Goal: Task Accomplishment & Management: Manage account settings

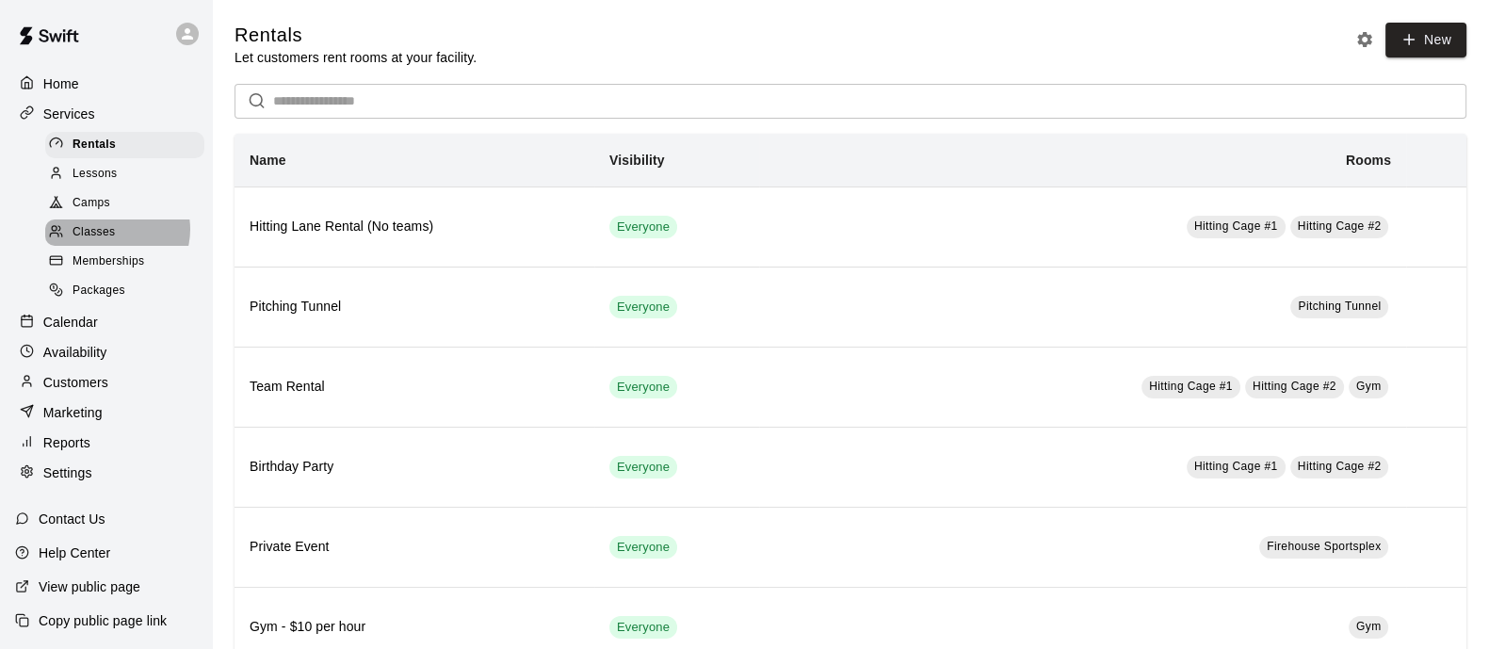
click at [113, 237] on span "Classes" at bounding box center [94, 232] width 42 height 19
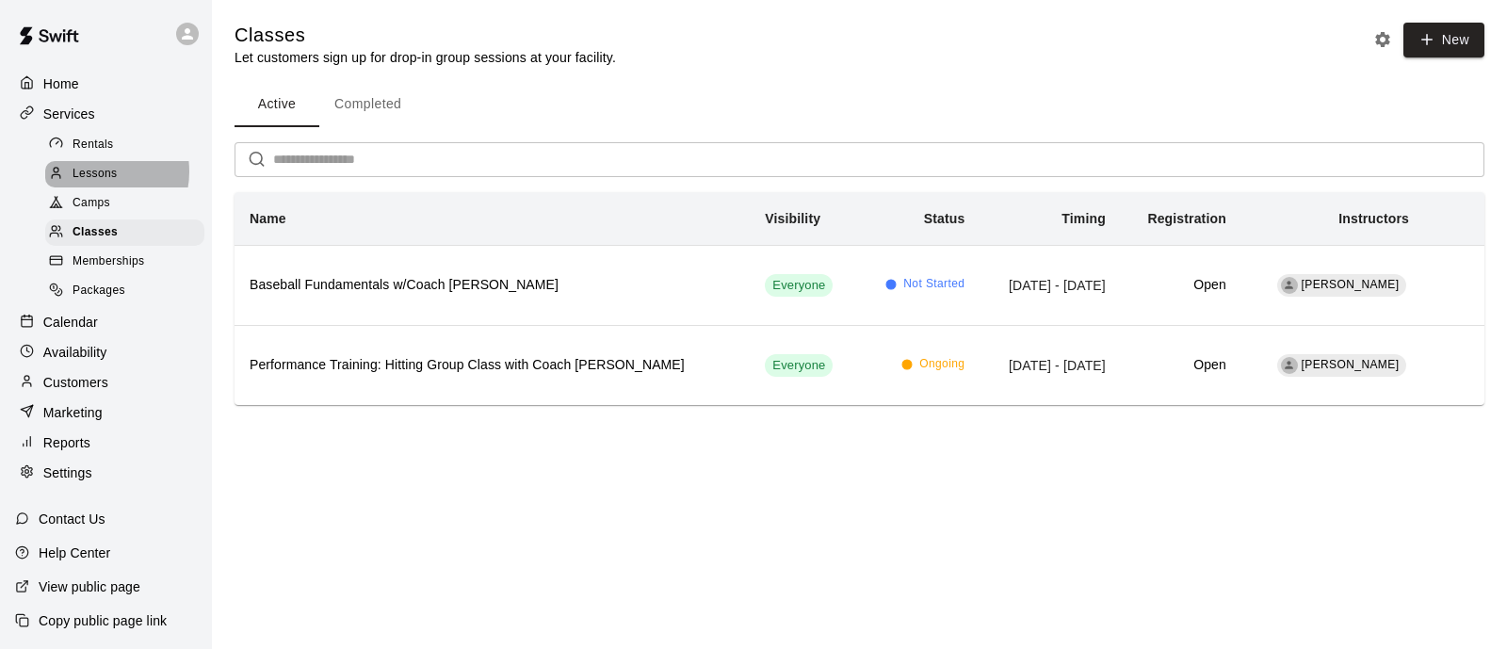
click at [94, 176] on span "Lessons" at bounding box center [95, 174] width 45 height 19
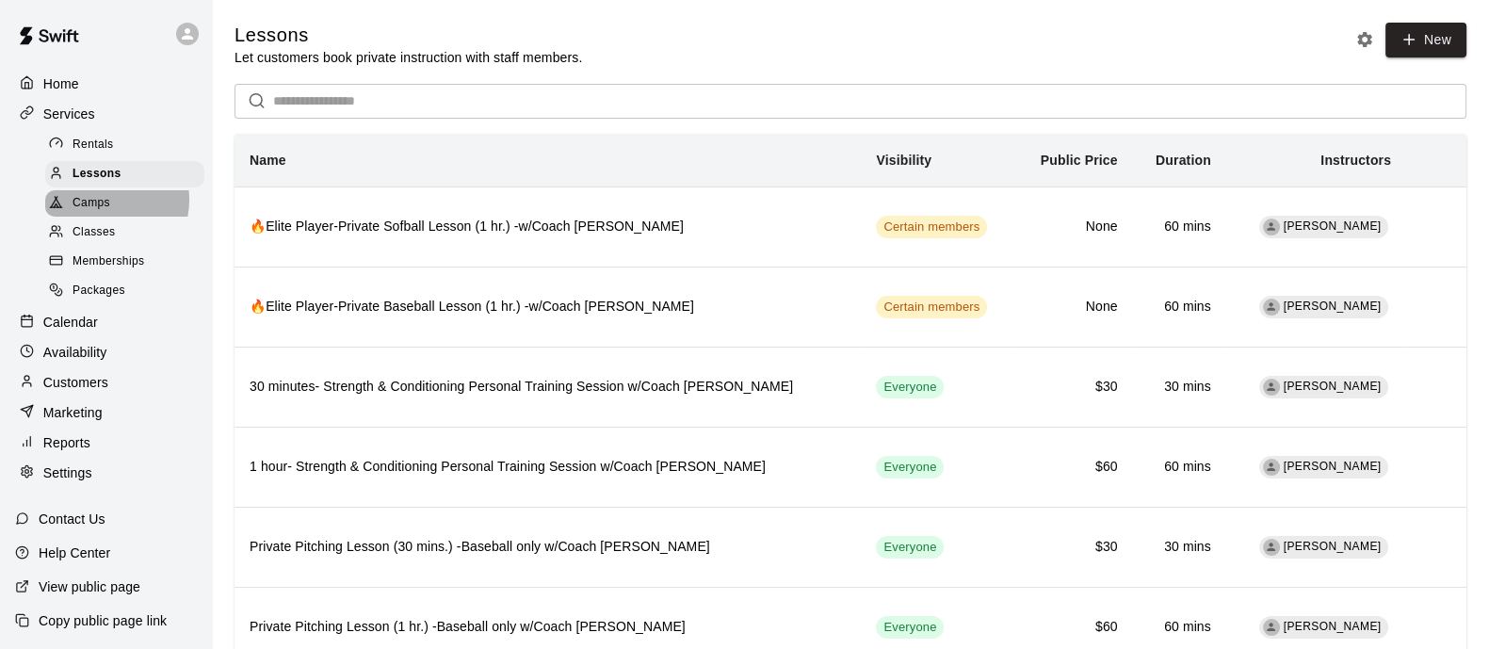
click at [98, 206] on span "Camps" at bounding box center [92, 203] width 38 height 19
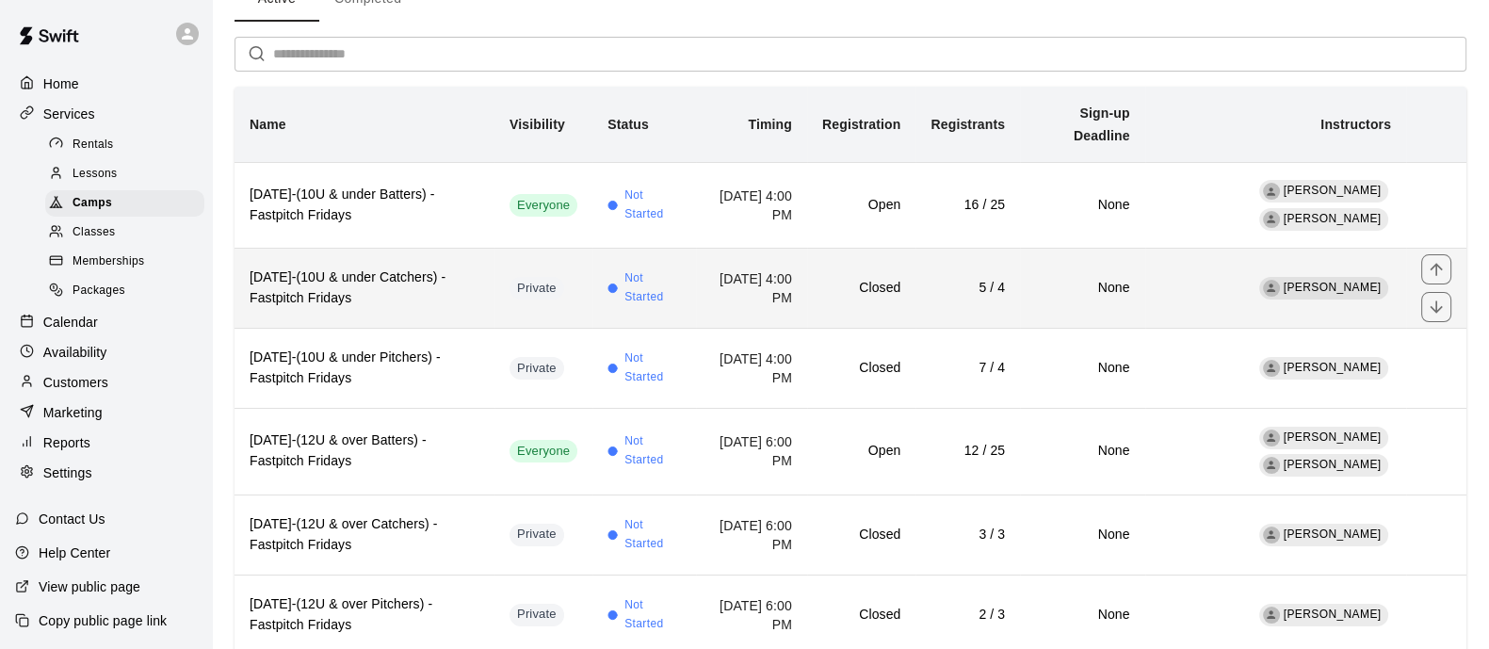
scroll to position [107, 0]
click at [624, 280] on span "Not Started" at bounding box center [652, 286] width 56 height 38
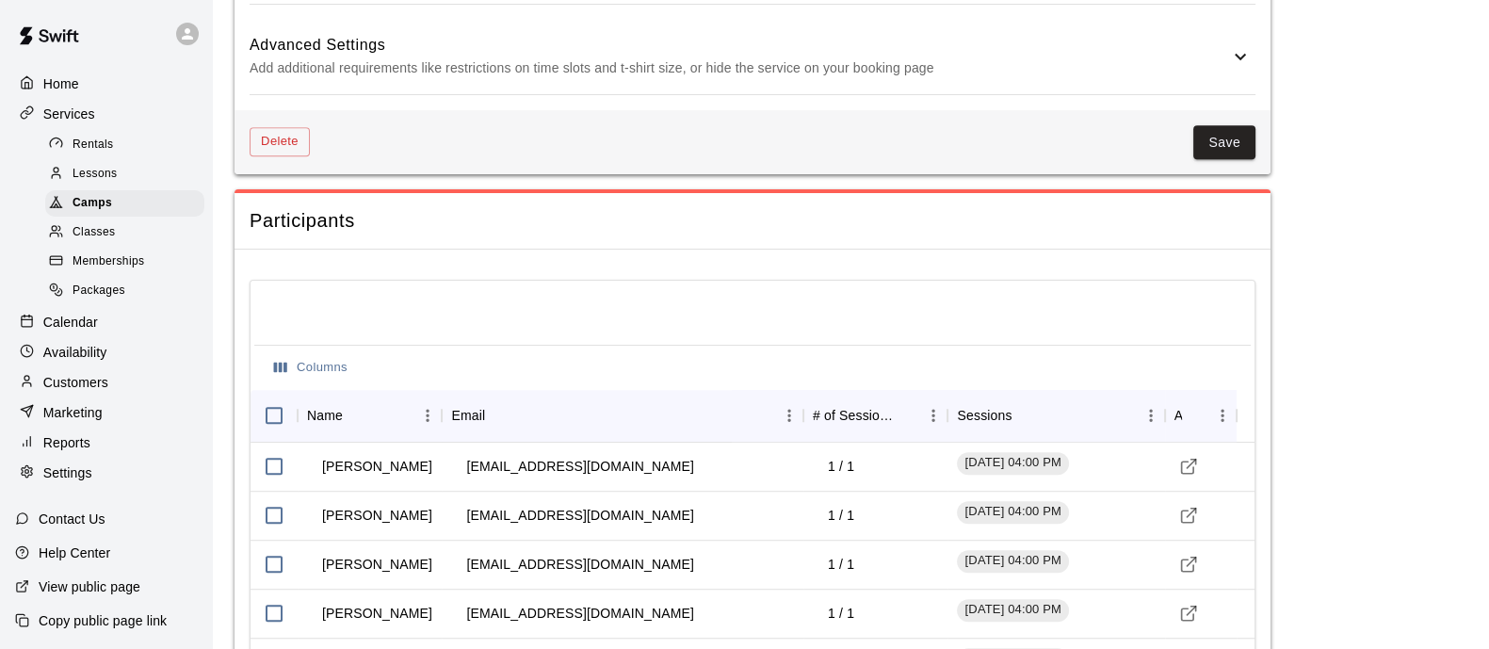
scroll to position [1754, 0]
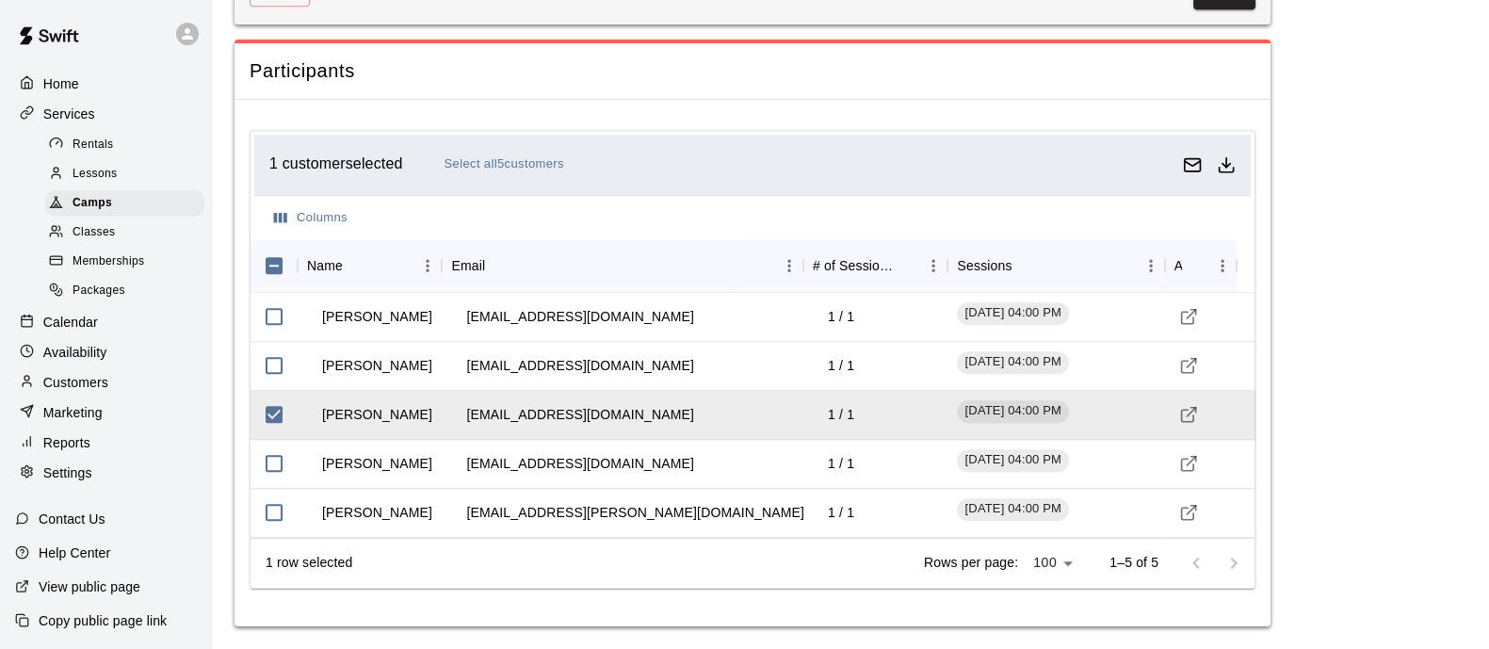
click at [70, 332] on p "Calendar" at bounding box center [70, 322] width 55 height 19
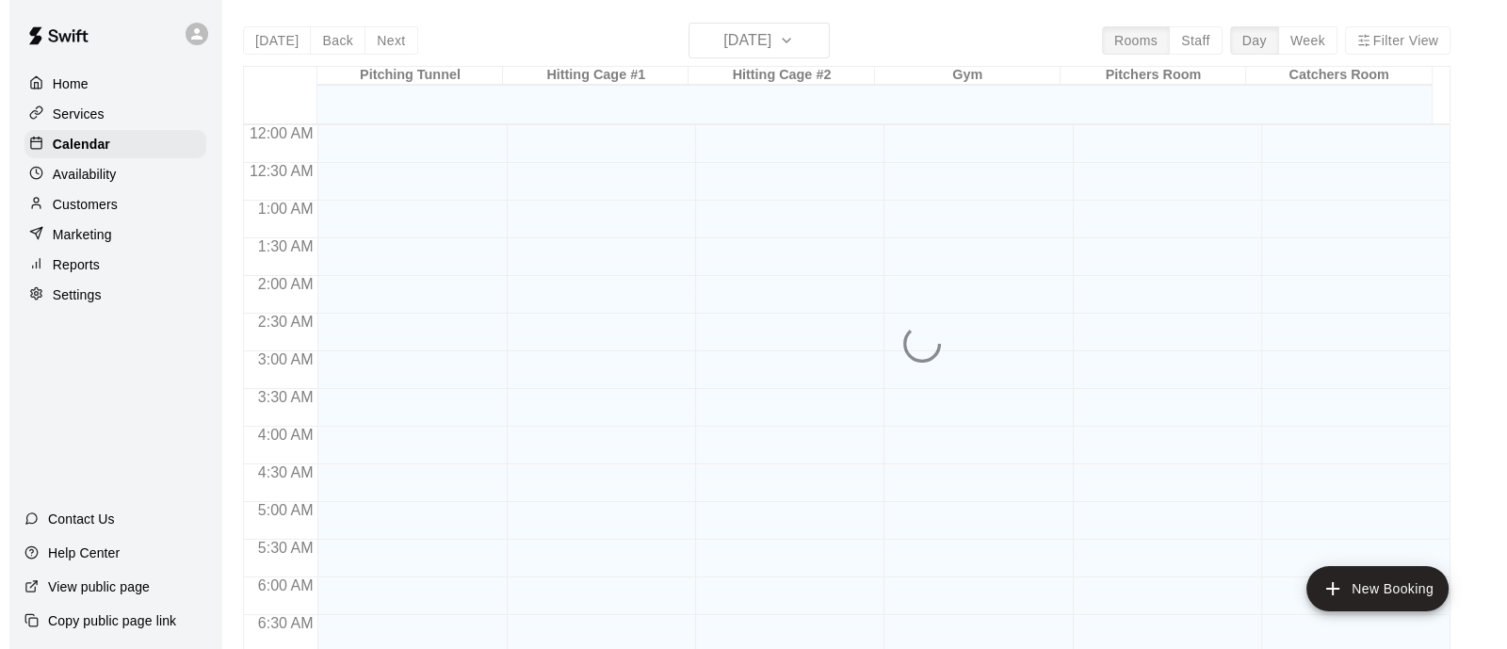
scroll to position [1174, 0]
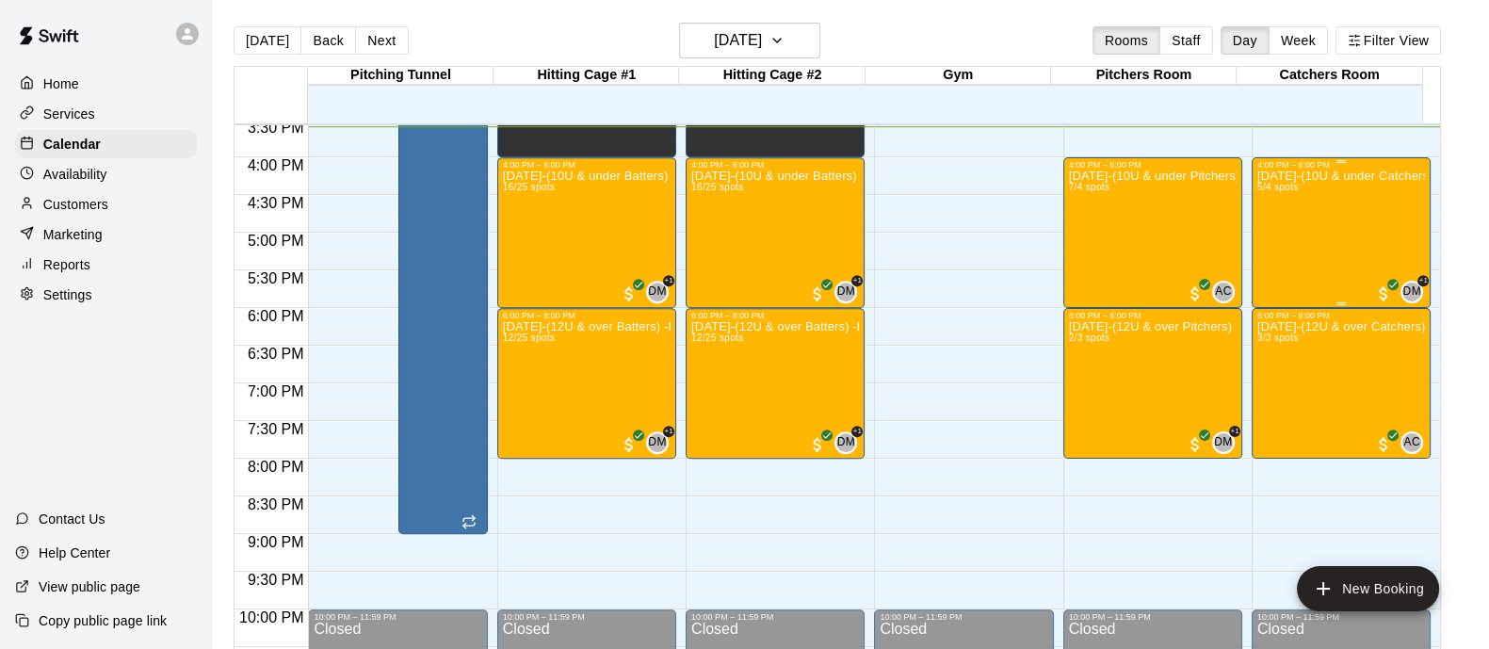
click at [1311, 274] on div "[DATE]-(10U & under Catchers) -Firehouse Fastpitch Fridays 5/4 spots" at bounding box center [1341, 494] width 168 height 649
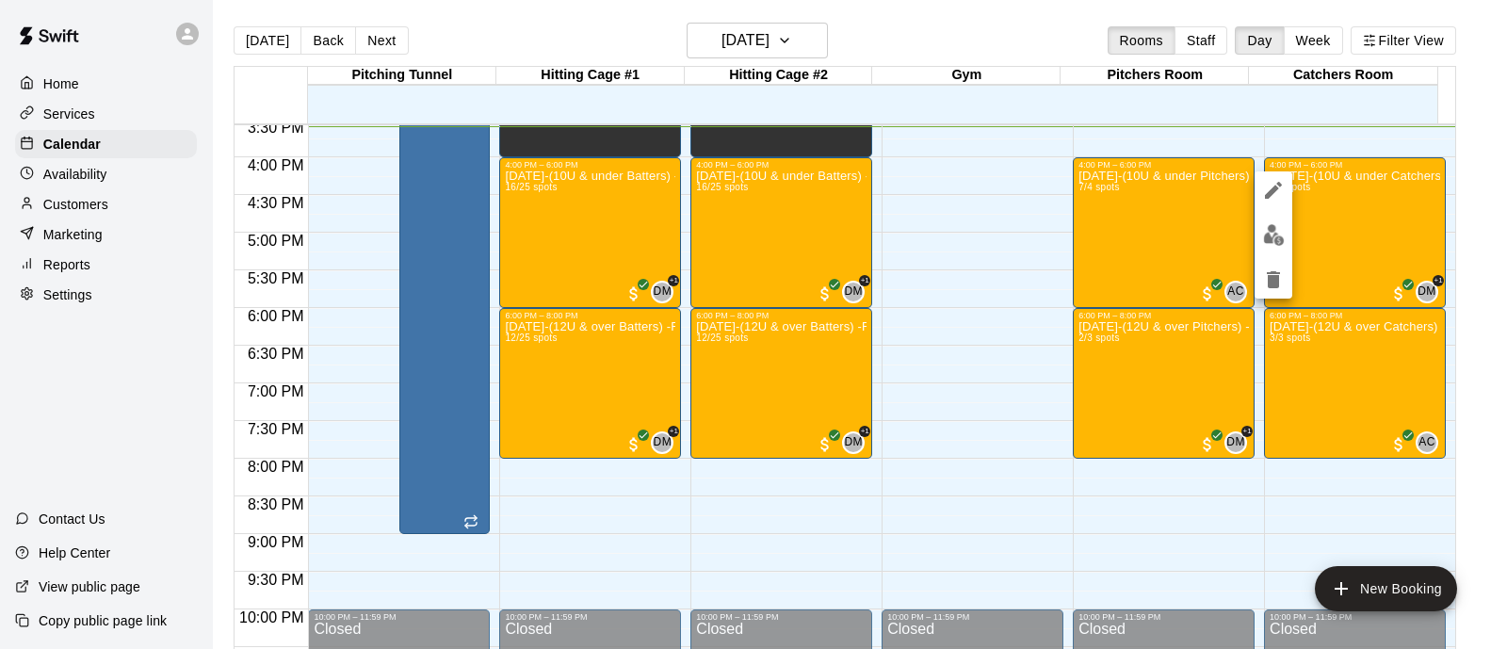
click at [1271, 242] on img "edit" at bounding box center [1274, 235] width 22 height 22
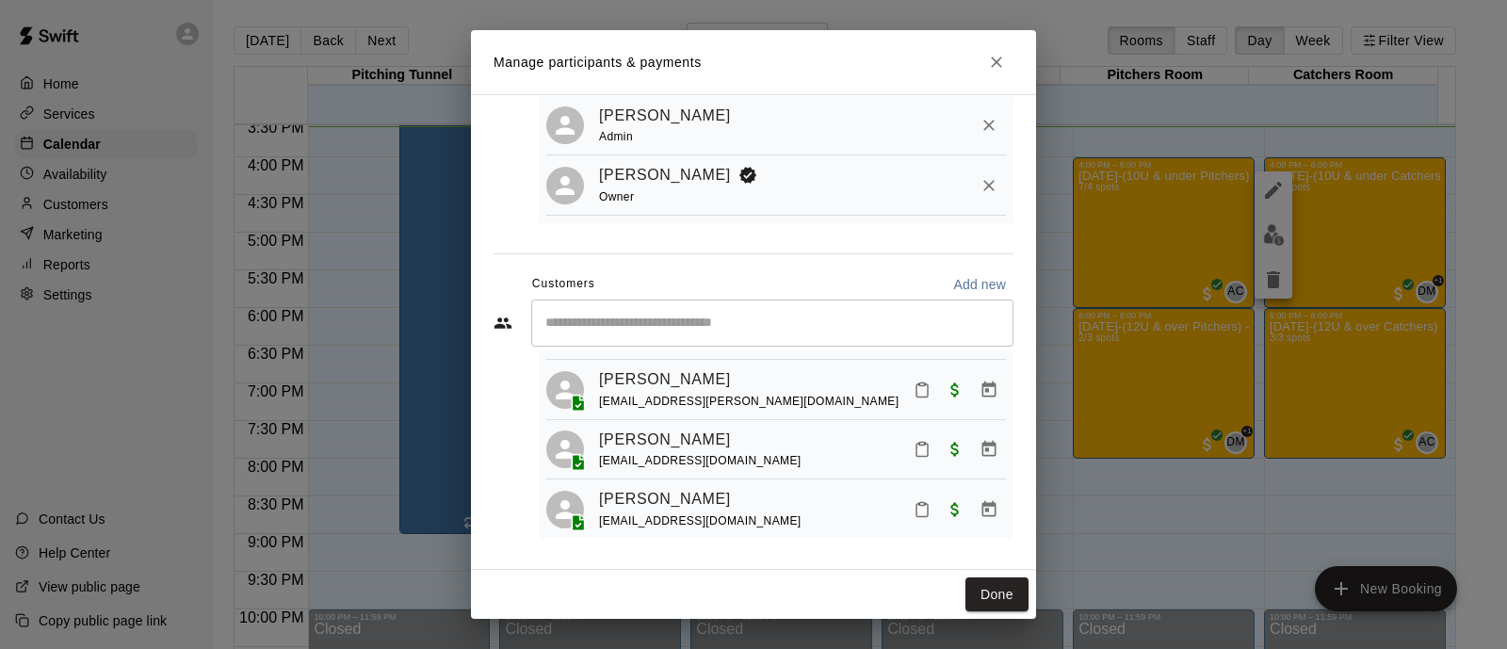
scroll to position [214, 0]
click at [979, 456] on icon "Manage bookings & payment" at bounding box center [988, 446] width 19 height 19
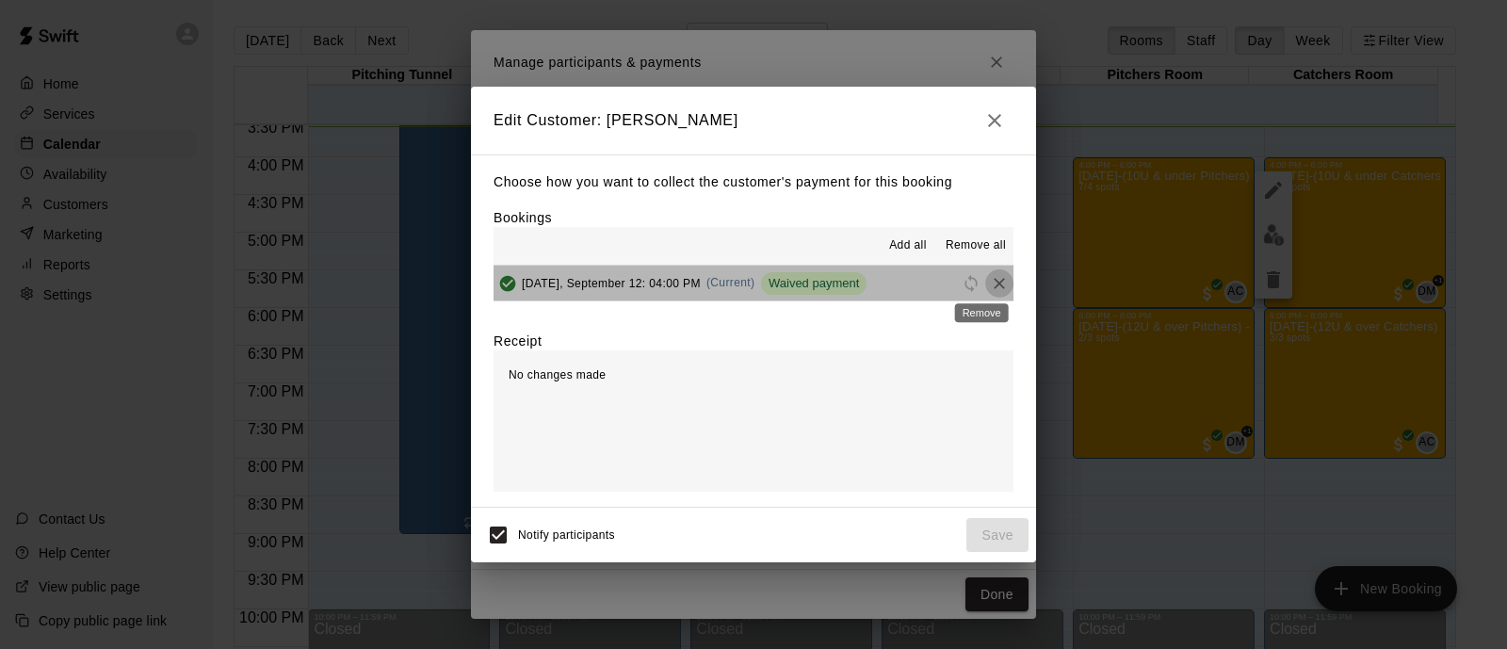
click at [990, 288] on icon "Remove" at bounding box center [999, 283] width 19 height 19
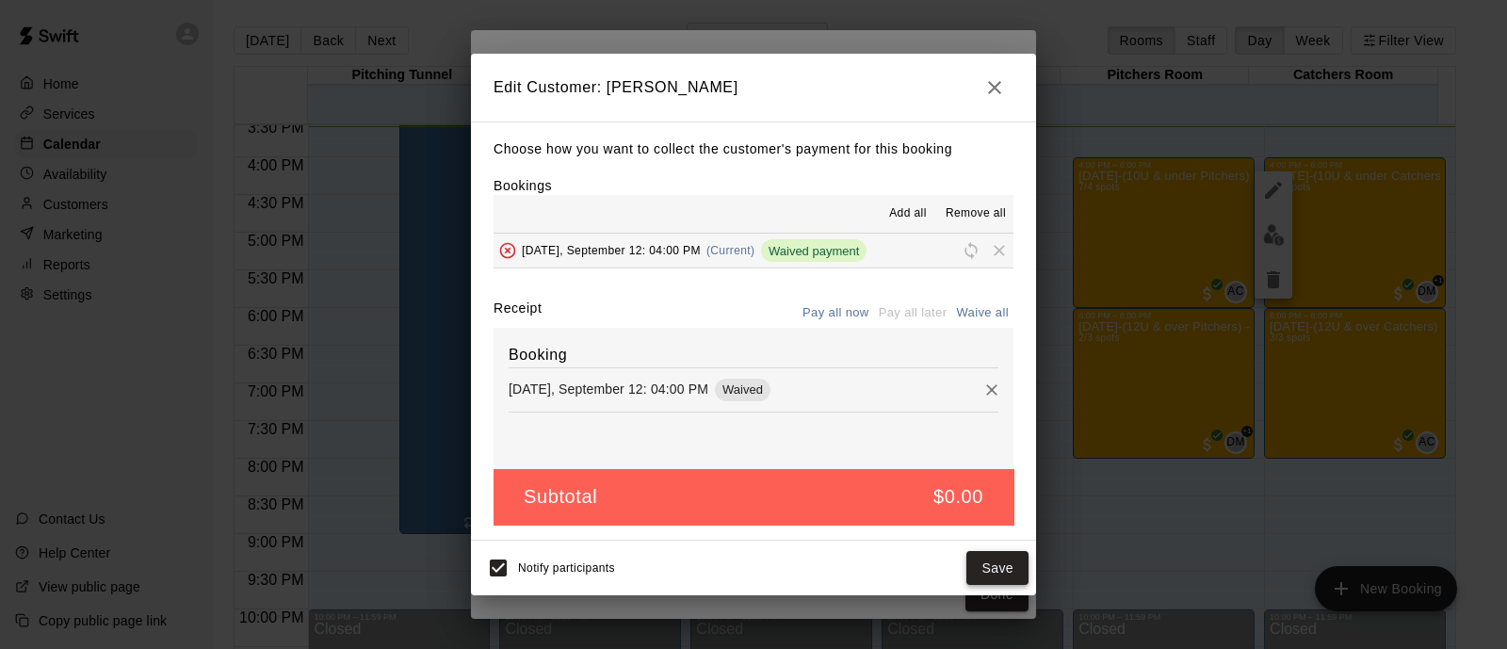
click at [990, 570] on button "Save" at bounding box center [997, 568] width 62 height 35
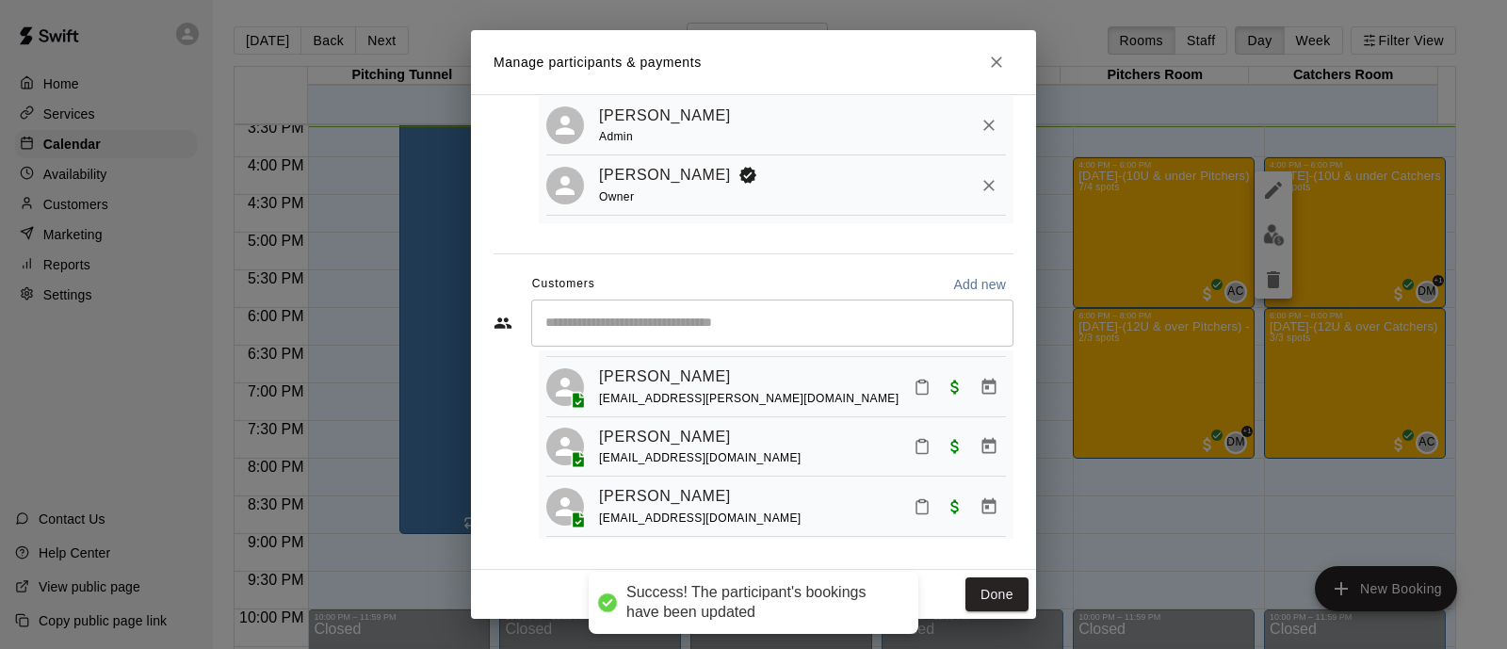
scroll to position [186, 0]
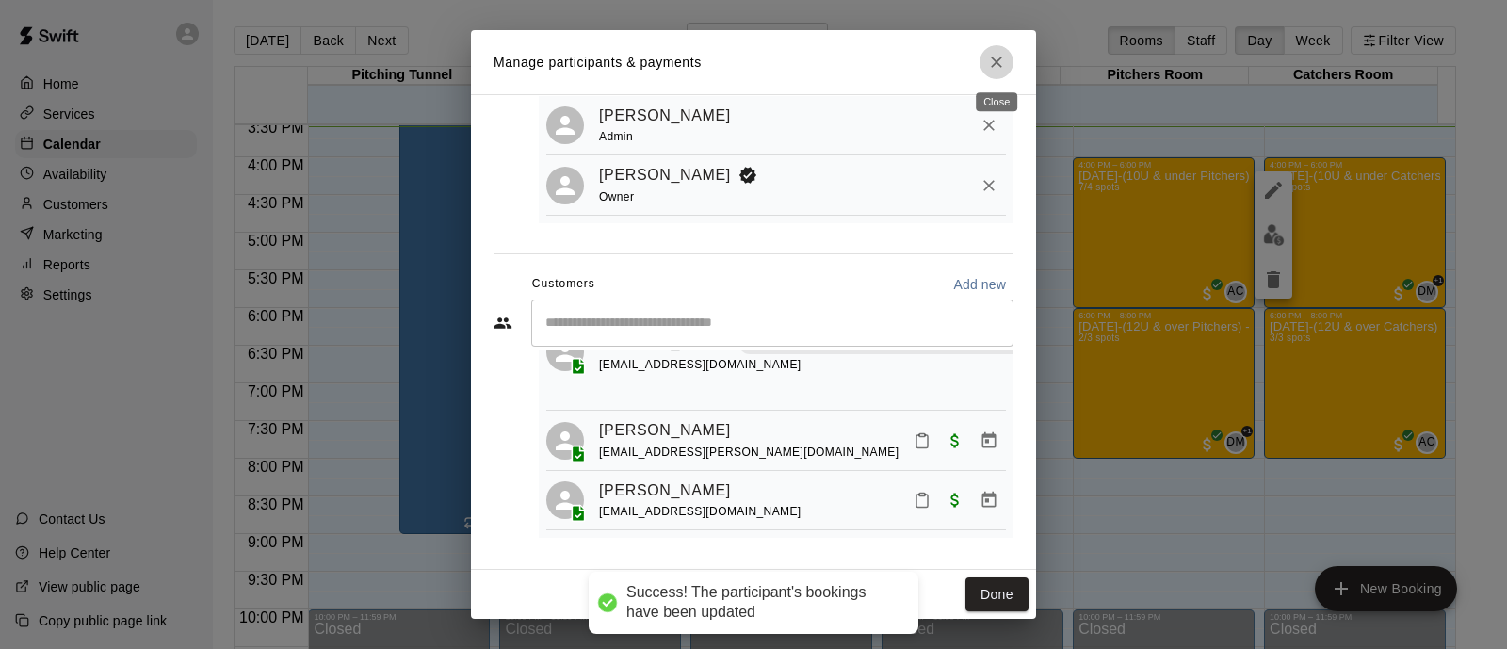
click at [1004, 62] on icon "Close" at bounding box center [996, 62] width 19 height 19
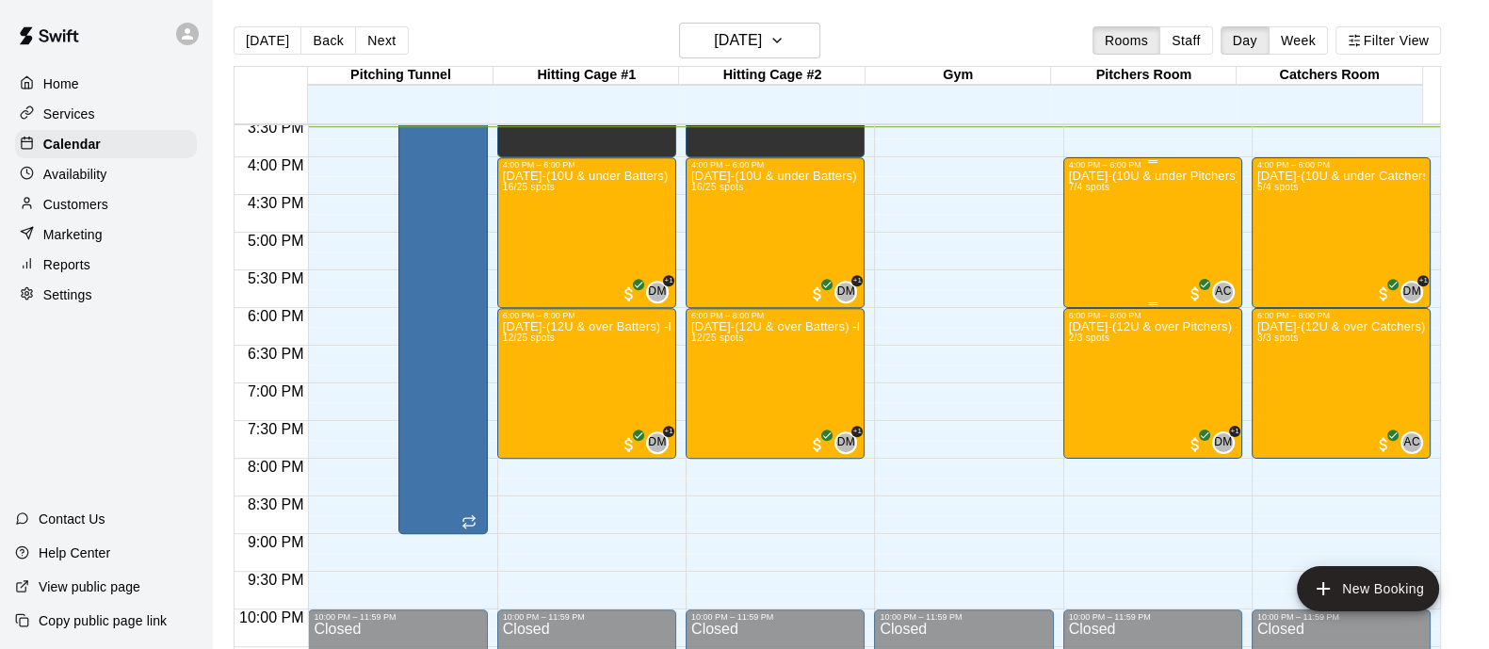
click at [1102, 242] on div "[DATE]-(10U & under Pitchers) -Firehouse Fastpitch Fridays 7/4 spots" at bounding box center [1153, 494] width 168 height 649
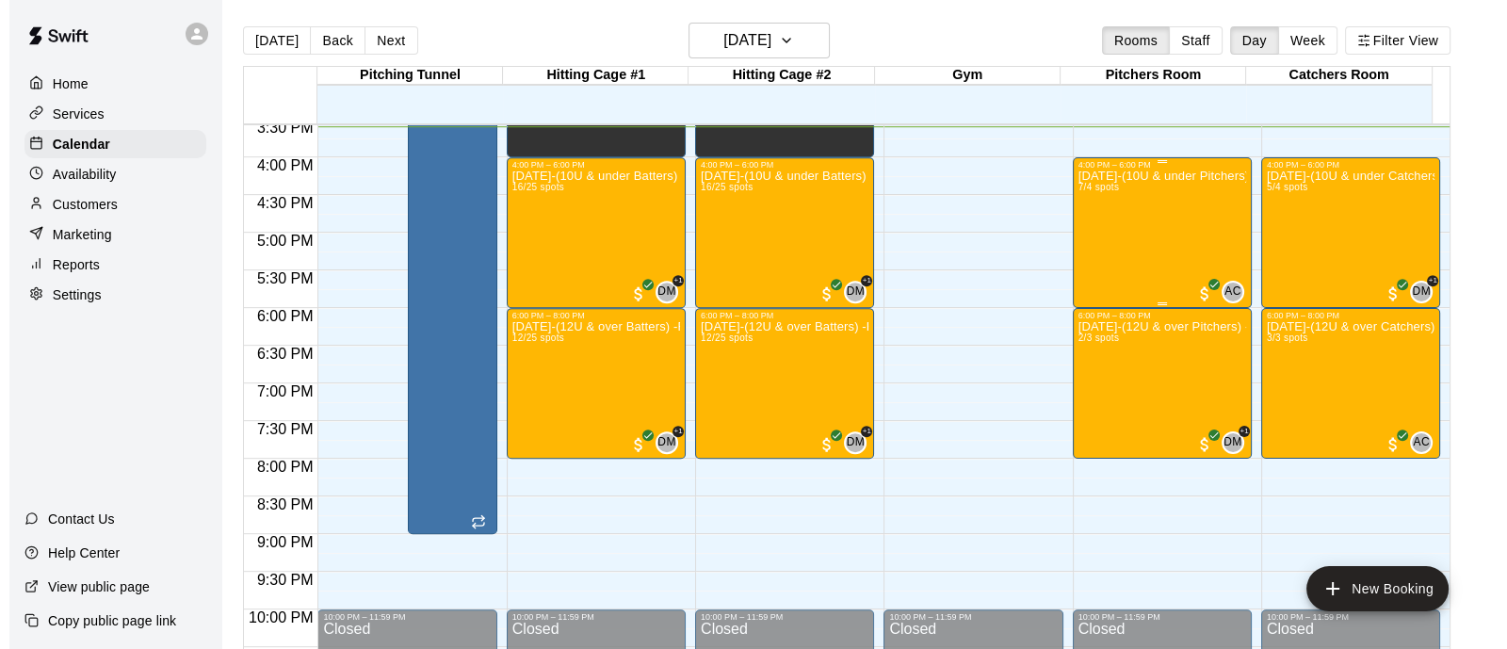
click img "edit"
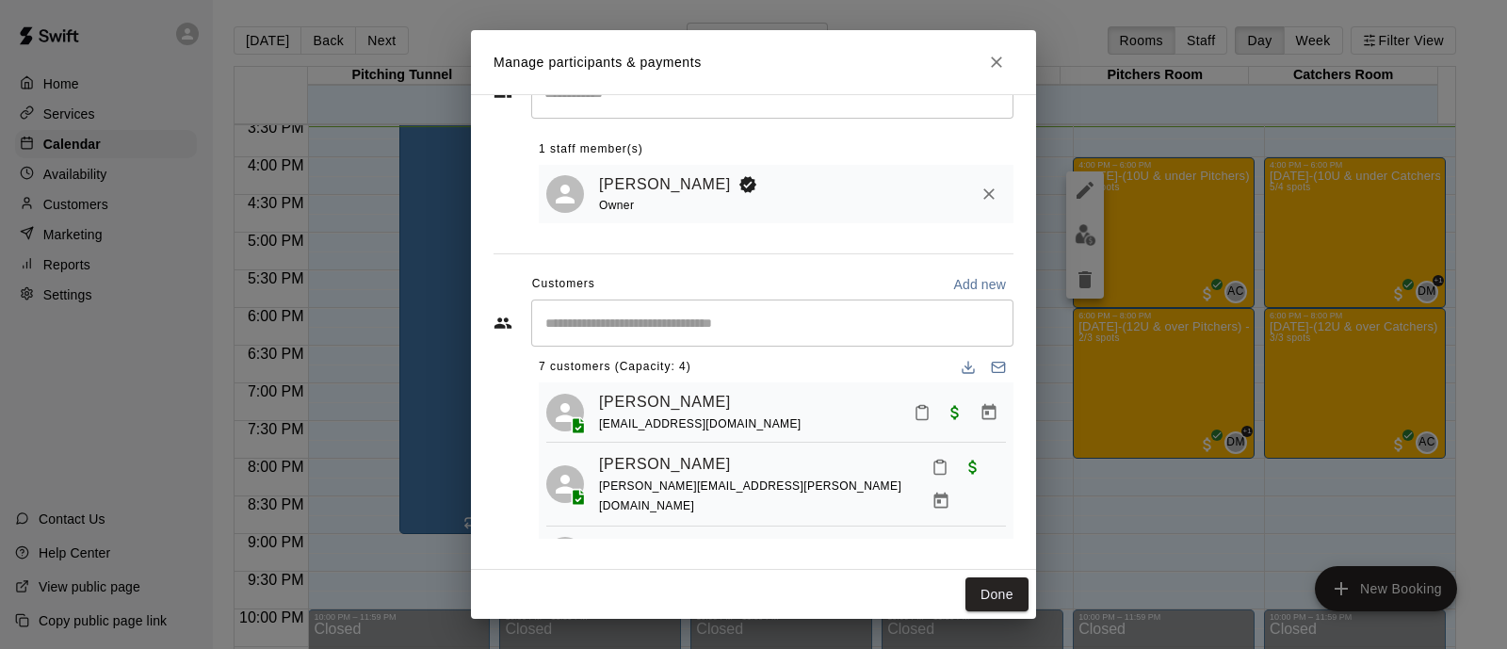
scroll to position [10, 0]
click at [991, 69] on icon "Close" at bounding box center [996, 62] width 19 height 19
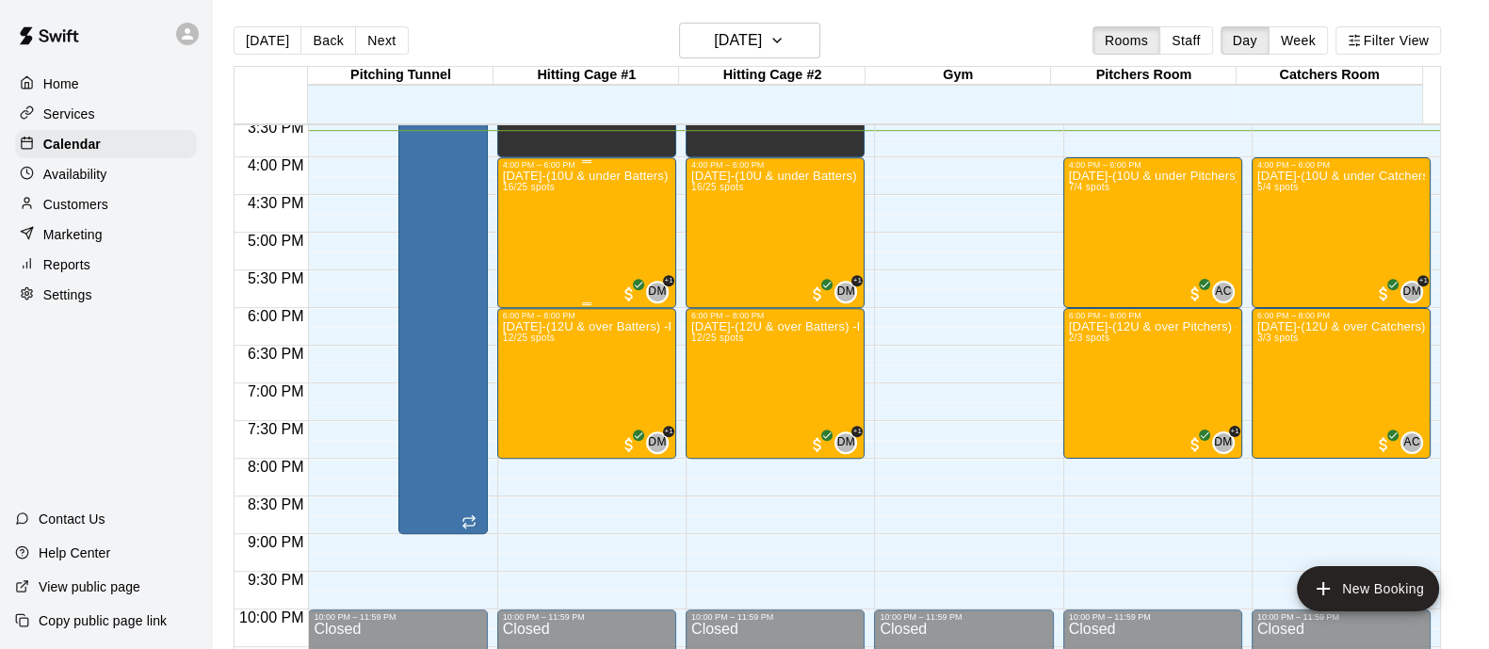
click at [551, 277] on div "[DATE]-(10U & under Batters) -Firehouse Fastpitch Fridays 16/25 spots" at bounding box center [587, 494] width 168 height 649
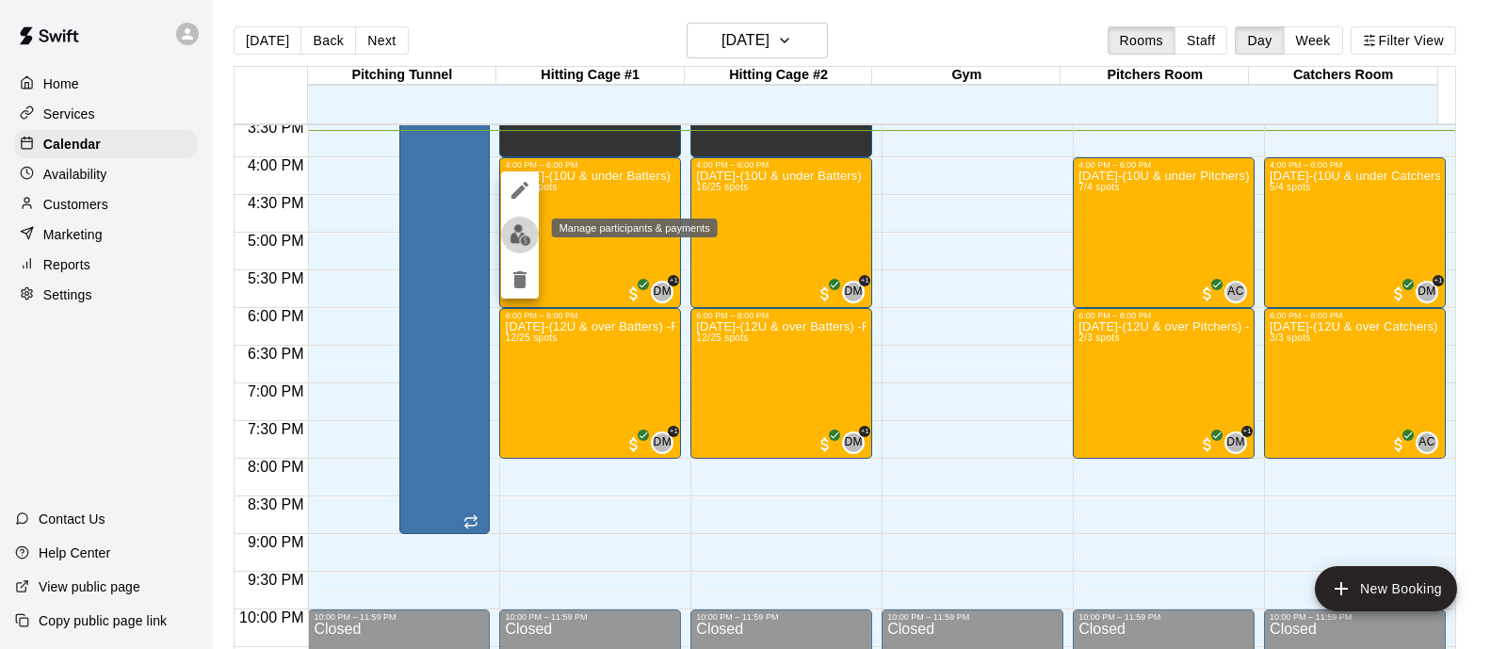
click at [523, 225] on img "edit" at bounding box center [521, 235] width 22 height 22
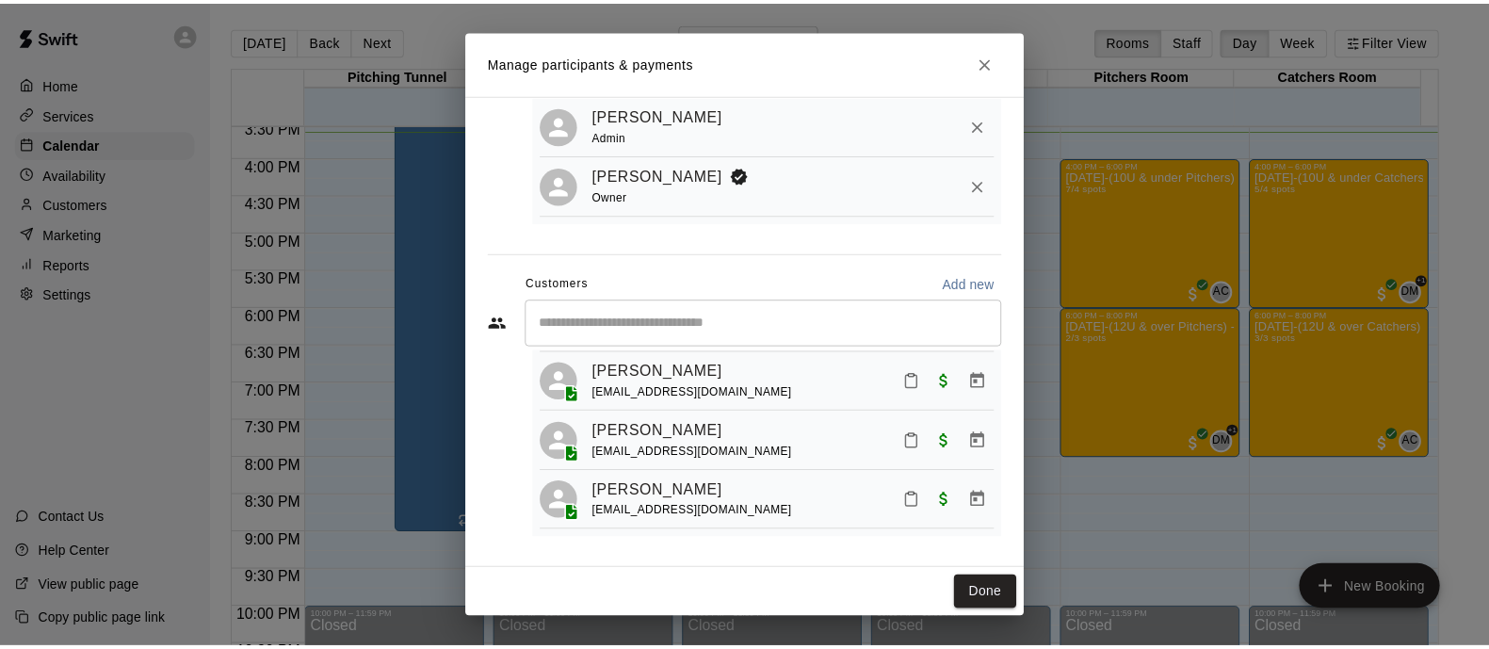
scroll to position [866, 0]
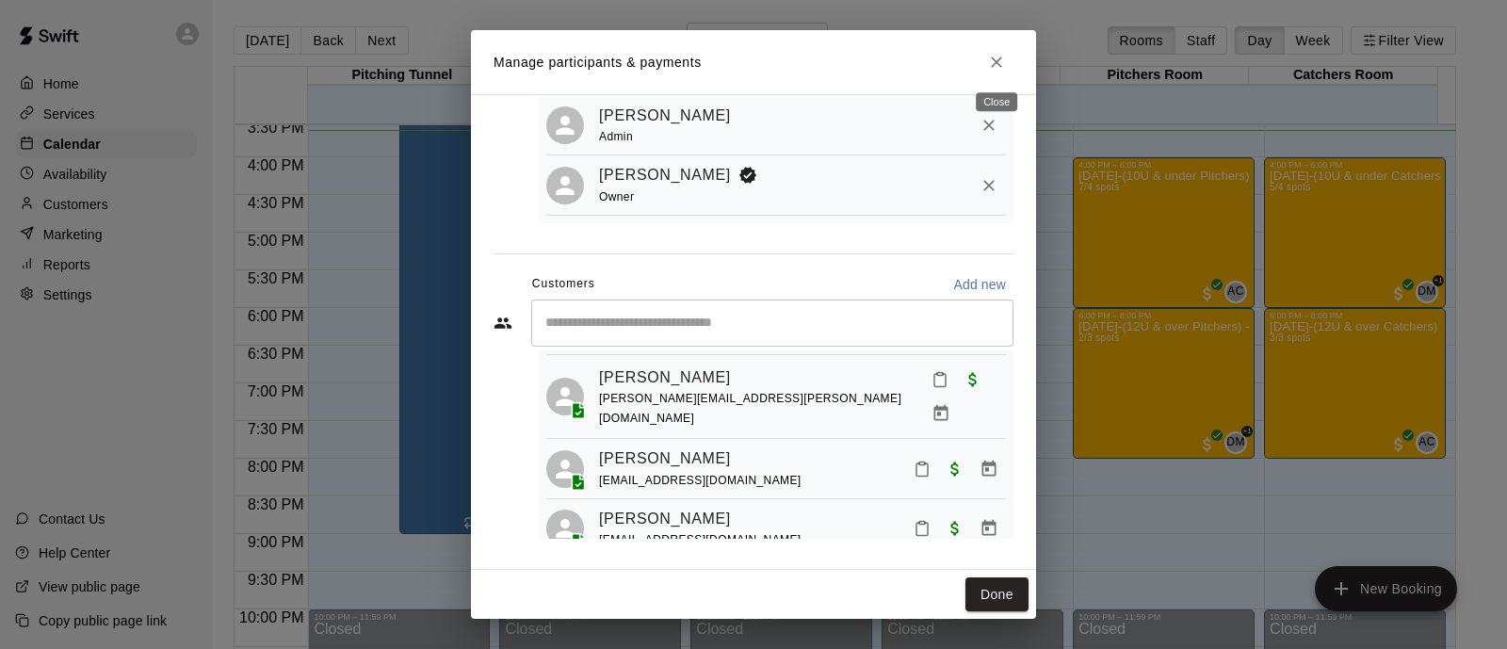
click at [996, 70] on icon "Close" at bounding box center [996, 62] width 19 height 19
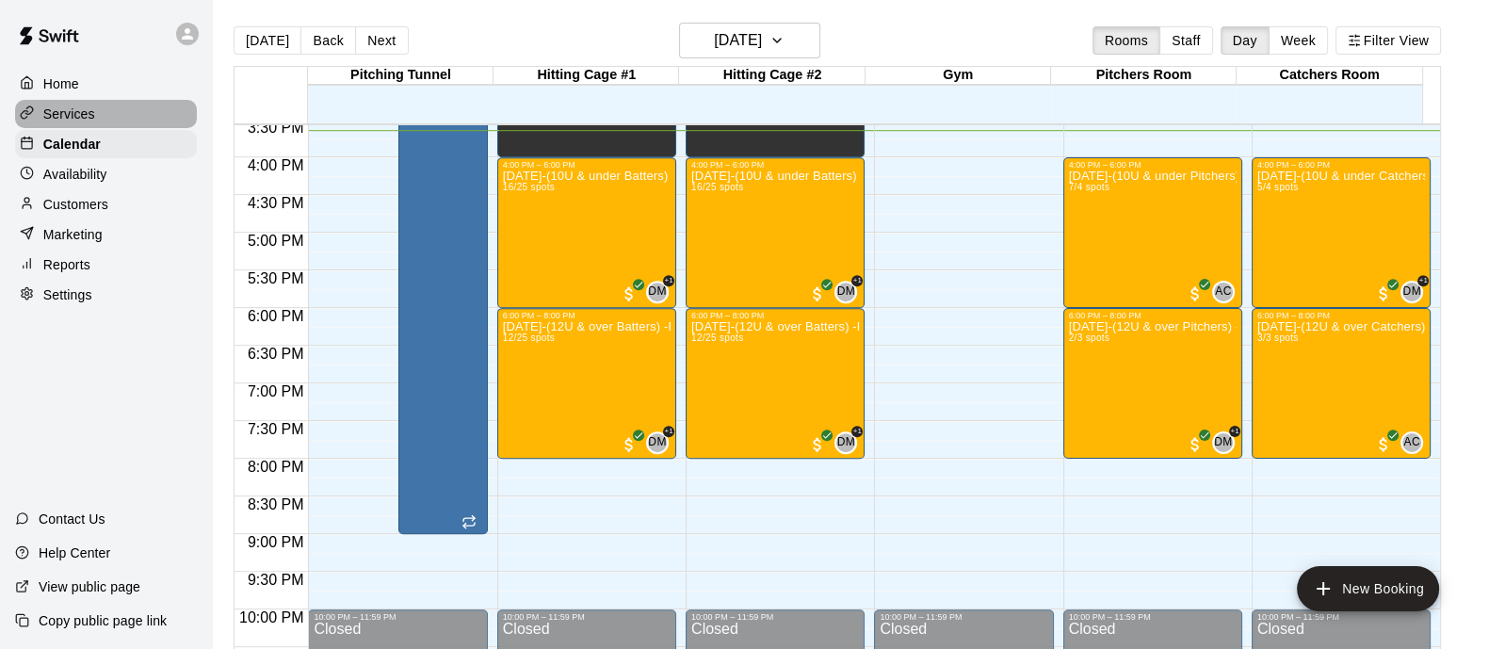
click at [83, 120] on p "Services" at bounding box center [69, 114] width 52 height 19
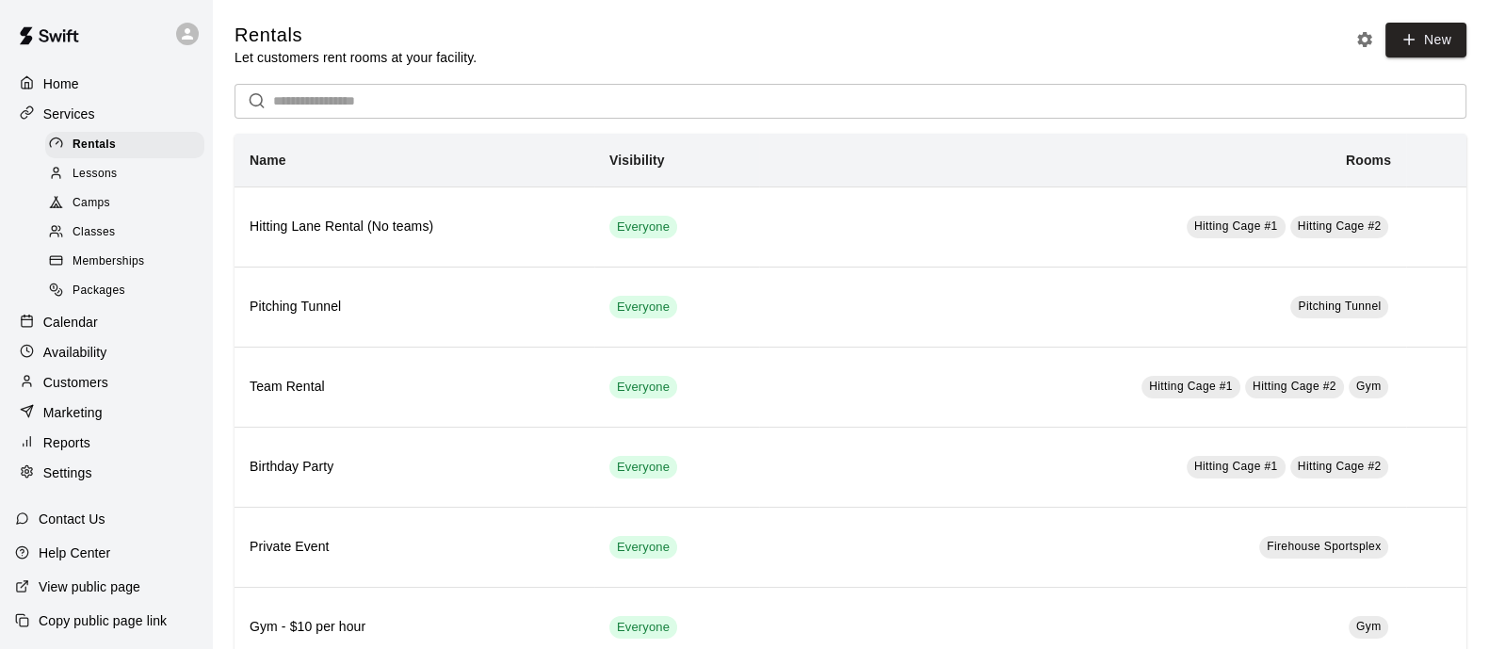
click at [100, 178] on span "Lessons" at bounding box center [95, 174] width 45 height 19
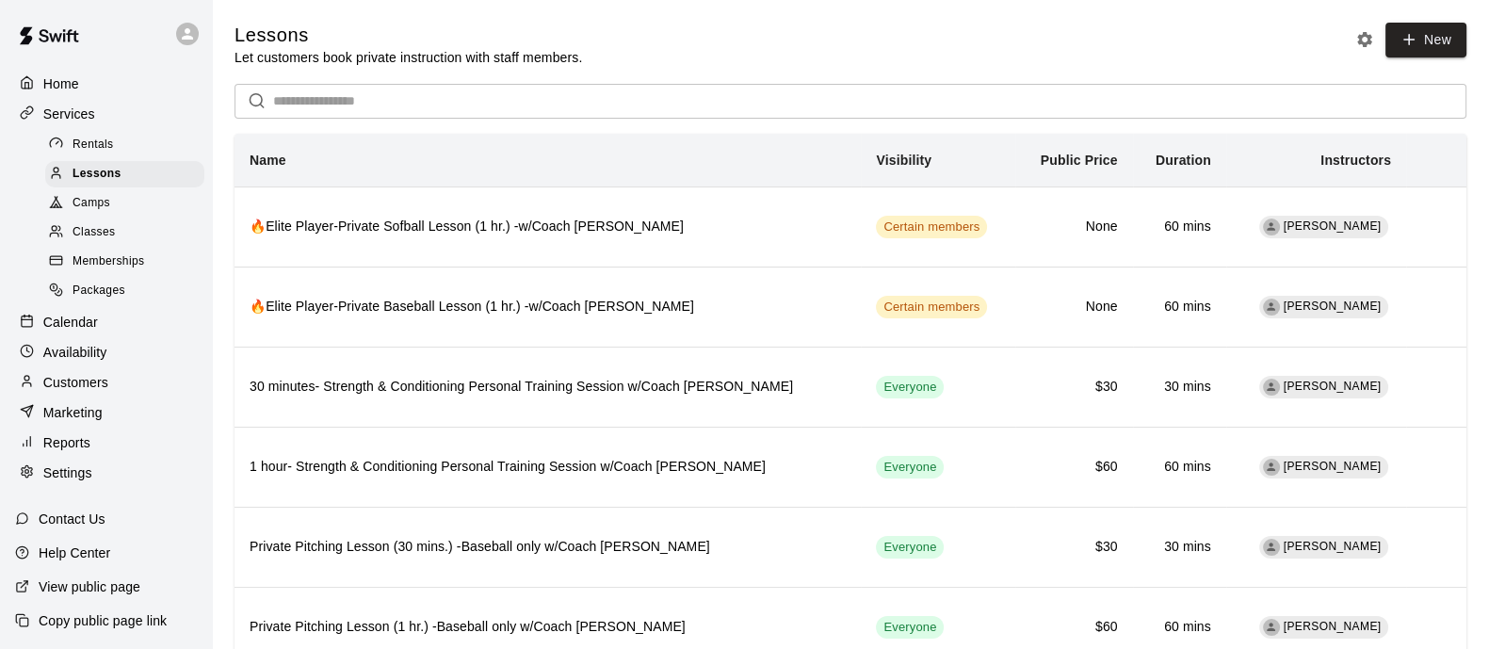
click at [102, 207] on span "Camps" at bounding box center [92, 203] width 38 height 19
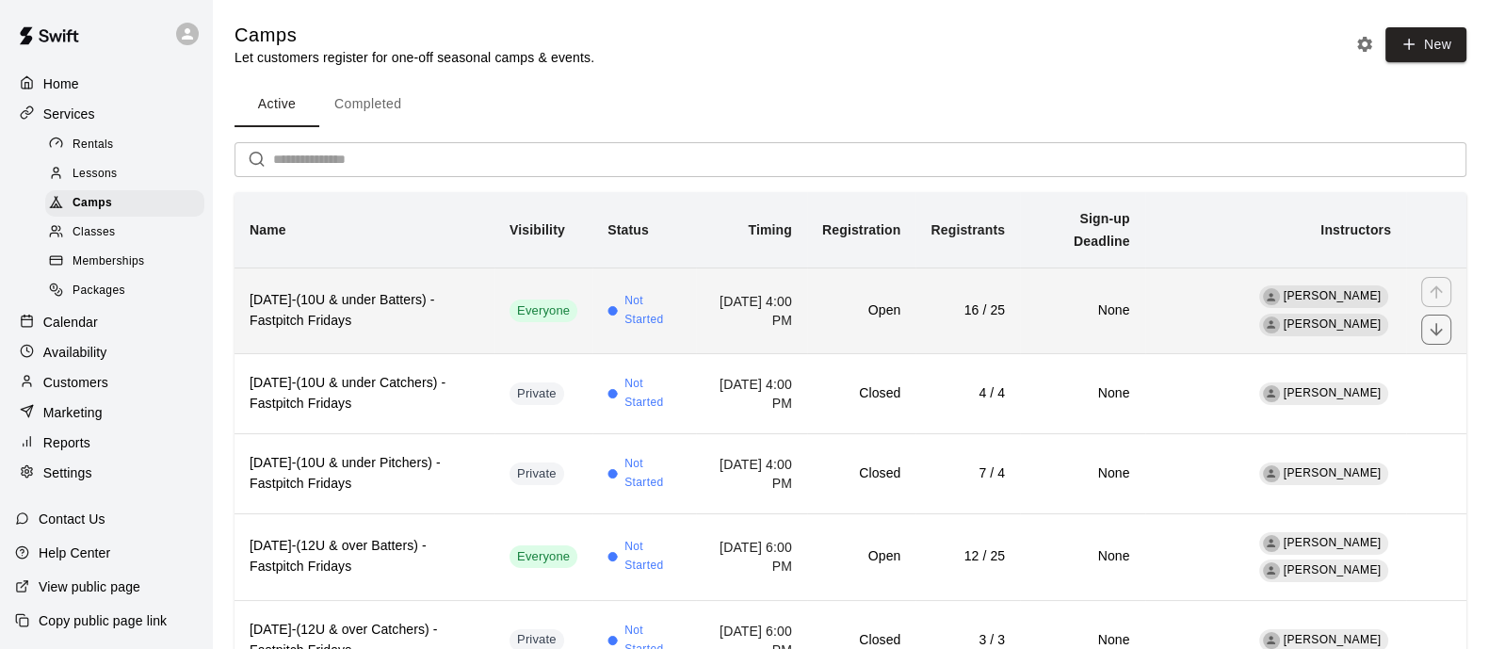
click at [368, 286] on th "[DATE]-(10U & under Batters) -Fastpitch Fridays" at bounding box center [365, 310] width 260 height 86
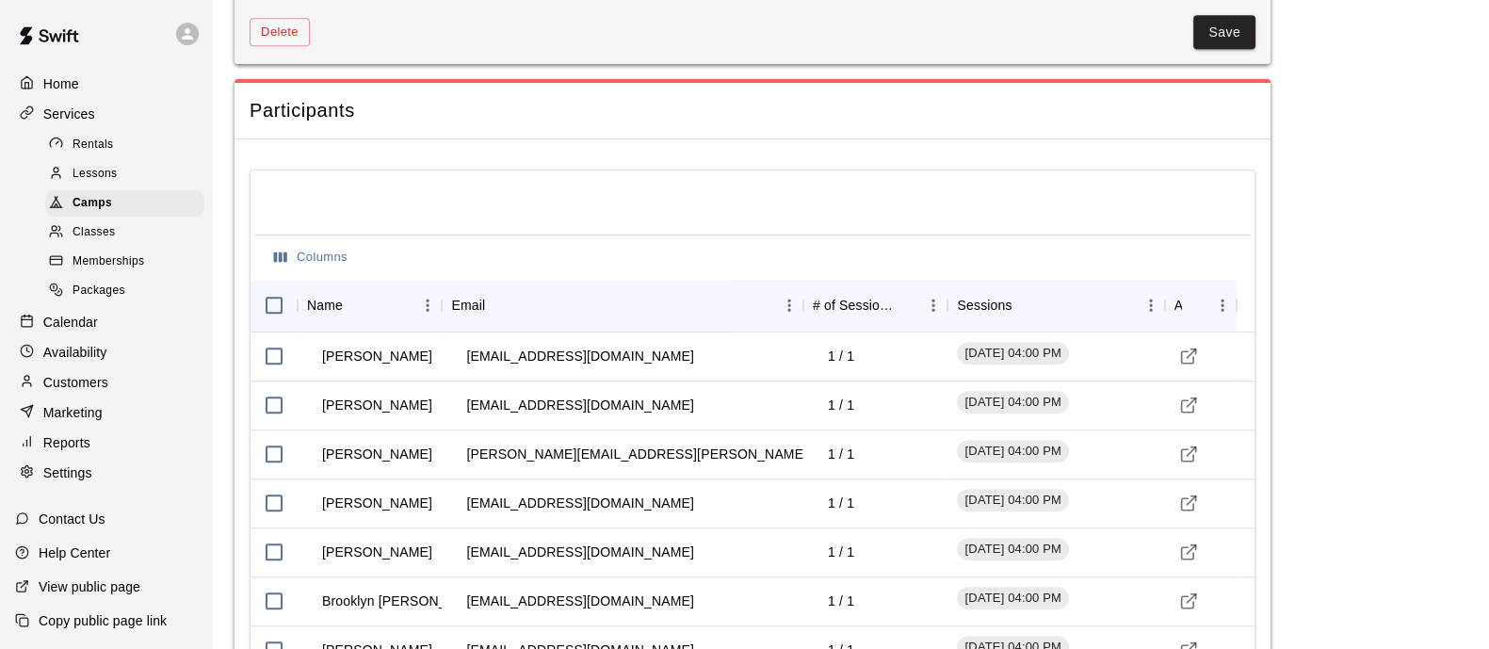
scroll to position [1973, 0]
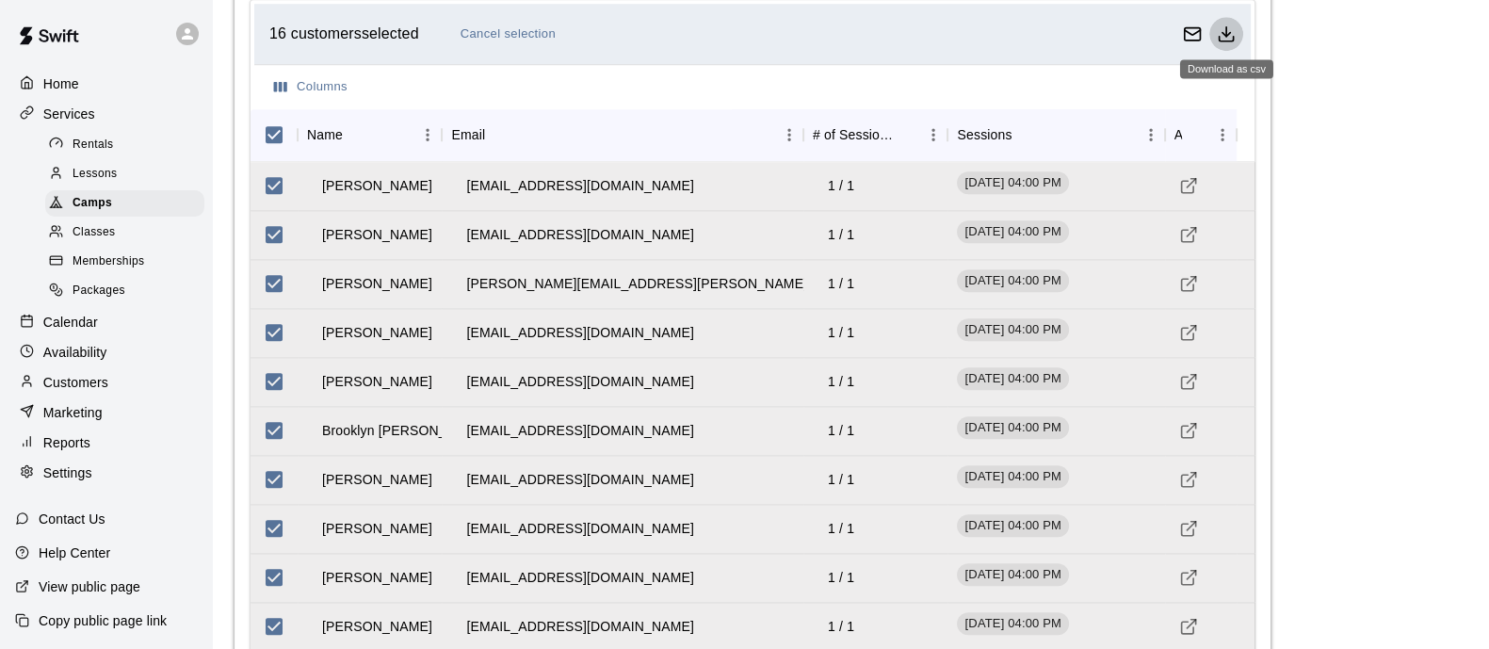
click at [1224, 37] on icon "Download as csv" at bounding box center [1227, 39] width 14 height 5
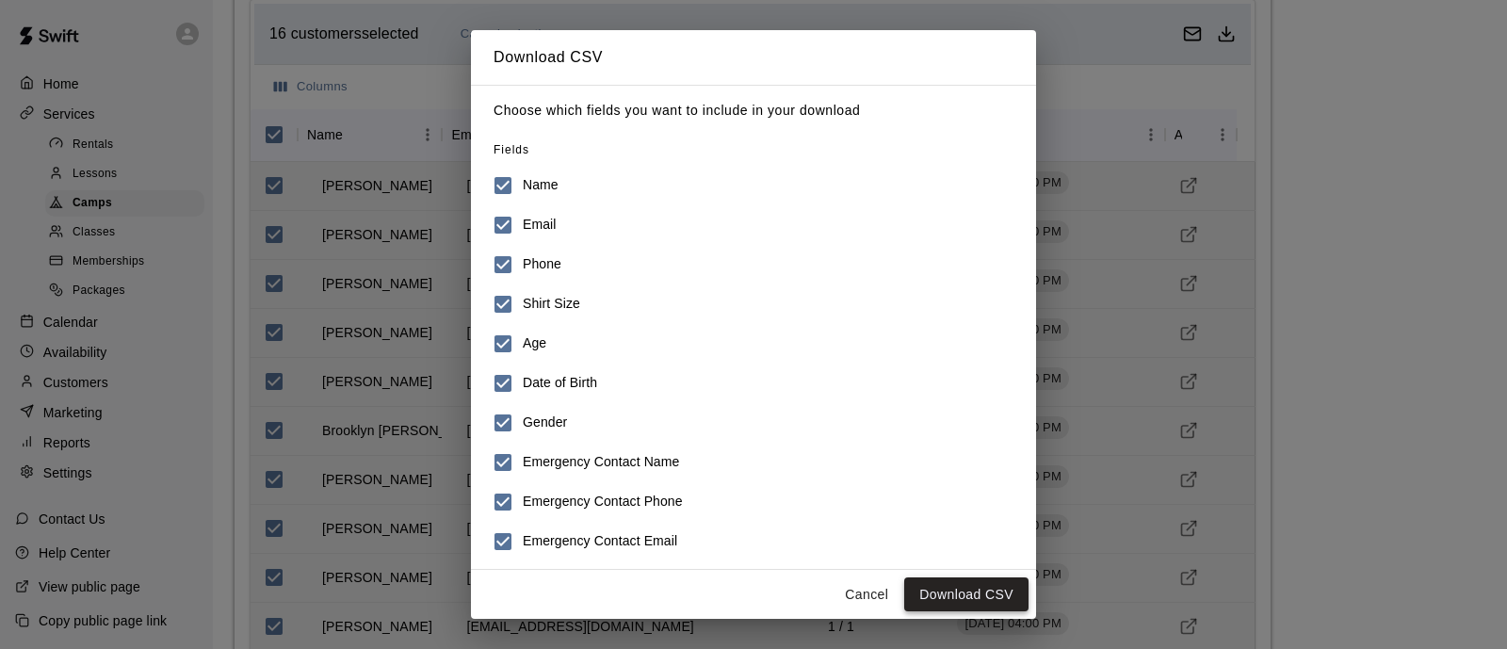
click at [963, 589] on button "Download CSV" at bounding box center [966, 594] width 124 height 35
click at [857, 585] on button "Cancel" at bounding box center [866, 594] width 60 height 35
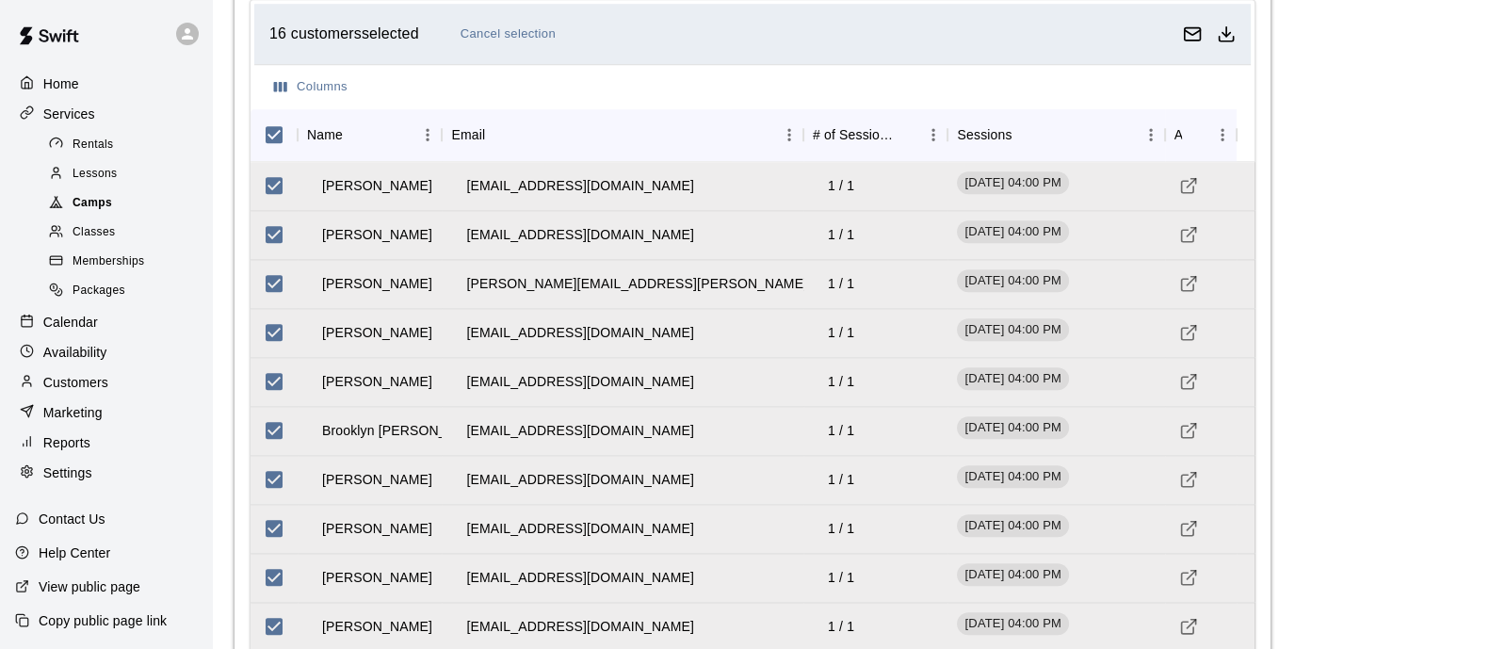
click at [81, 208] on span "Camps" at bounding box center [93, 203] width 40 height 19
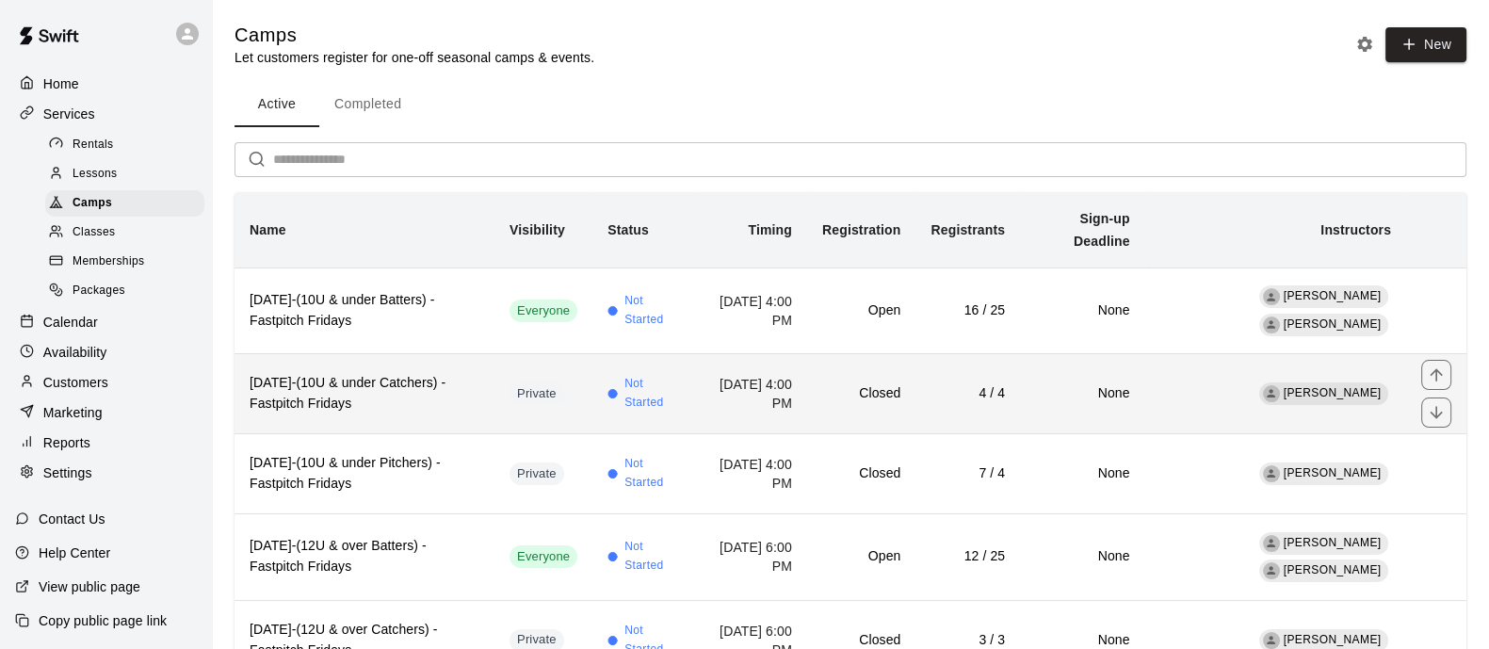
click at [669, 403] on td "Not Started" at bounding box center [643, 394] width 103 height 80
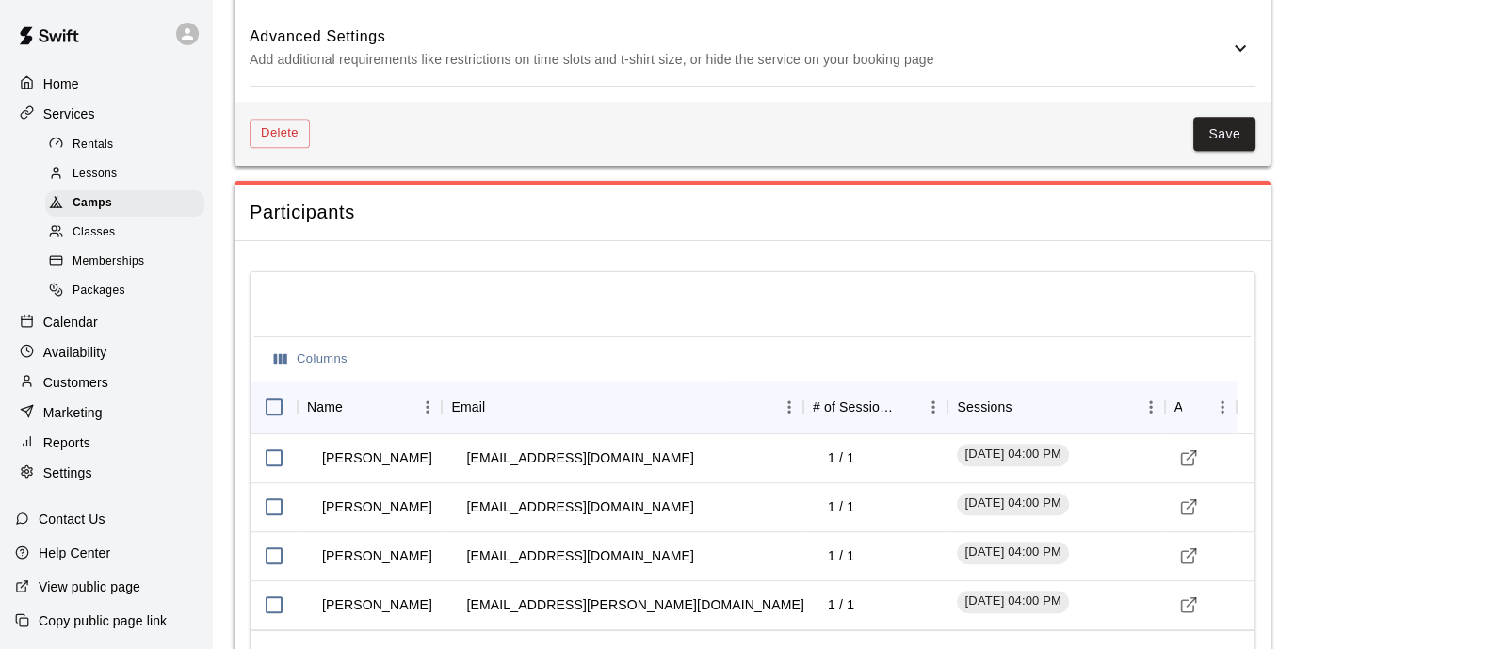
scroll to position [1705, 0]
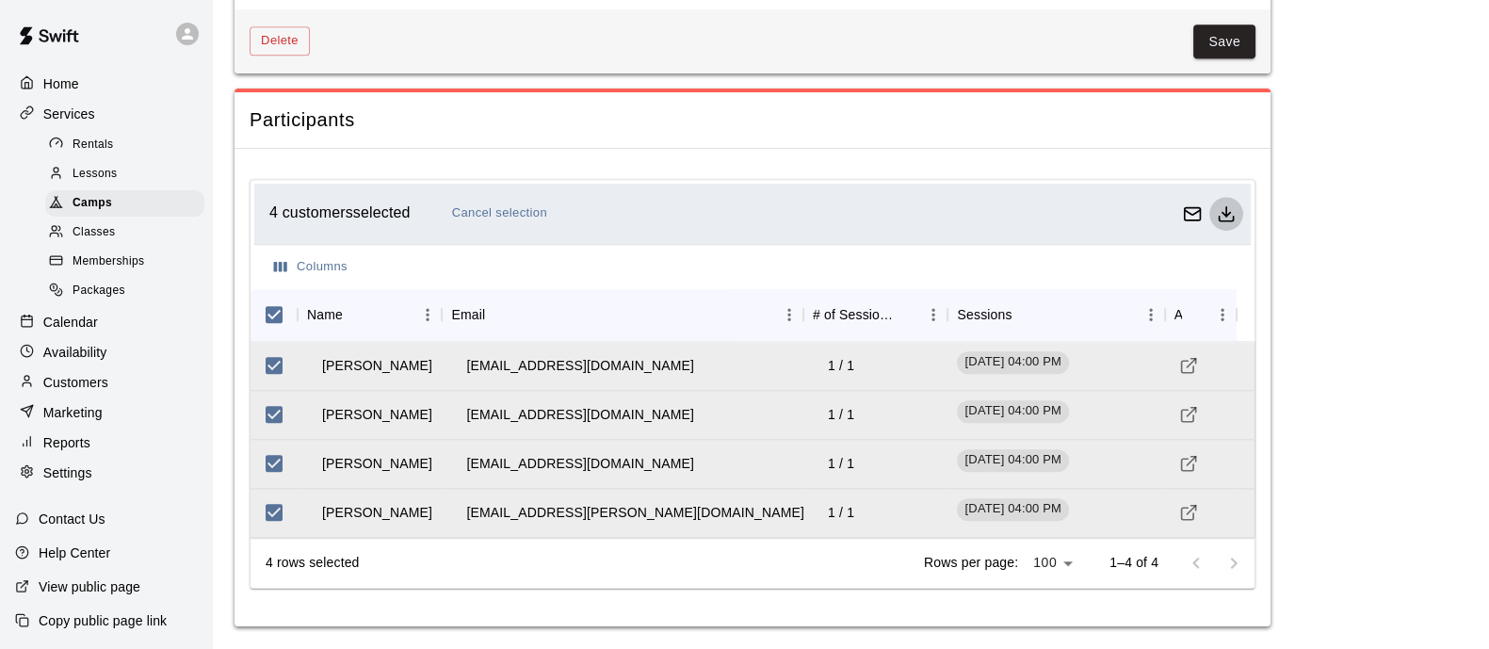
click at [1222, 213] on polyline "Download as csv" at bounding box center [1226, 214] width 8 height 4
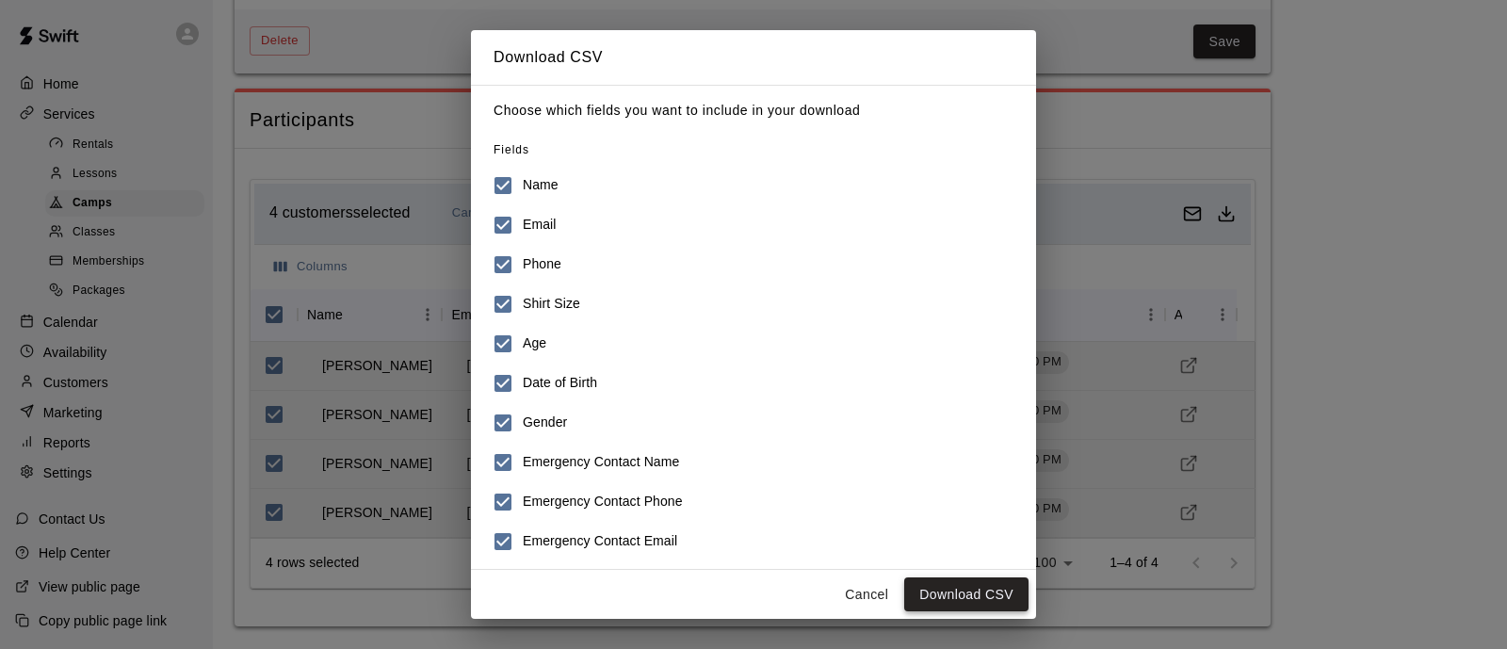
click at [972, 581] on button "Download CSV" at bounding box center [966, 594] width 124 height 35
click at [867, 586] on button "Cancel" at bounding box center [866, 594] width 60 height 35
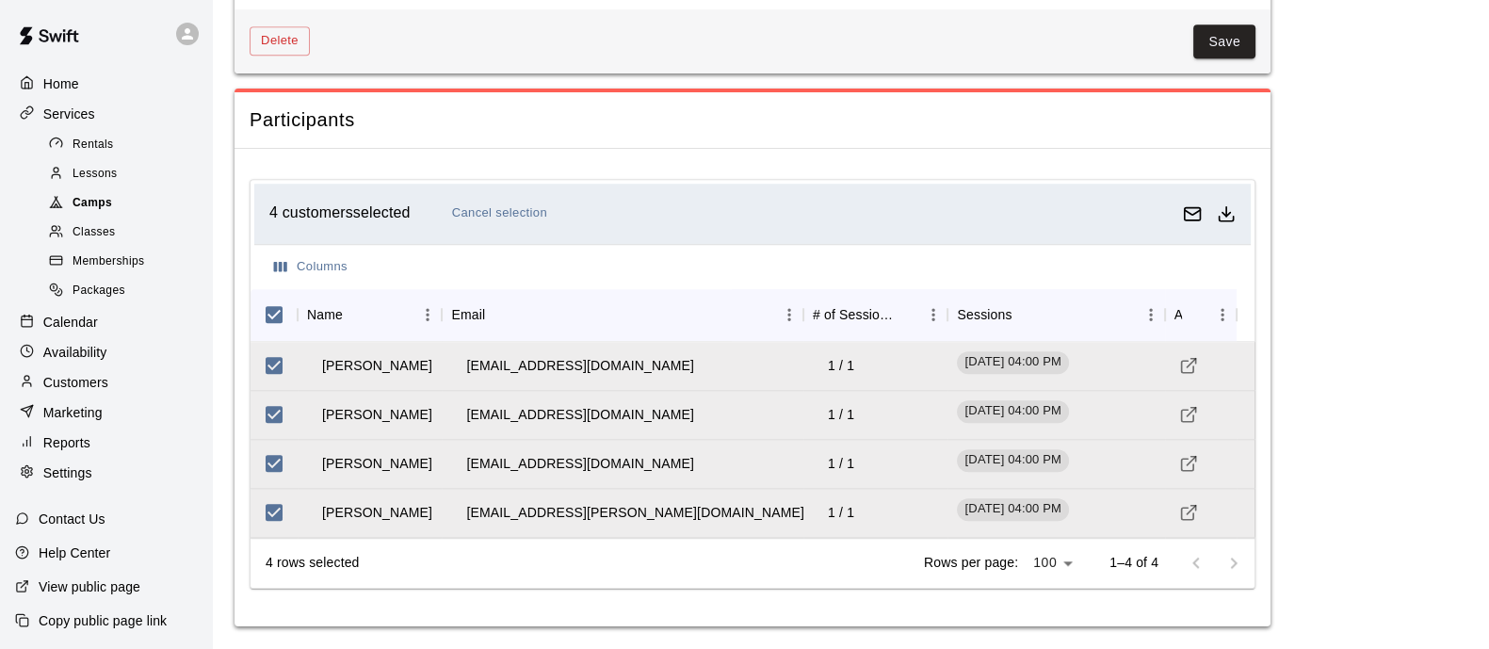
click at [113, 209] on div "Camps" at bounding box center [124, 203] width 159 height 26
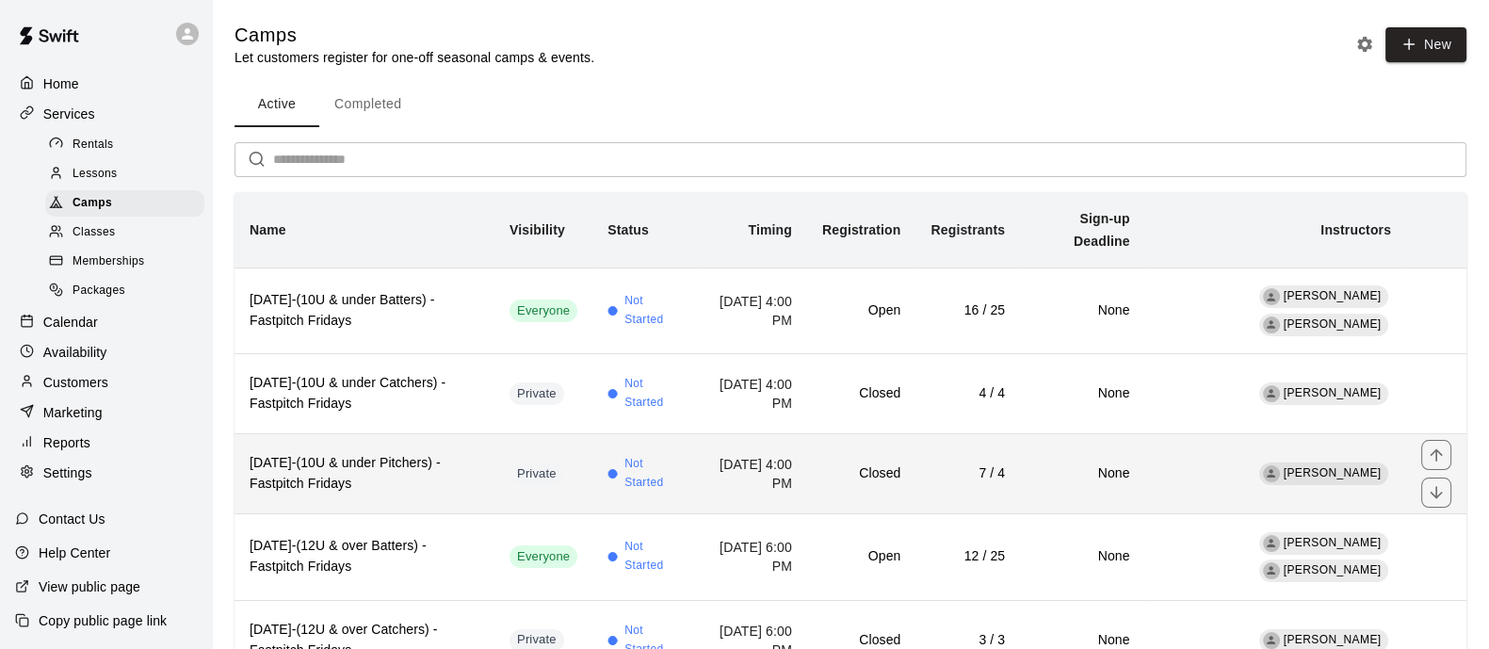
click at [558, 452] on td "Private" at bounding box center [543, 474] width 98 height 80
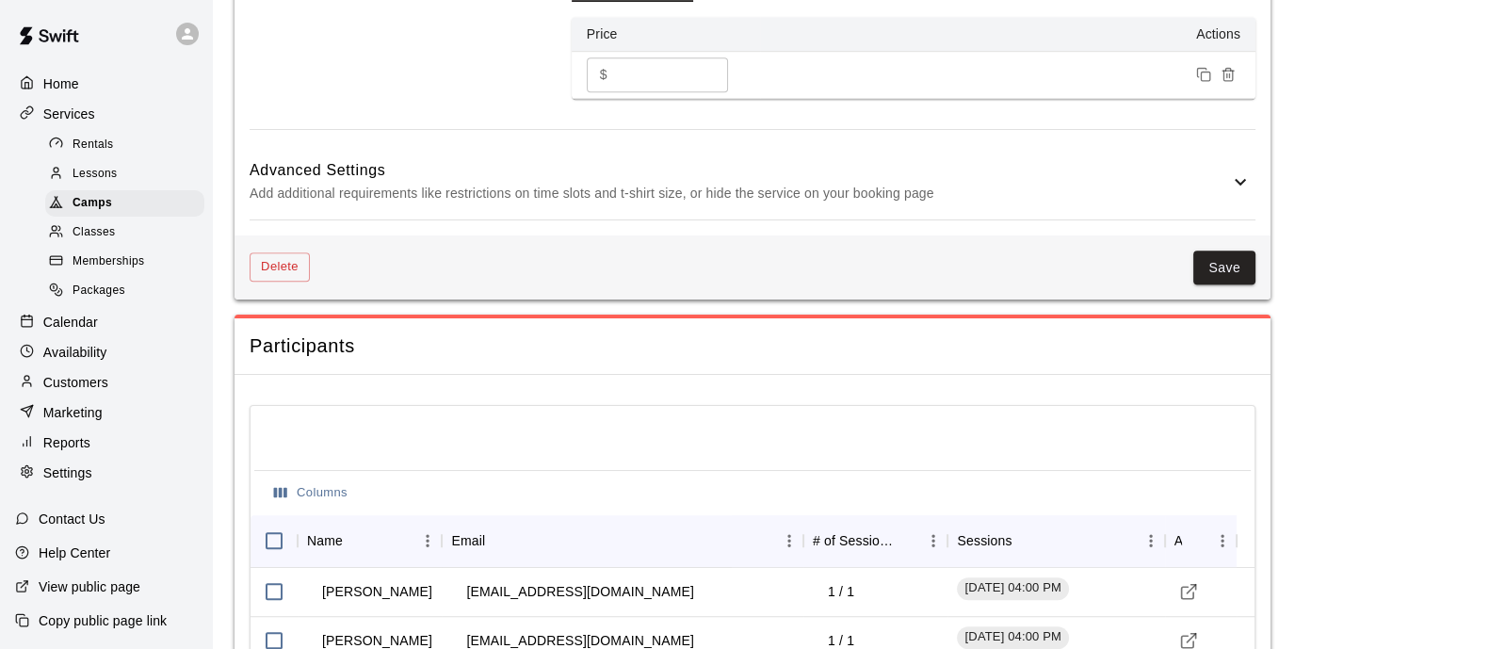
scroll to position [1511, 0]
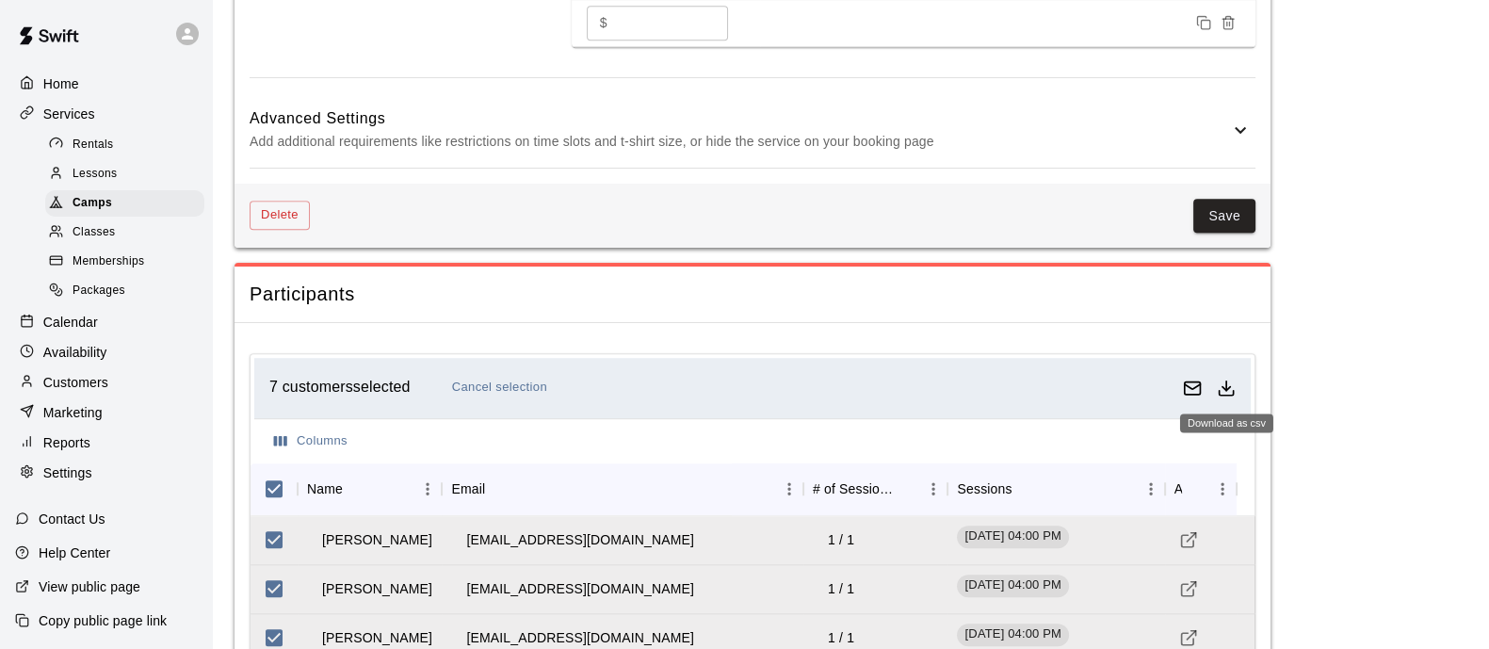
click at [1226, 382] on line "Download as csv" at bounding box center [1226, 384] width 0 height 9
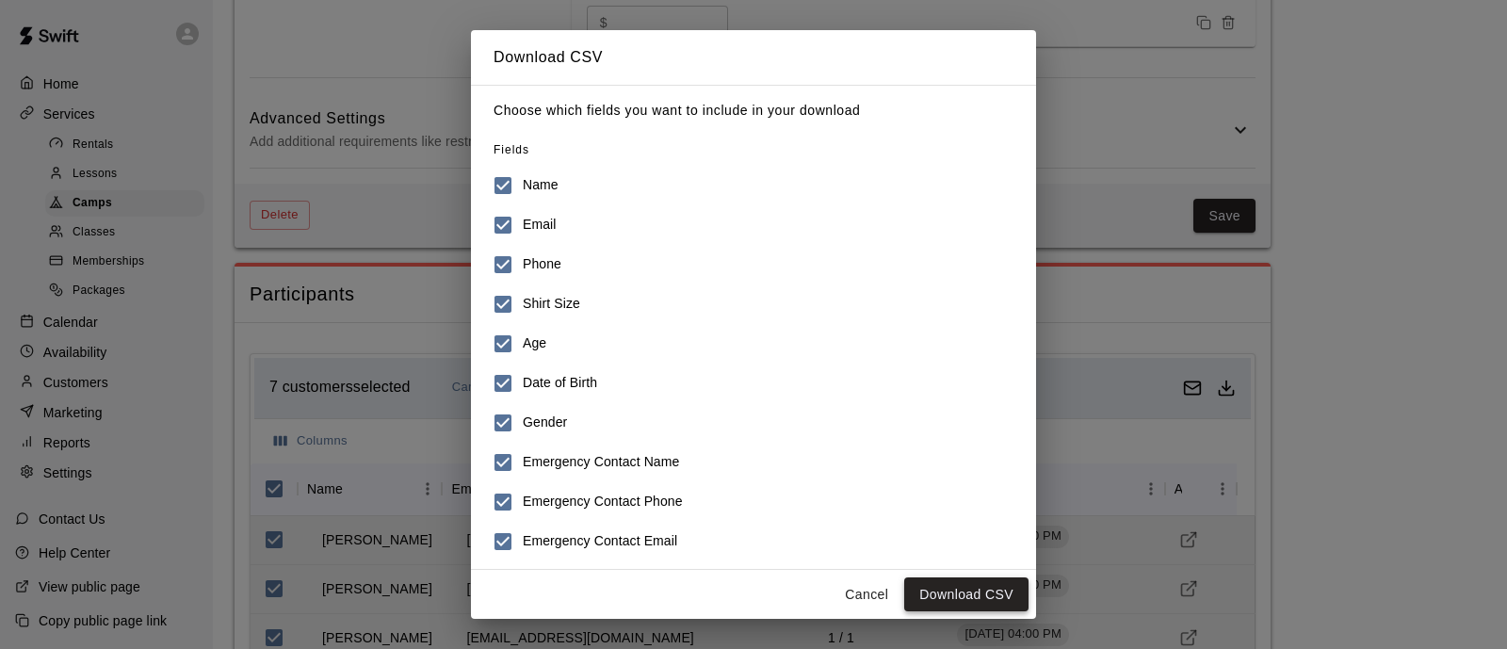
click at [978, 593] on button "Download CSV" at bounding box center [966, 594] width 124 height 35
click at [855, 584] on button "Cancel" at bounding box center [866, 594] width 60 height 35
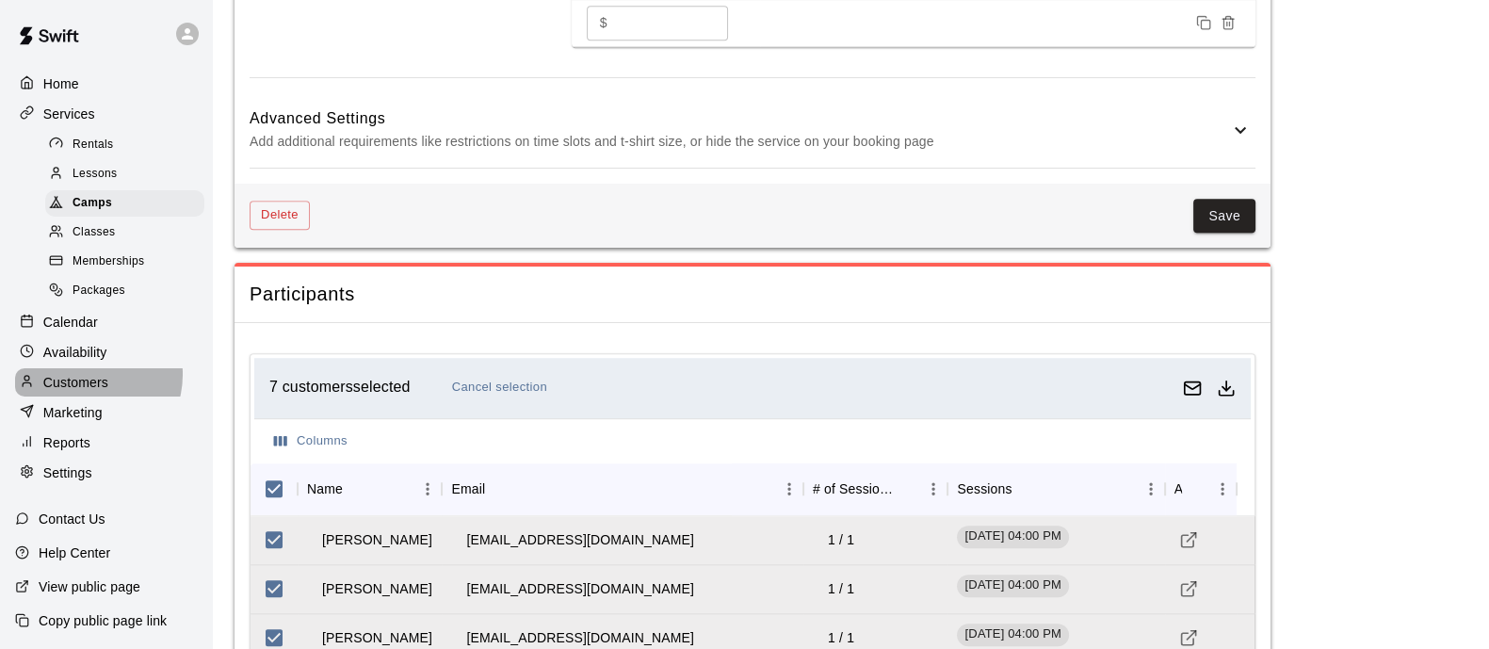
click at [88, 391] on p "Customers" at bounding box center [75, 382] width 65 height 19
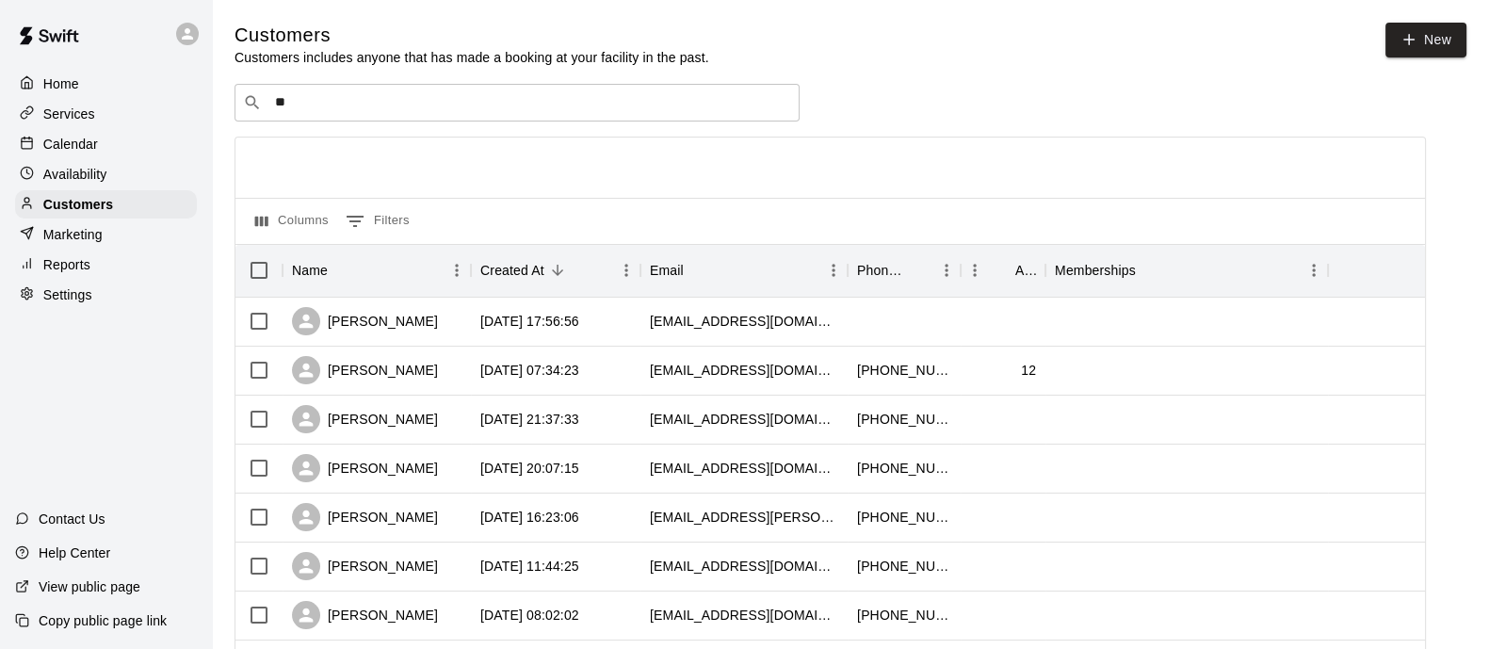
click at [625, 96] on input "**" at bounding box center [530, 102] width 522 height 19
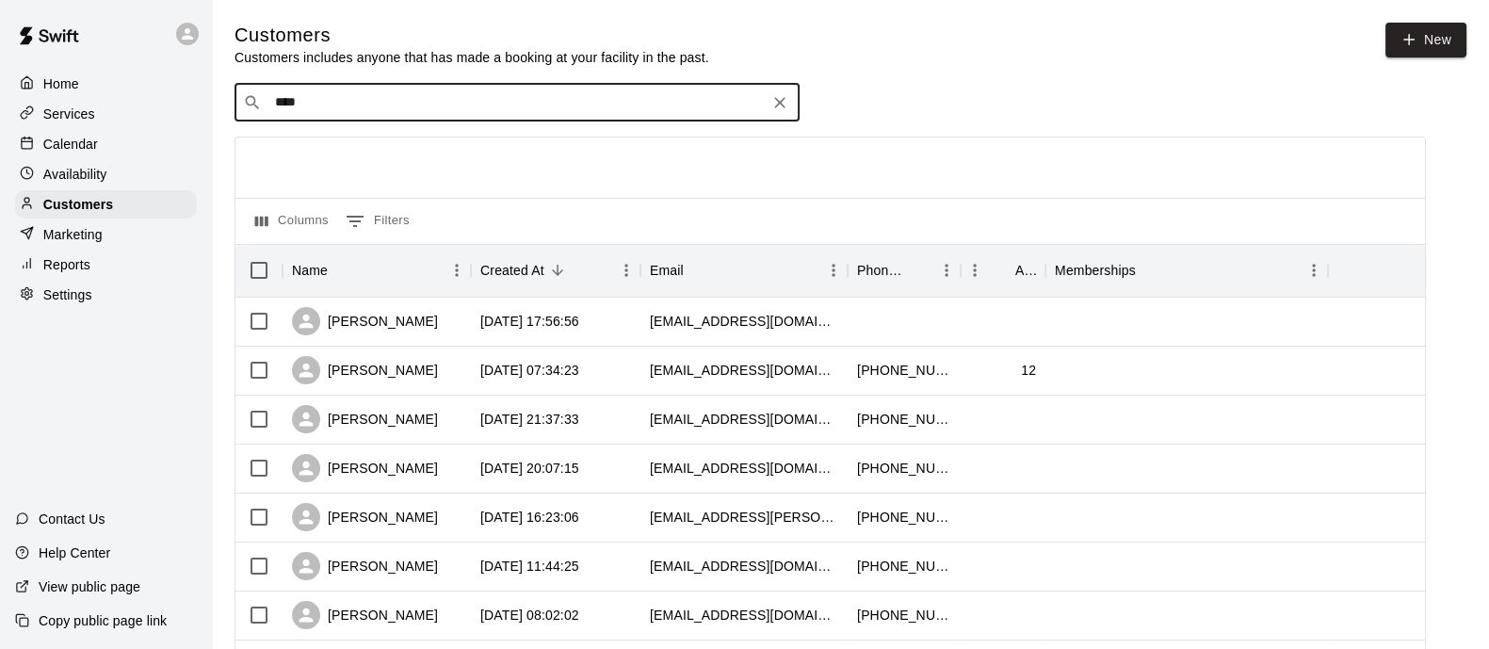
type input "*****"
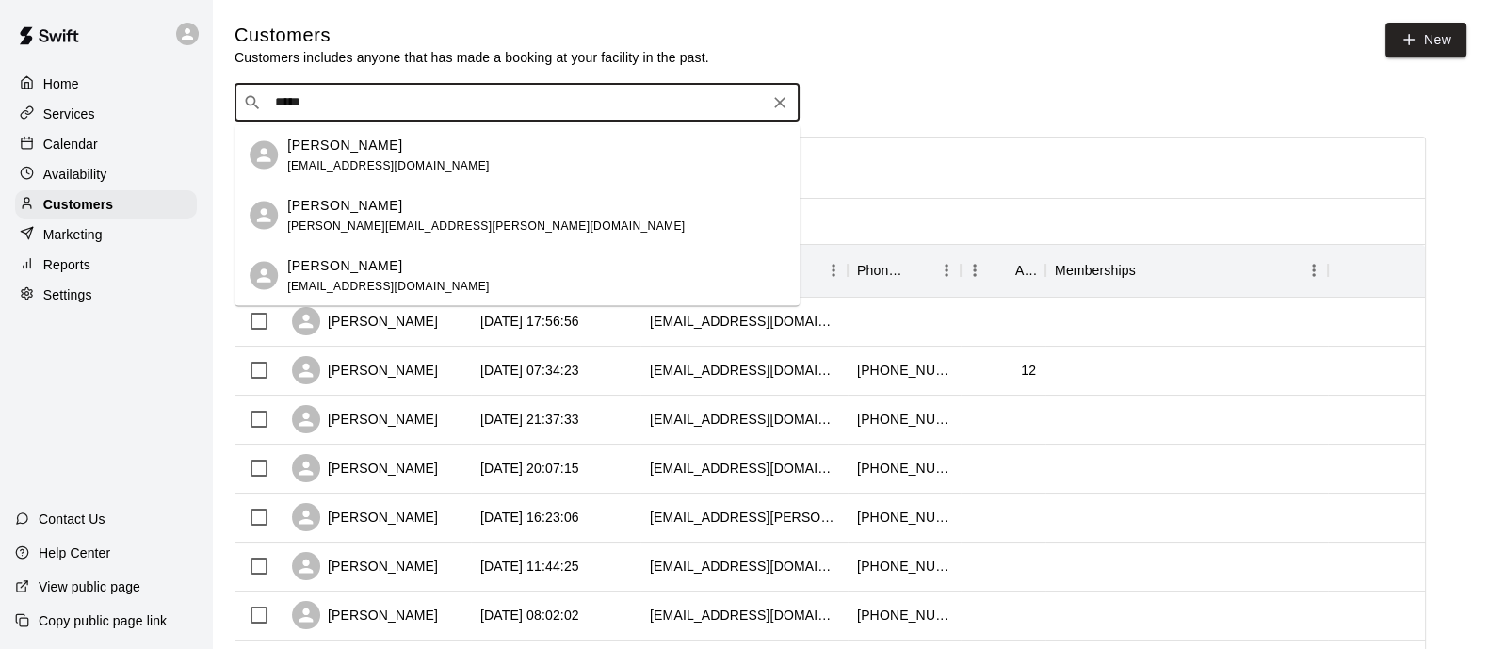
click at [460, 163] on div "[PERSON_NAME] [EMAIL_ADDRESS][DOMAIN_NAME]" at bounding box center [535, 155] width 497 height 40
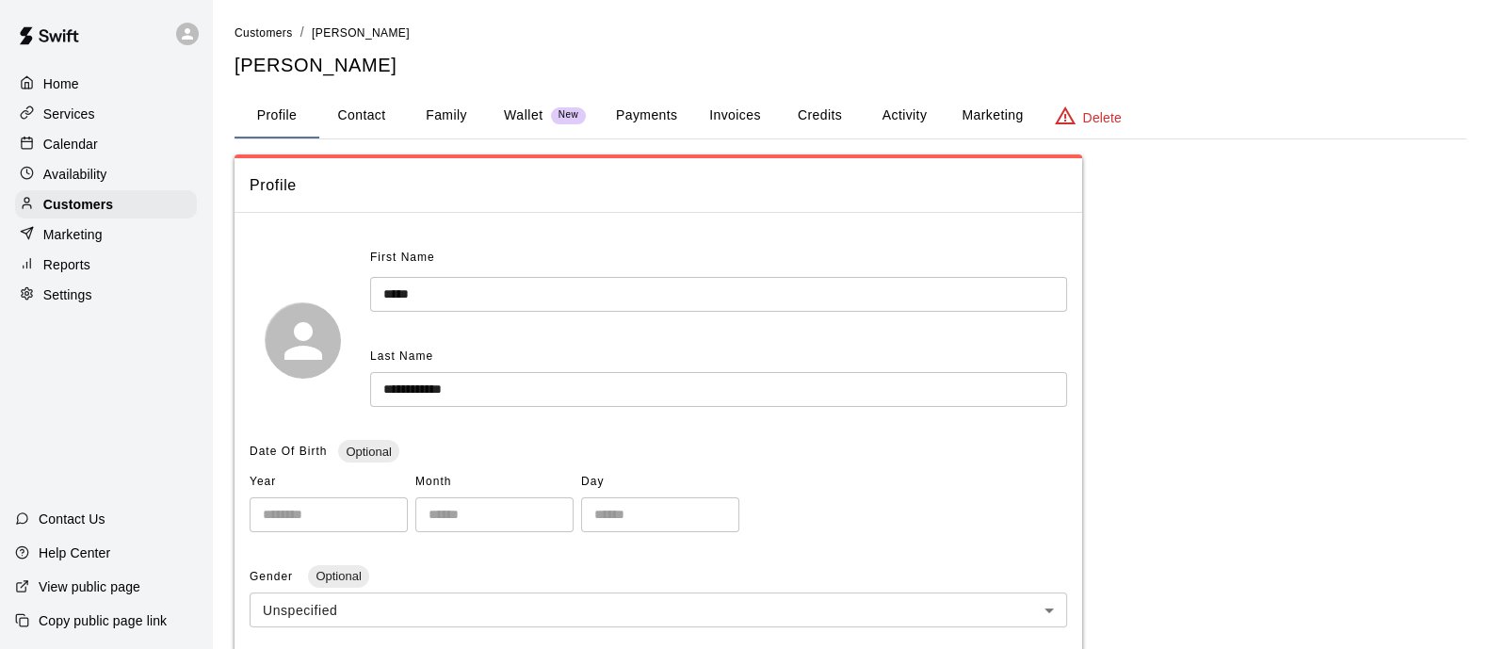
click at [639, 122] on button "Payments" at bounding box center [646, 115] width 91 height 45
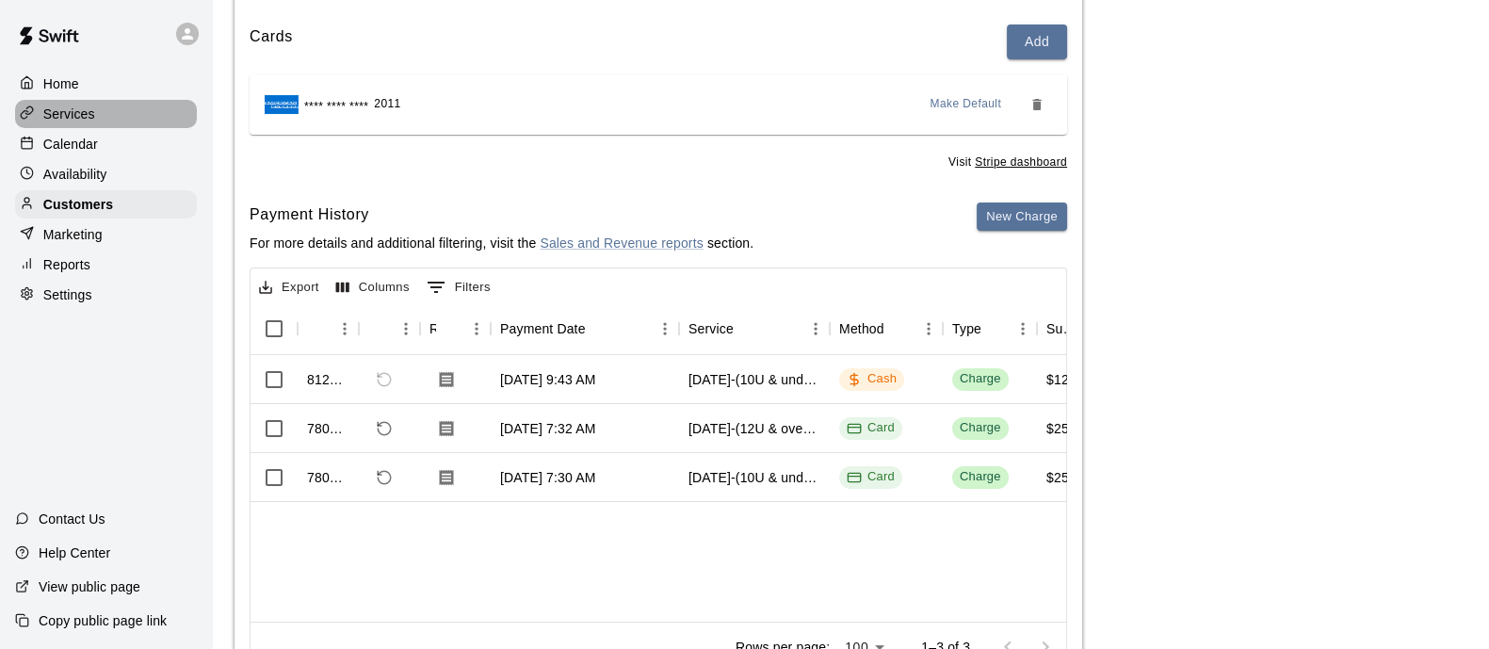
click at [84, 116] on p "Services" at bounding box center [69, 114] width 52 height 19
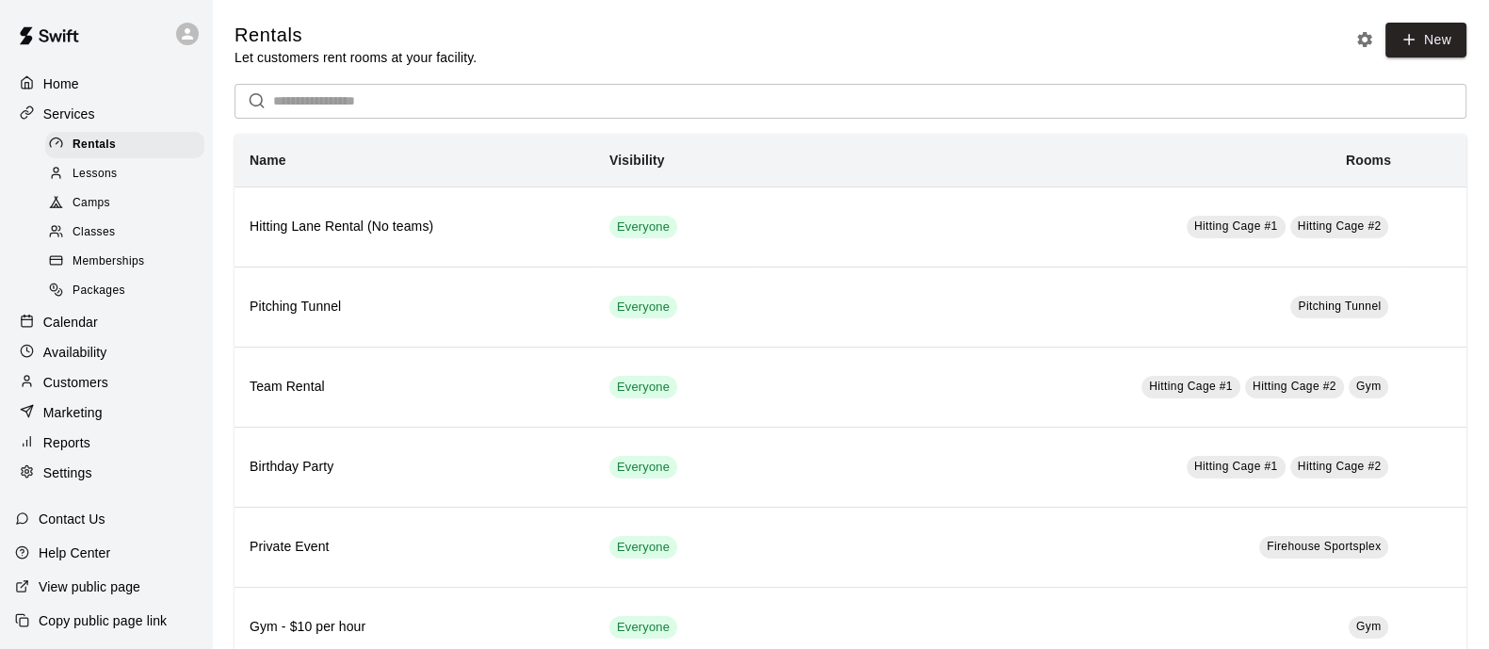
click at [137, 228] on div "Classes" at bounding box center [124, 232] width 159 height 26
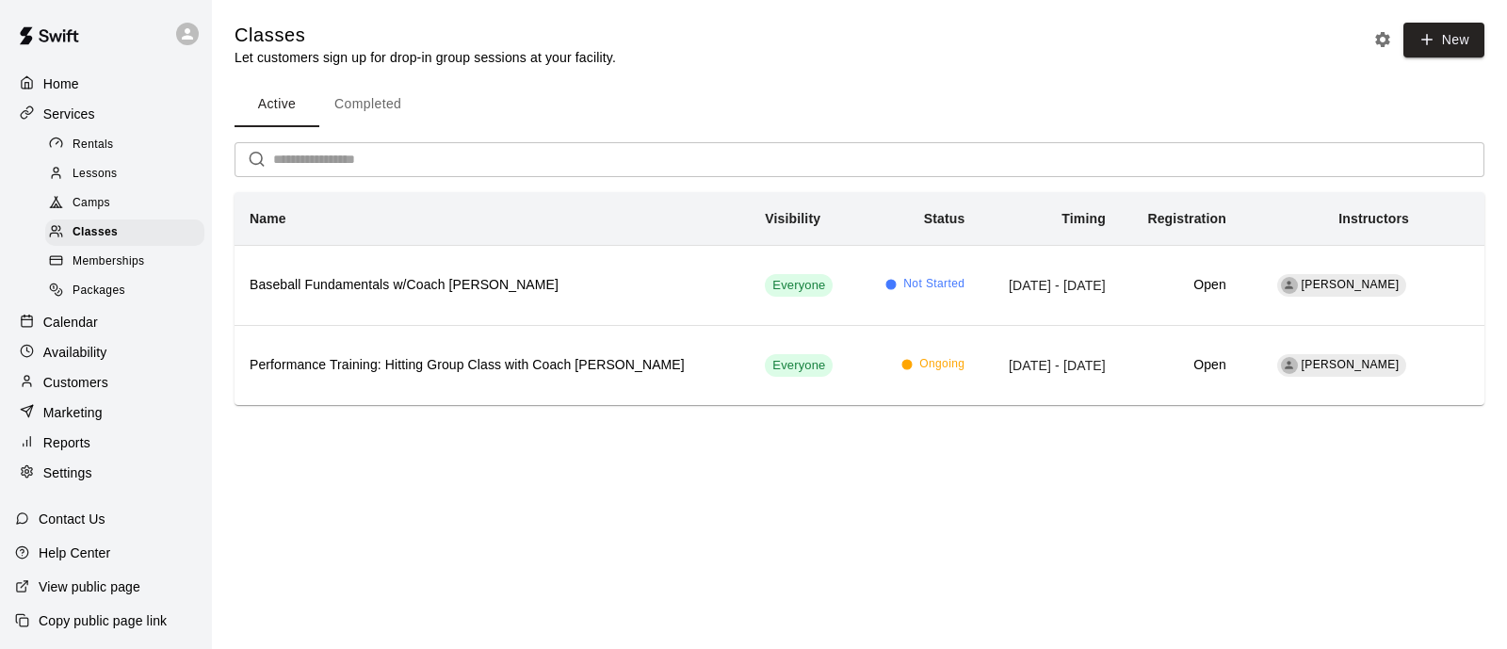
click at [106, 154] on span "Rentals" at bounding box center [93, 145] width 41 height 19
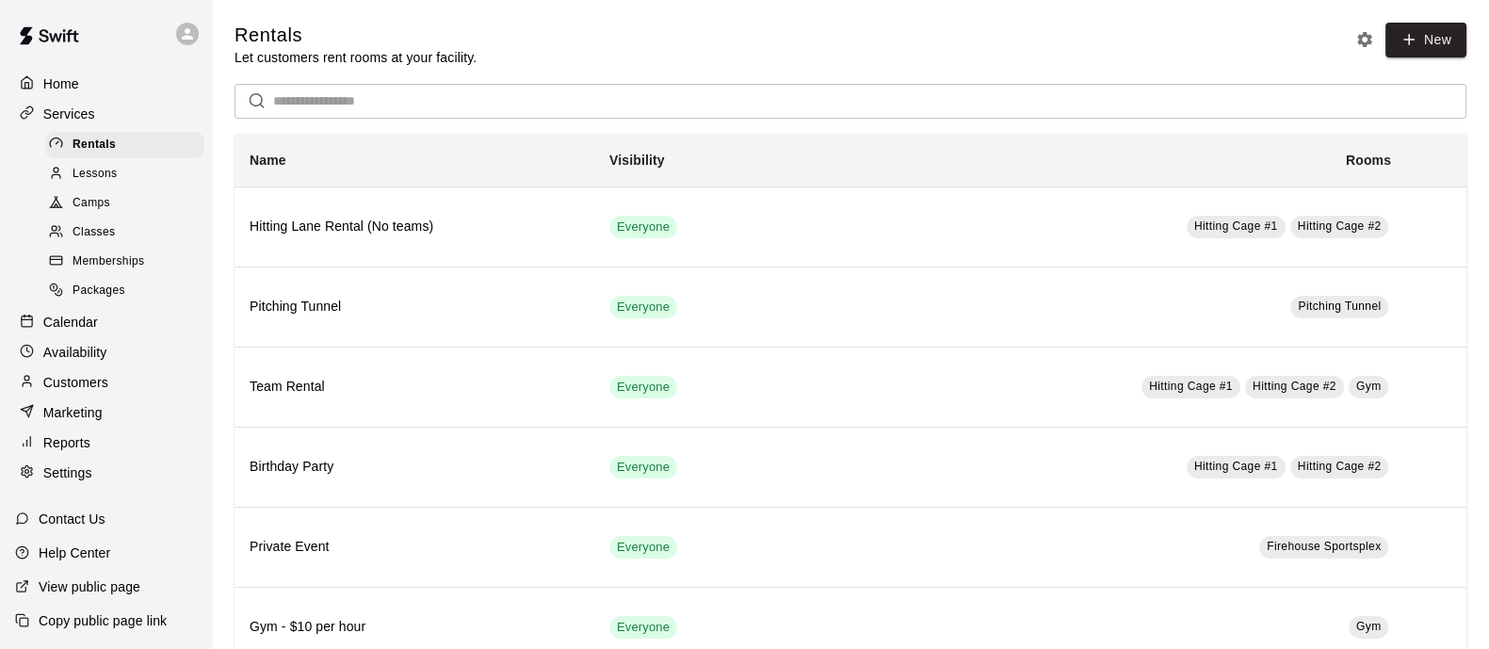
click at [106, 180] on span "Lessons" at bounding box center [95, 174] width 45 height 19
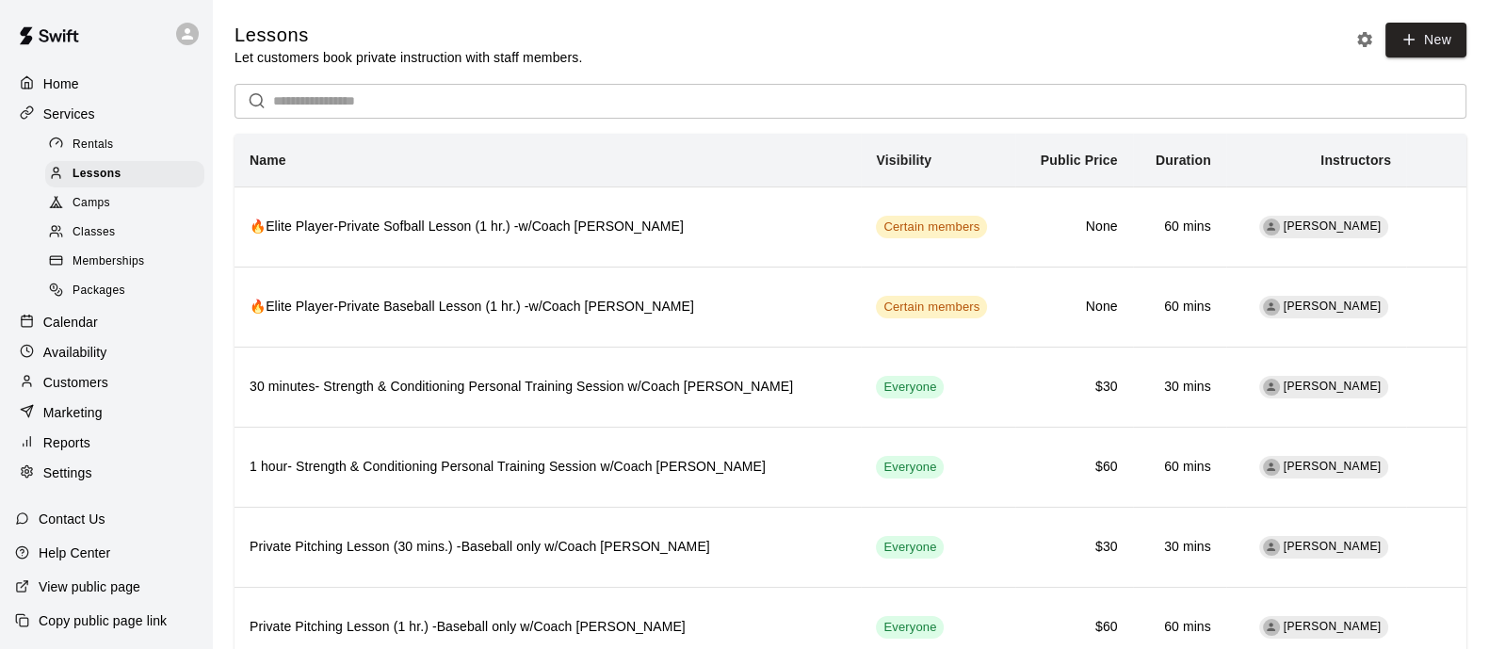
click at [106, 212] on span "Camps" at bounding box center [92, 203] width 38 height 19
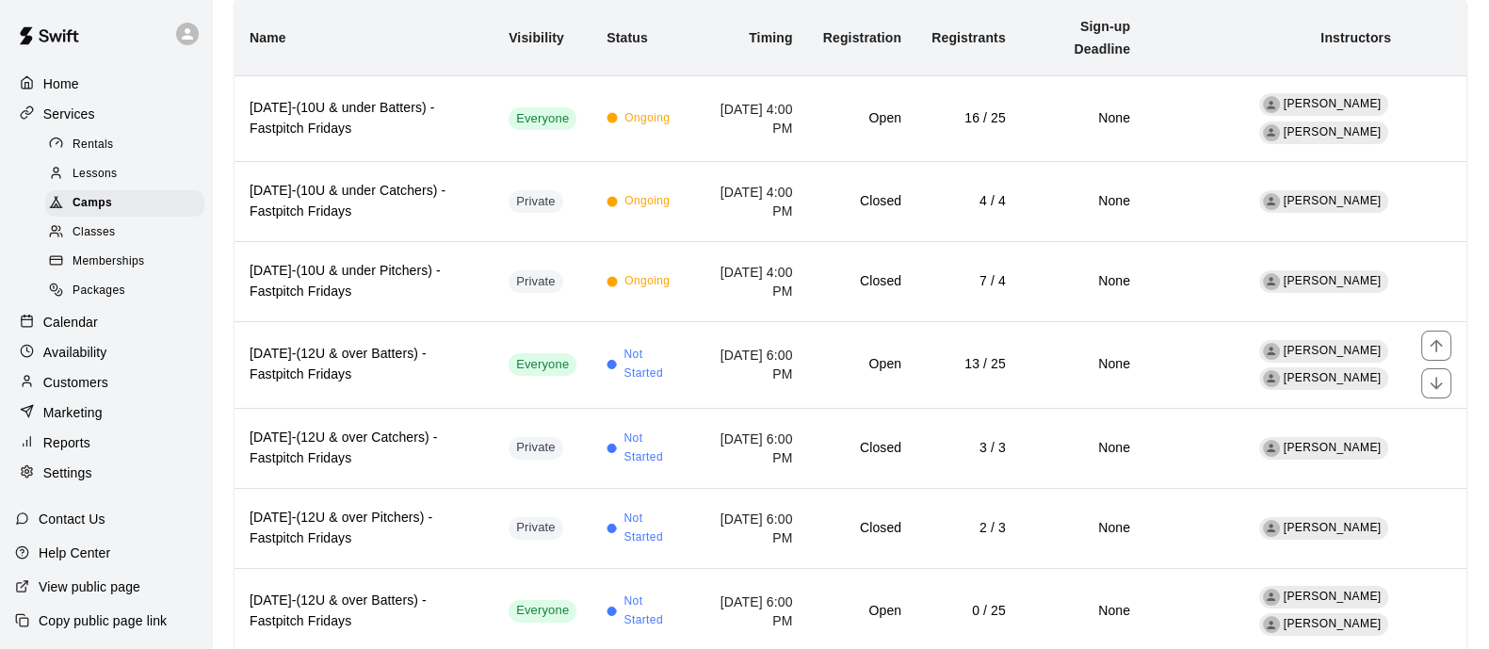
scroll to position [194, 0]
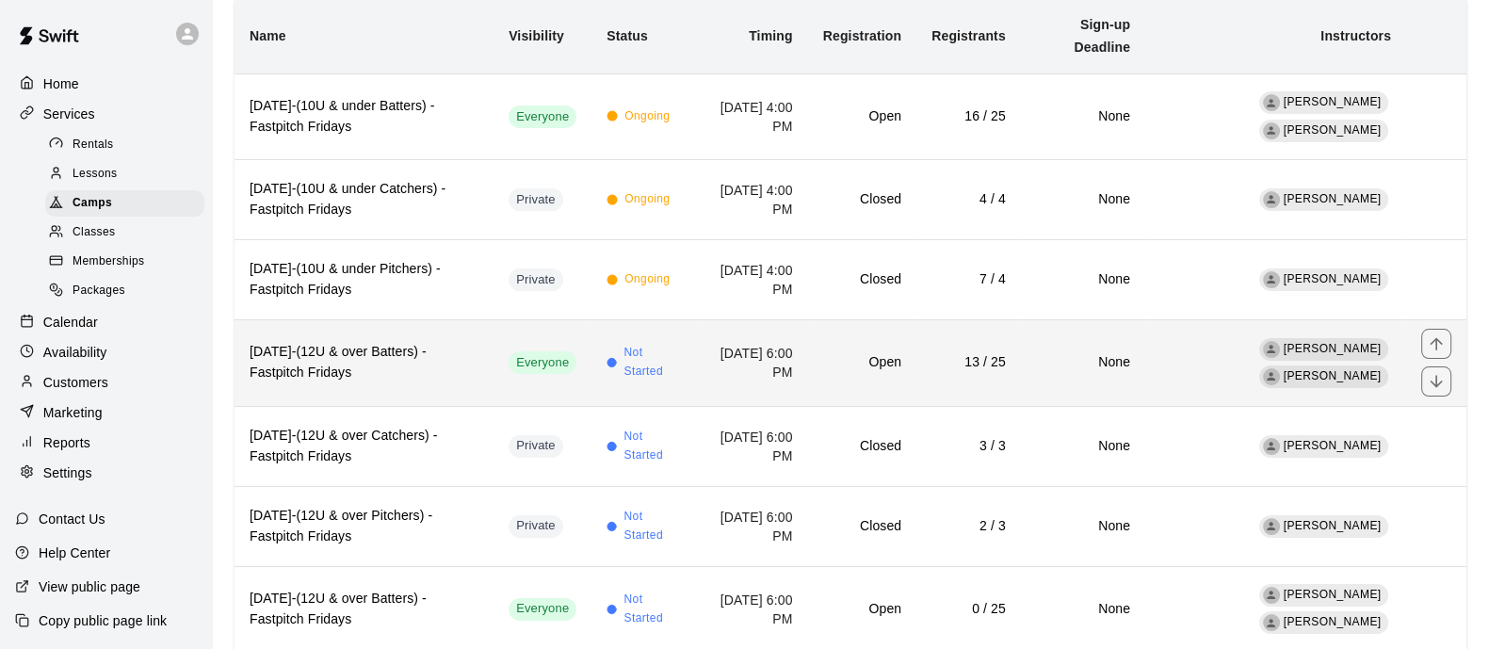
click at [465, 382] on th "[DATE]-(12U & over Batters) -Fastpitch Fridays" at bounding box center [364, 363] width 259 height 86
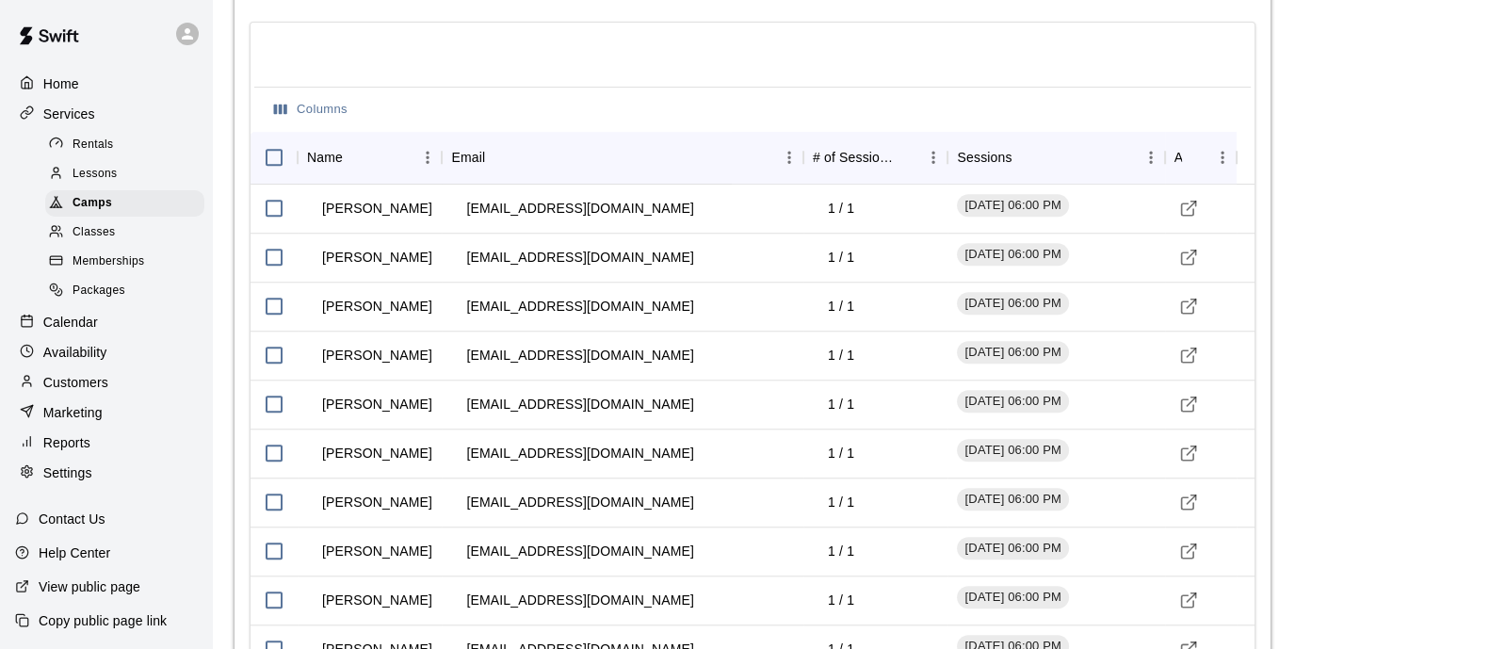
scroll to position [1994, 0]
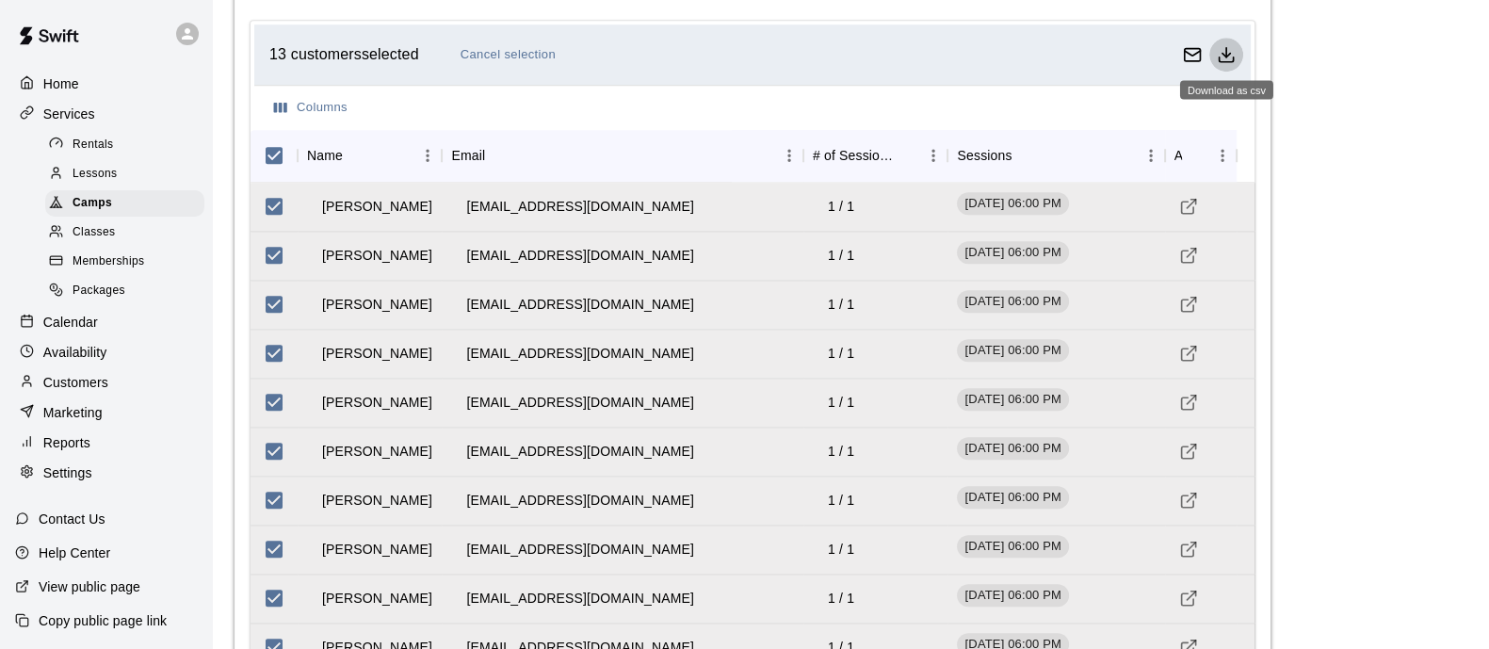
click at [1230, 46] on icon "Download as csv" at bounding box center [1226, 54] width 19 height 19
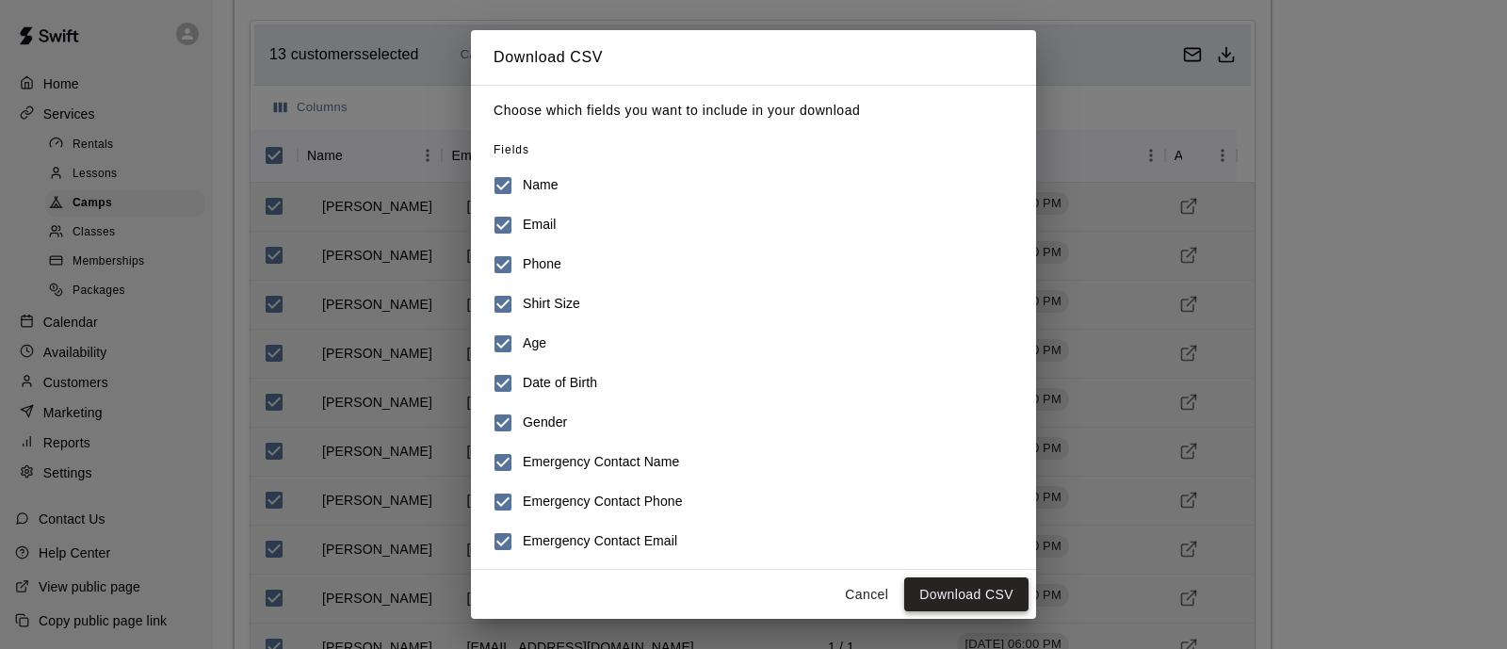
click at [966, 592] on button "Download CSV" at bounding box center [966, 594] width 124 height 35
click at [867, 585] on button "Cancel" at bounding box center [866, 594] width 60 height 35
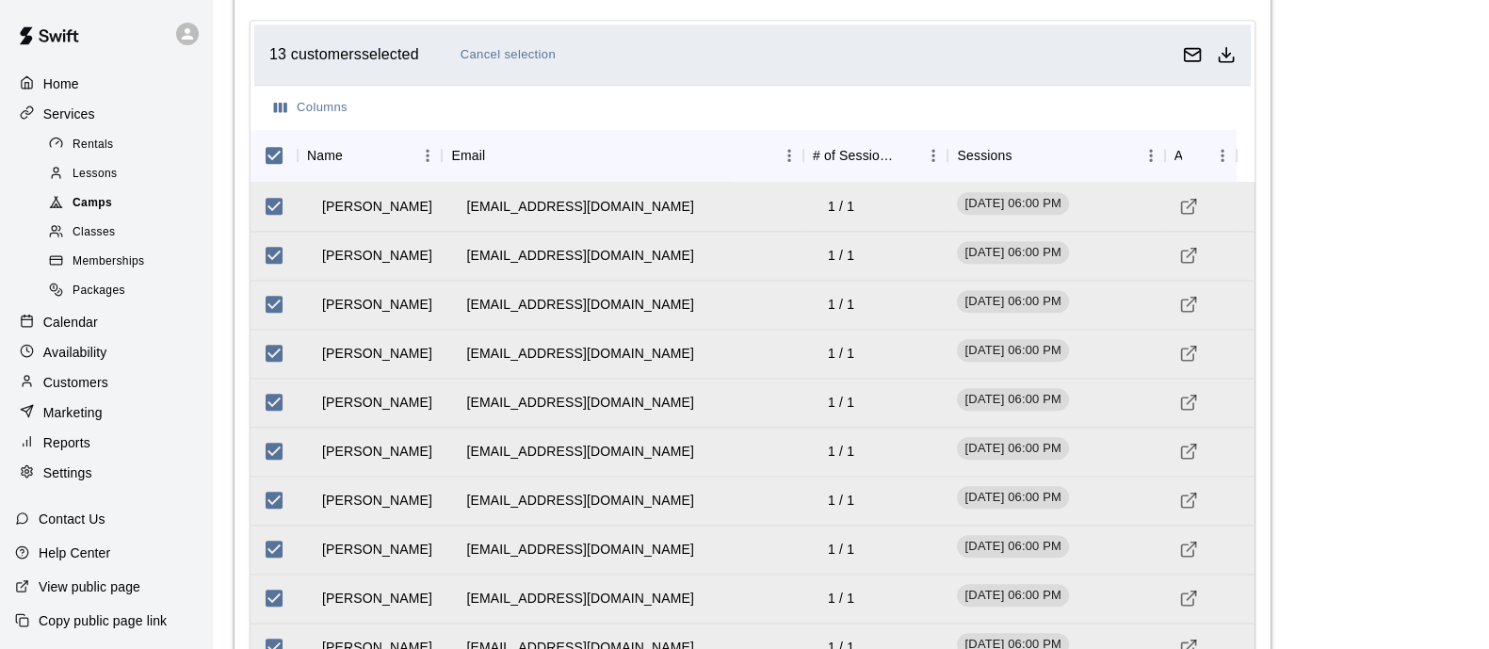
click at [99, 211] on span "Camps" at bounding box center [93, 203] width 40 height 19
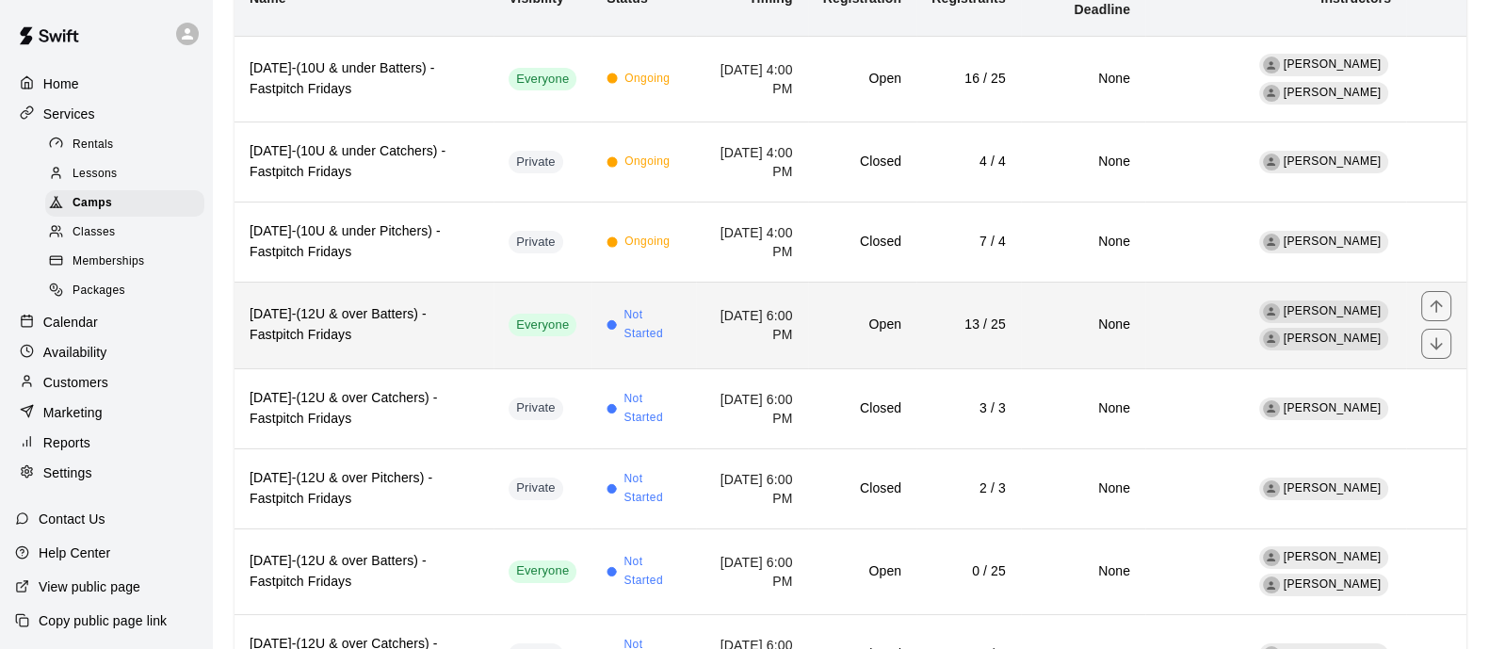
scroll to position [233, 0]
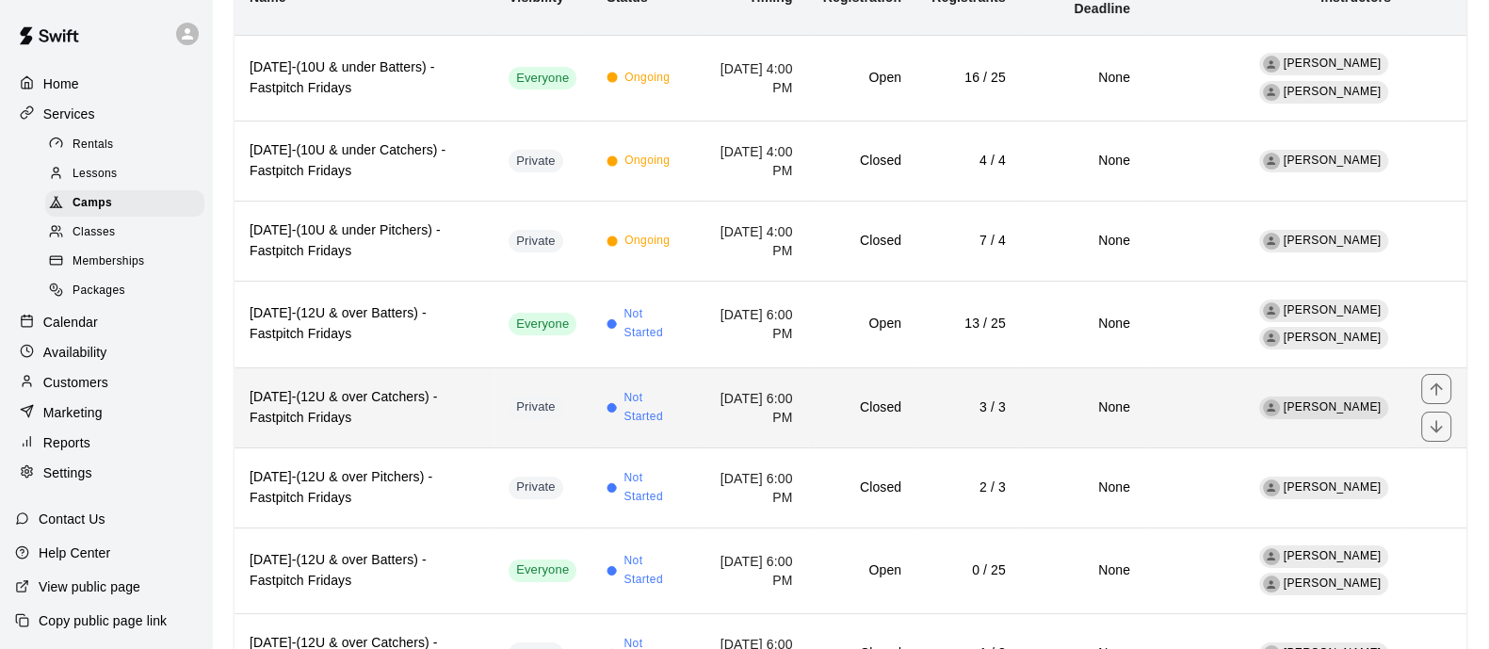
click at [494, 422] on td "Private" at bounding box center [543, 407] width 98 height 80
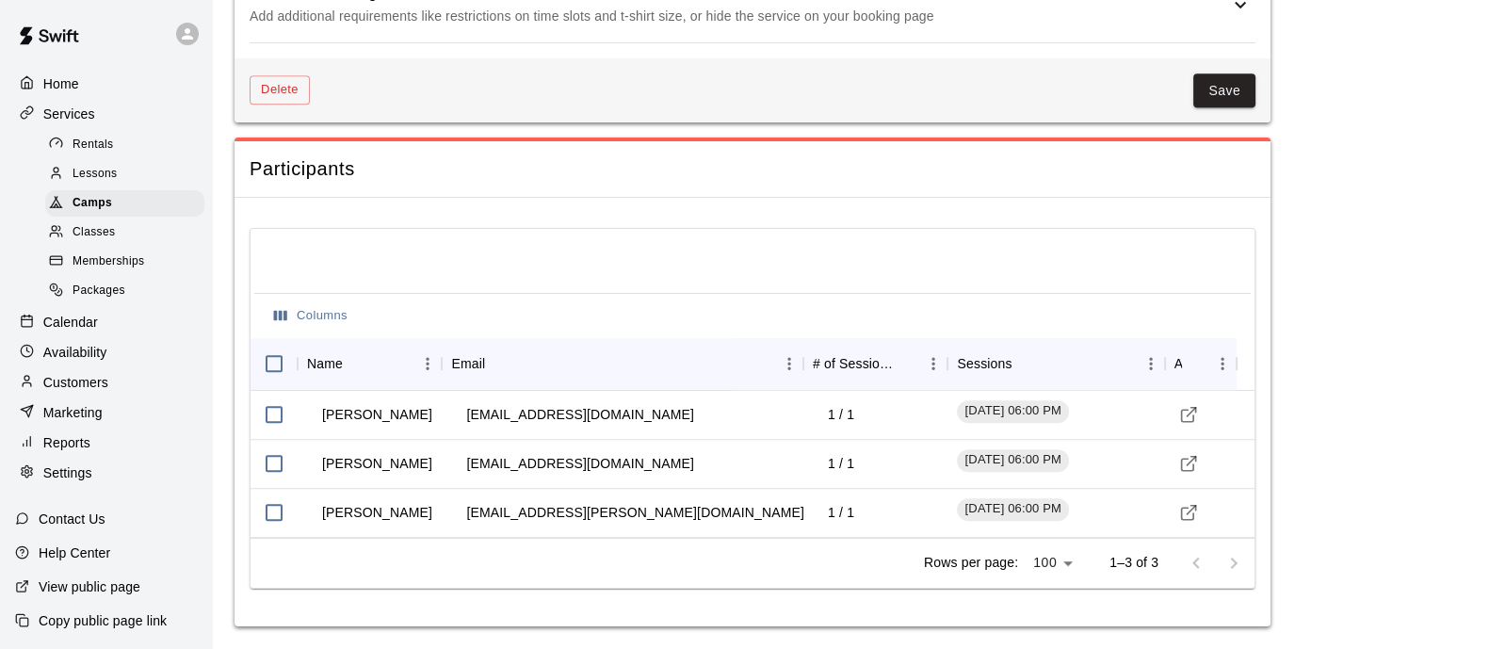
scroll to position [1629, 0]
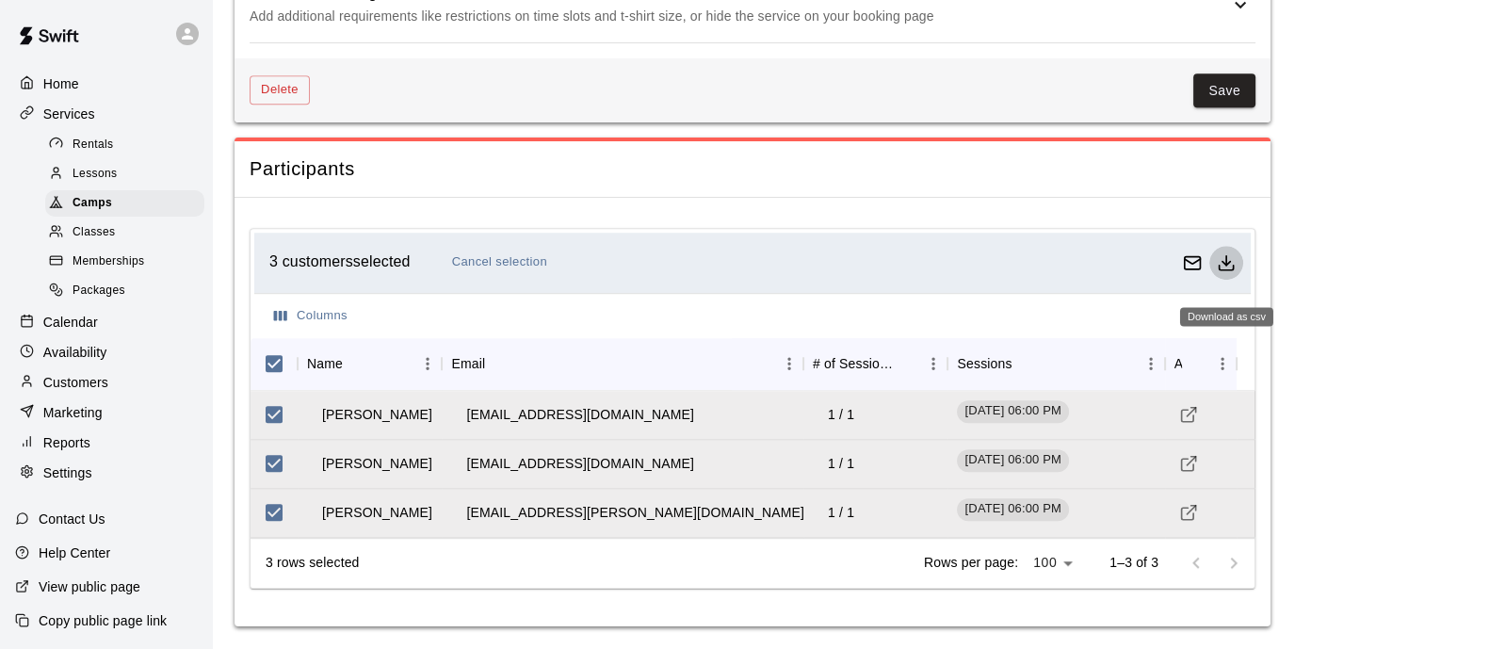
click at [1217, 266] on icon "Download as csv" at bounding box center [1226, 262] width 19 height 19
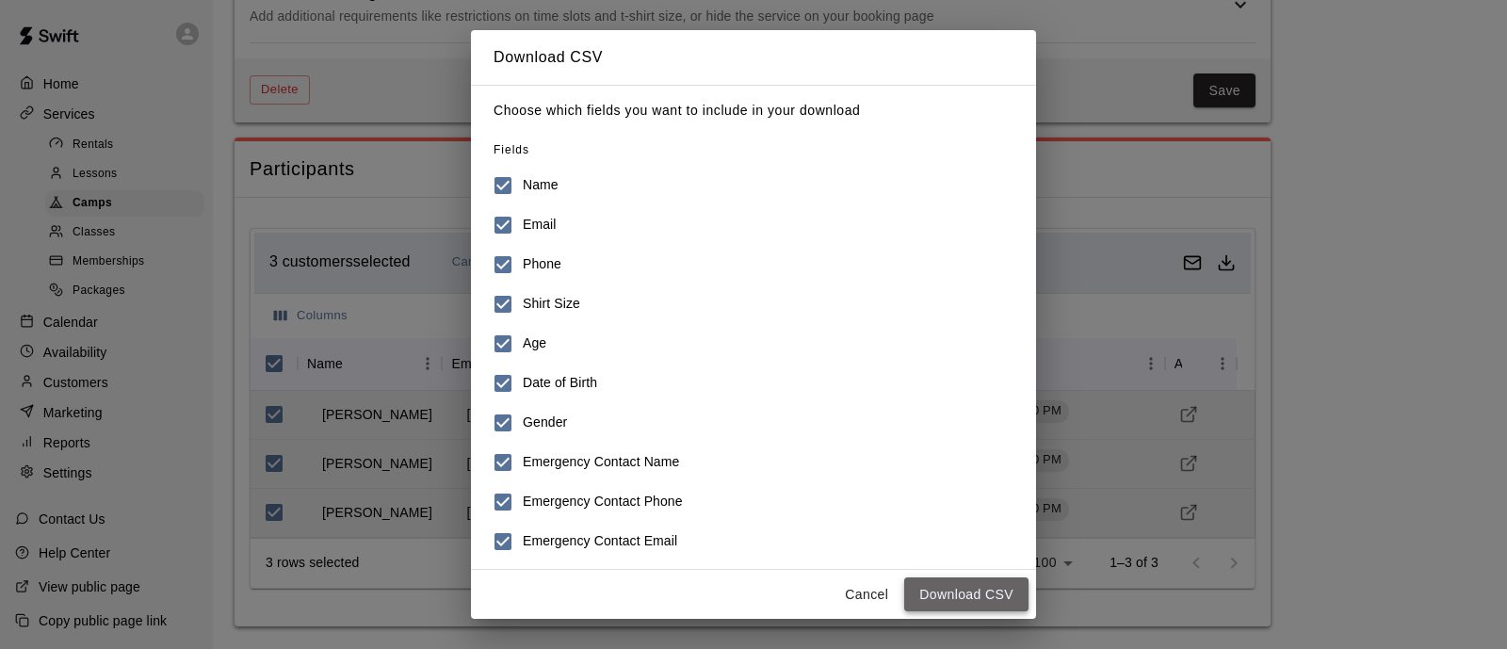
click at [990, 608] on button "Download CSV" at bounding box center [966, 594] width 124 height 35
click at [890, 600] on button "Cancel" at bounding box center [866, 594] width 60 height 35
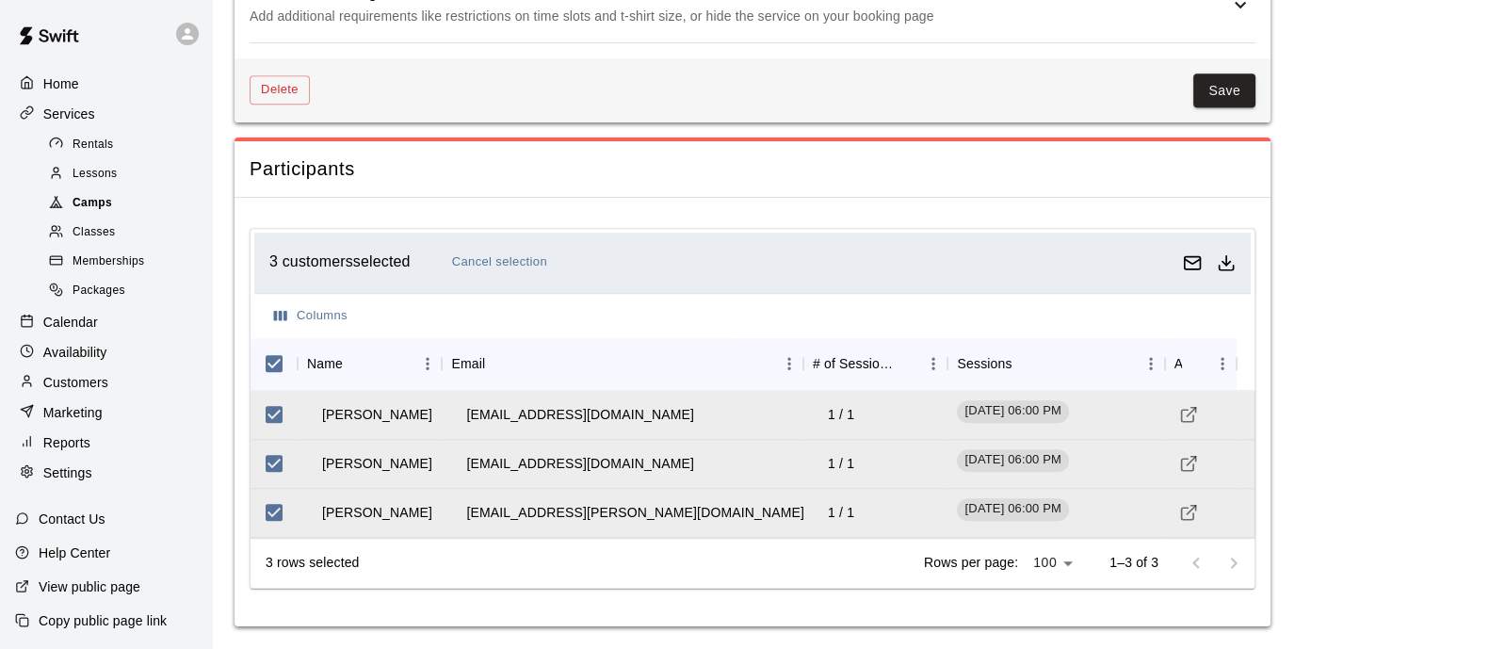
click at [123, 208] on div "Camps" at bounding box center [124, 203] width 159 height 26
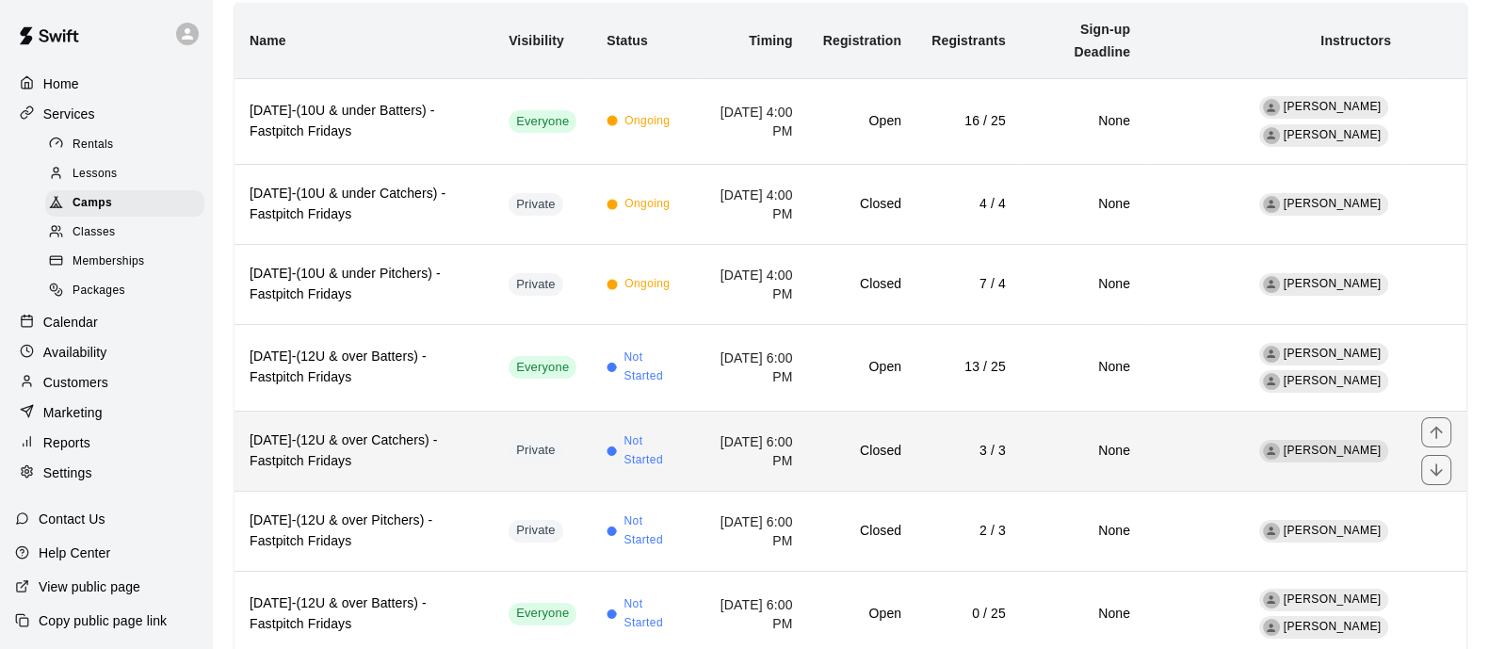
scroll to position [190, 0]
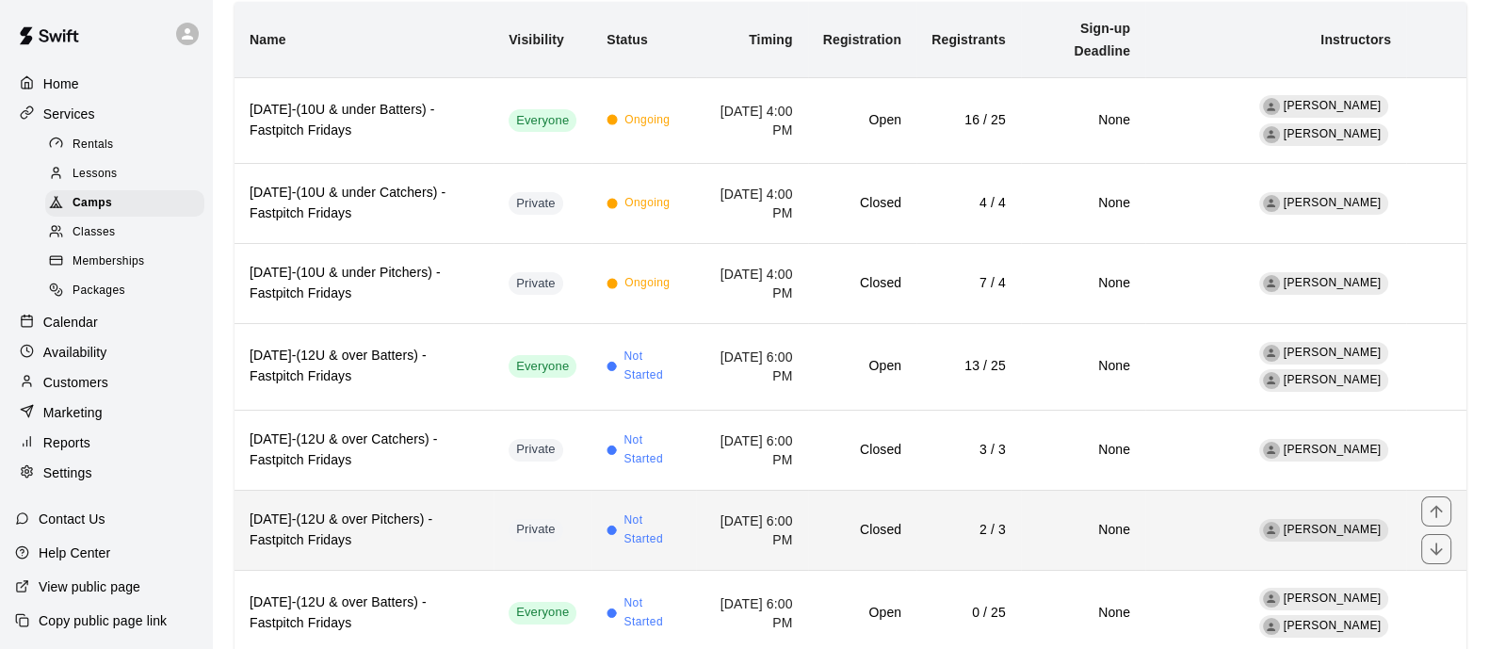
click at [455, 539] on h6 "[DATE]-(12U & over Pitchers) -Fastpitch Fridays" at bounding box center [364, 530] width 229 height 41
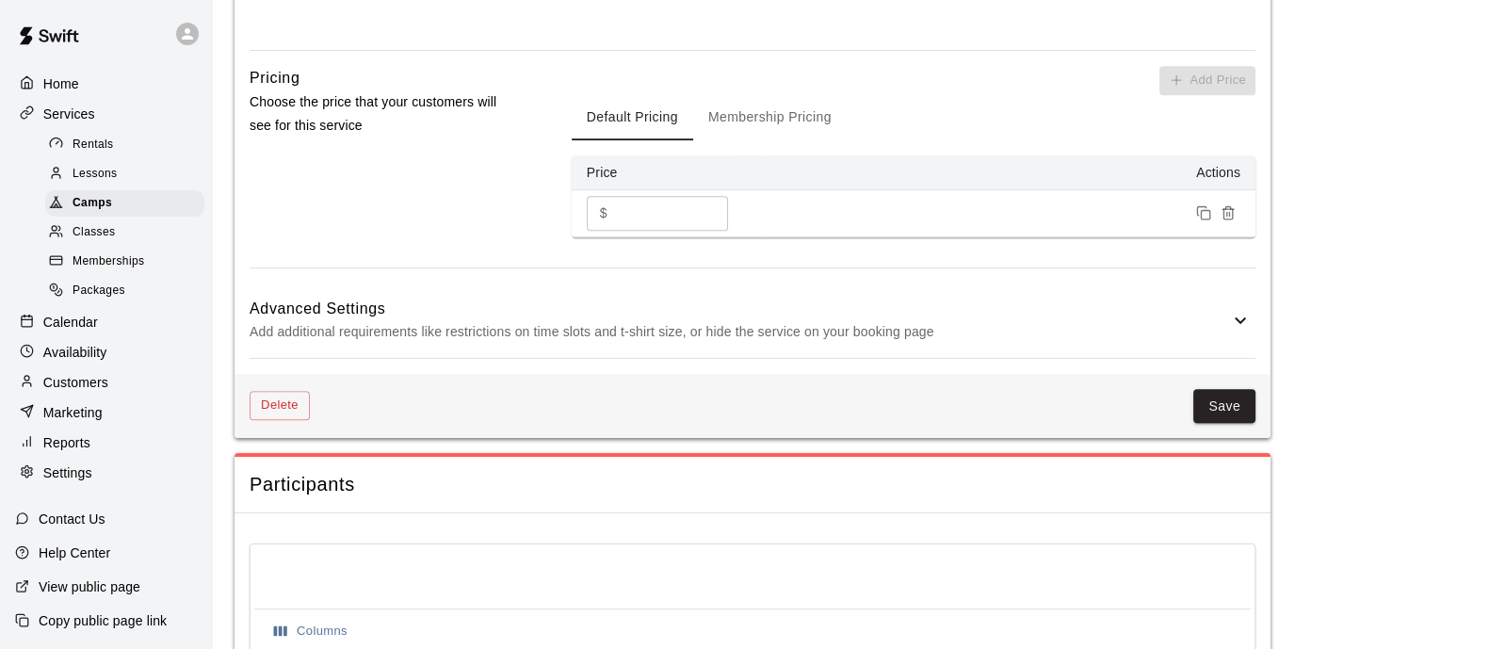
scroll to position [1581, 0]
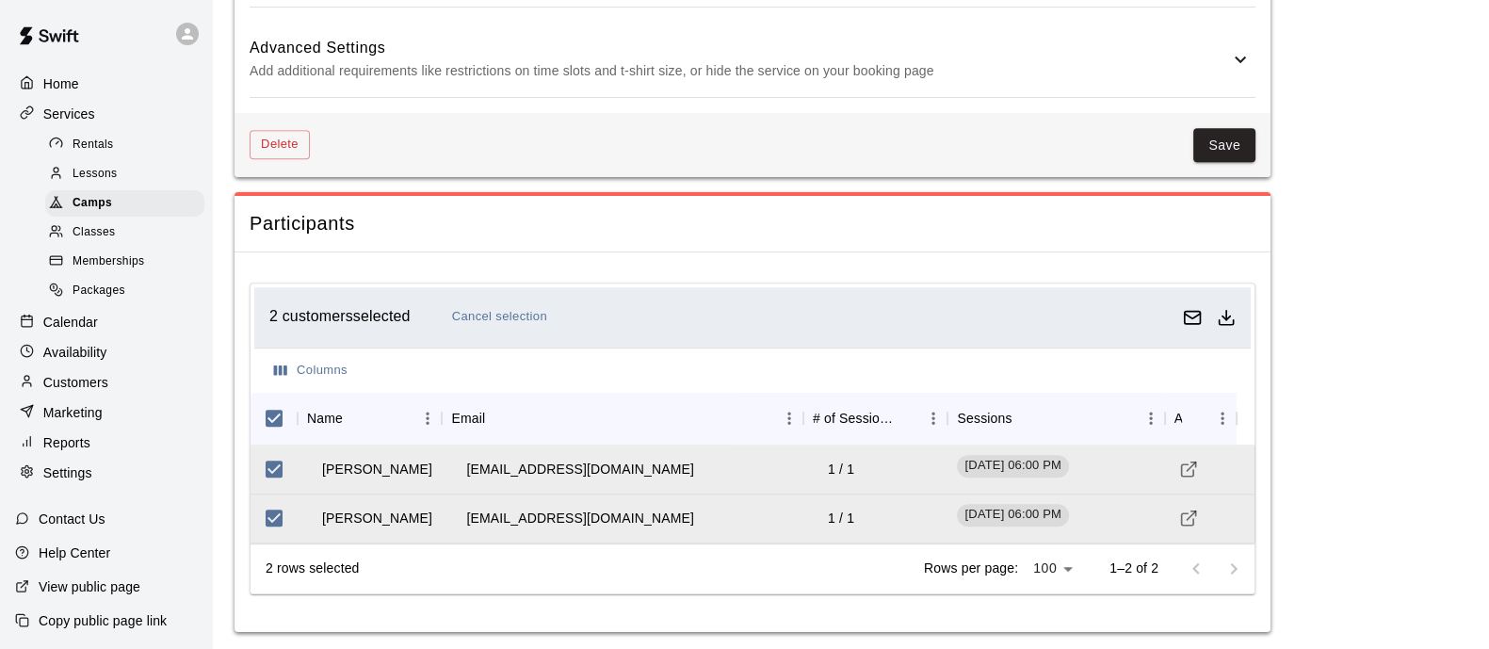
click at [1227, 312] on icon "Download as csv" at bounding box center [1226, 317] width 19 height 19
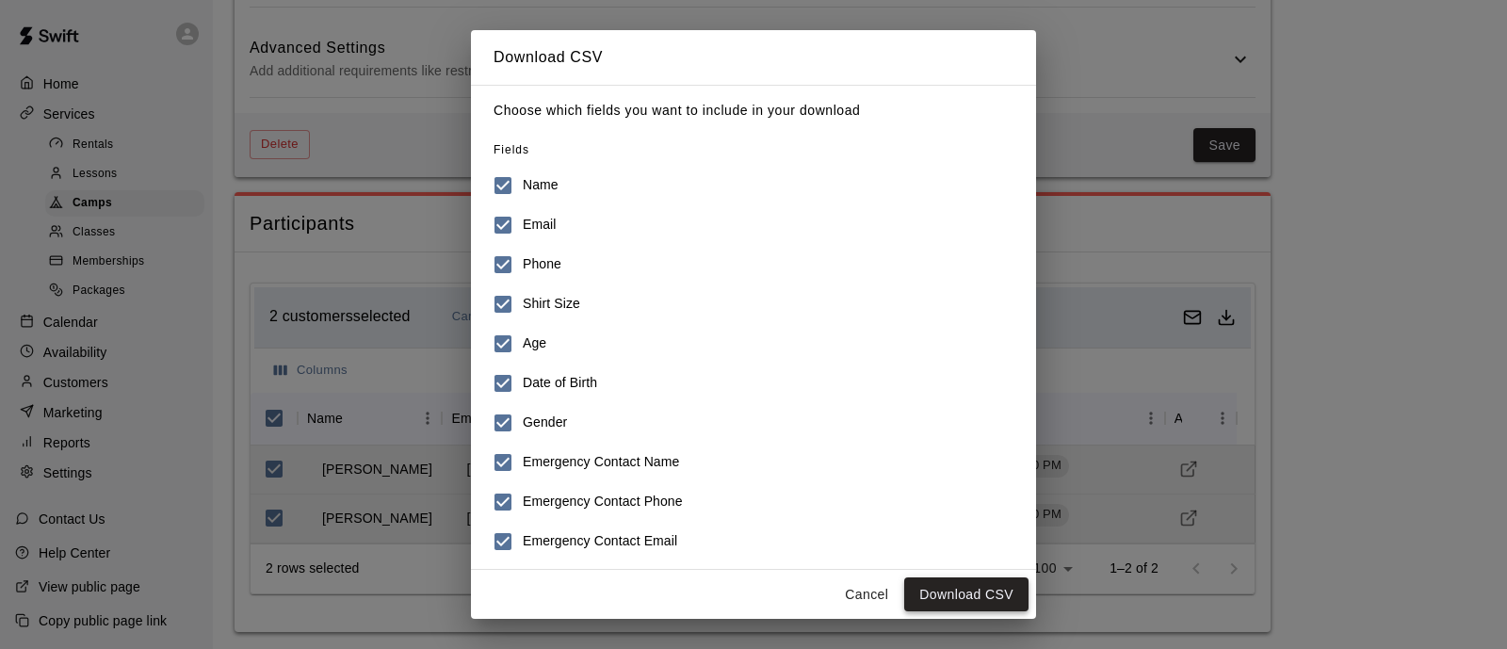
click at [987, 580] on button "Download CSV" at bounding box center [966, 594] width 124 height 35
click at [876, 595] on button "Cancel" at bounding box center [866, 594] width 60 height 35
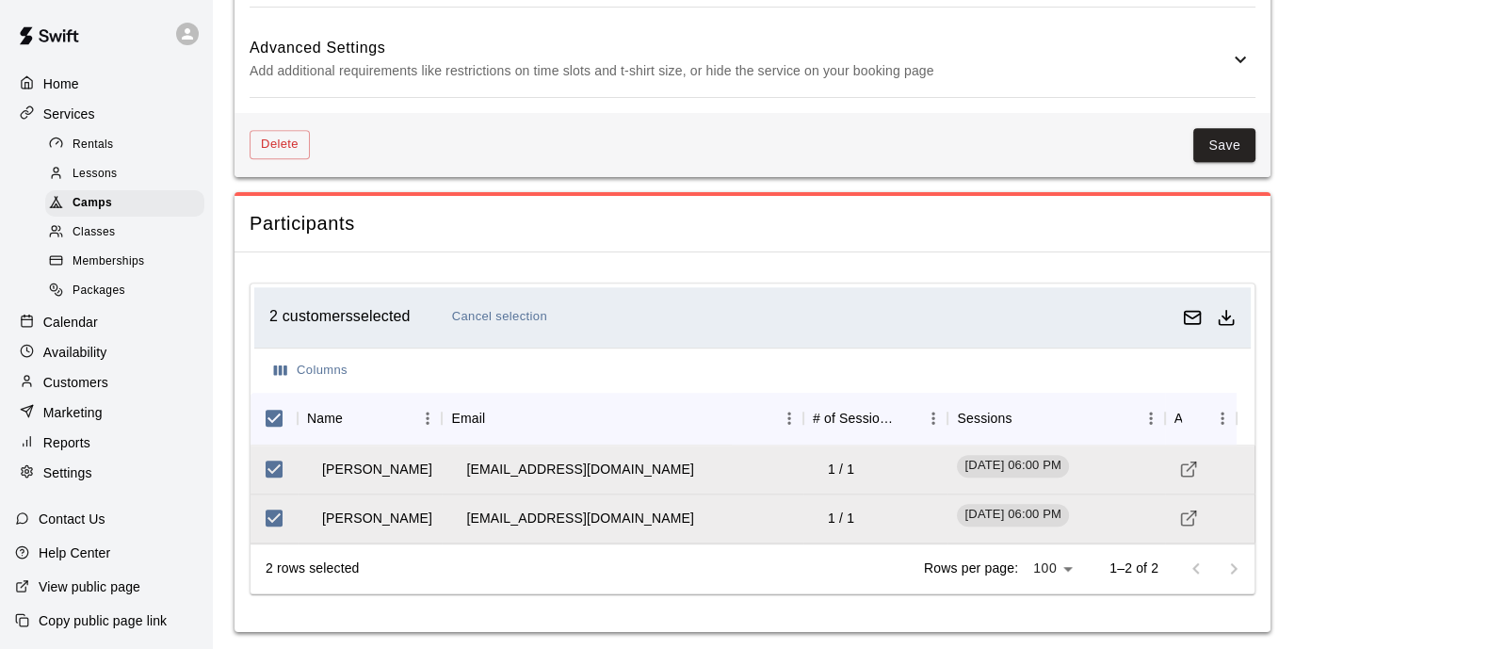
click at [92, 383] on div "Customers" at bounding box center [106, 382] width 182 height 28
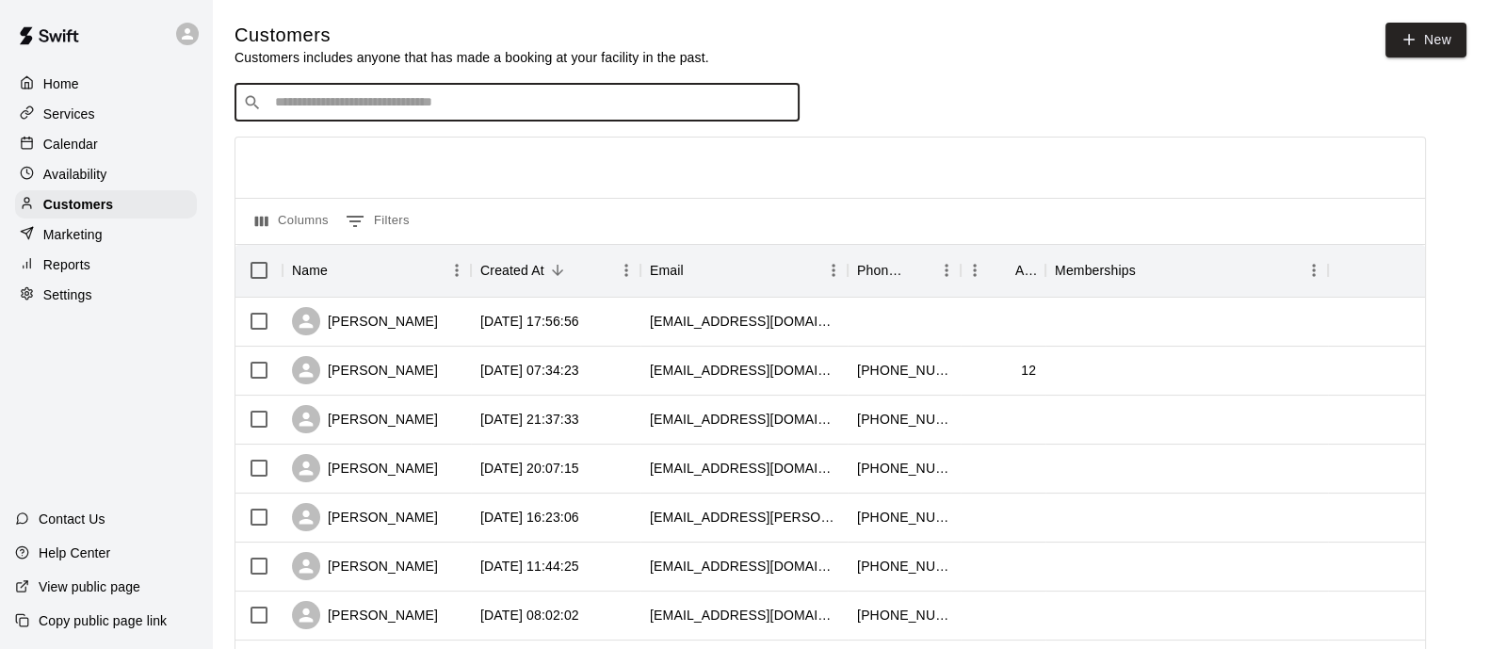
click at [387, 100] on input "Search customers by name or email" at bounding box center [530, 102] width 522 height 19
type input "*****"
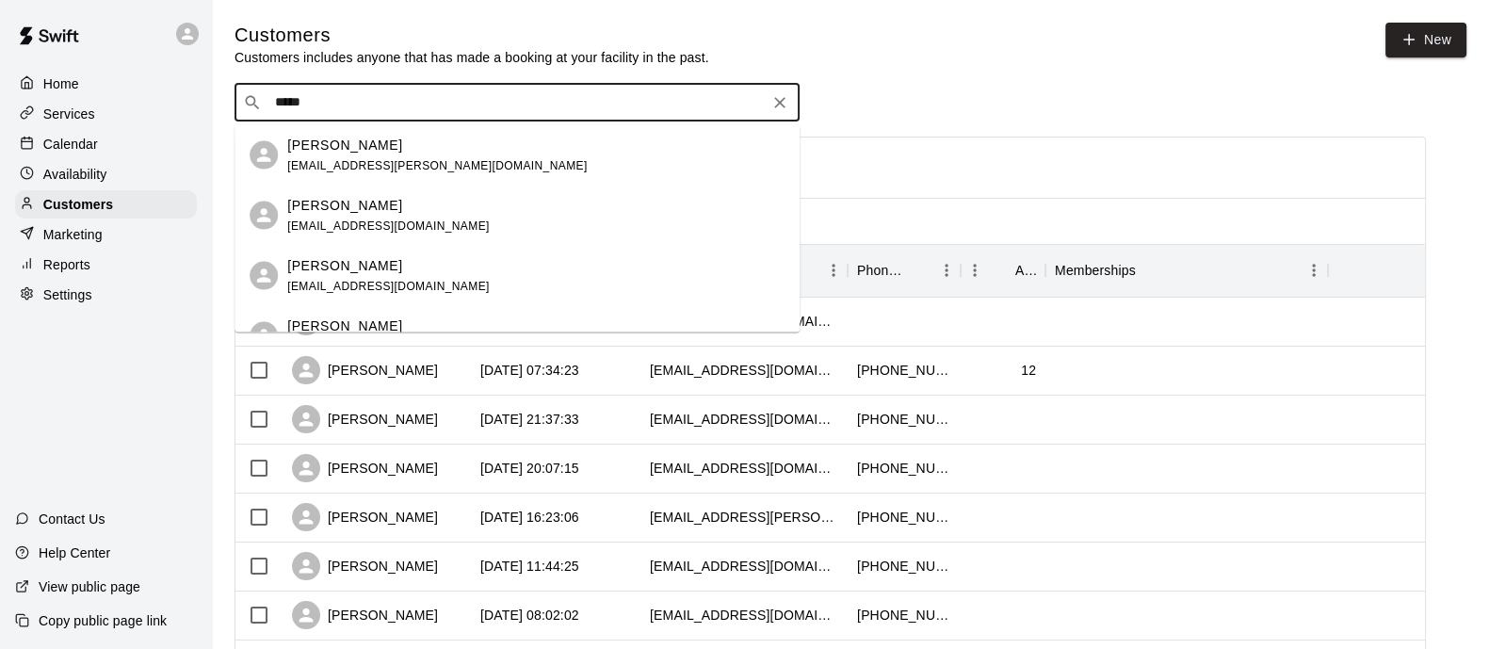
click at [375, 265] on p "[PERSON_NAME]" at bounding box center [344, 265] width 115 height 20
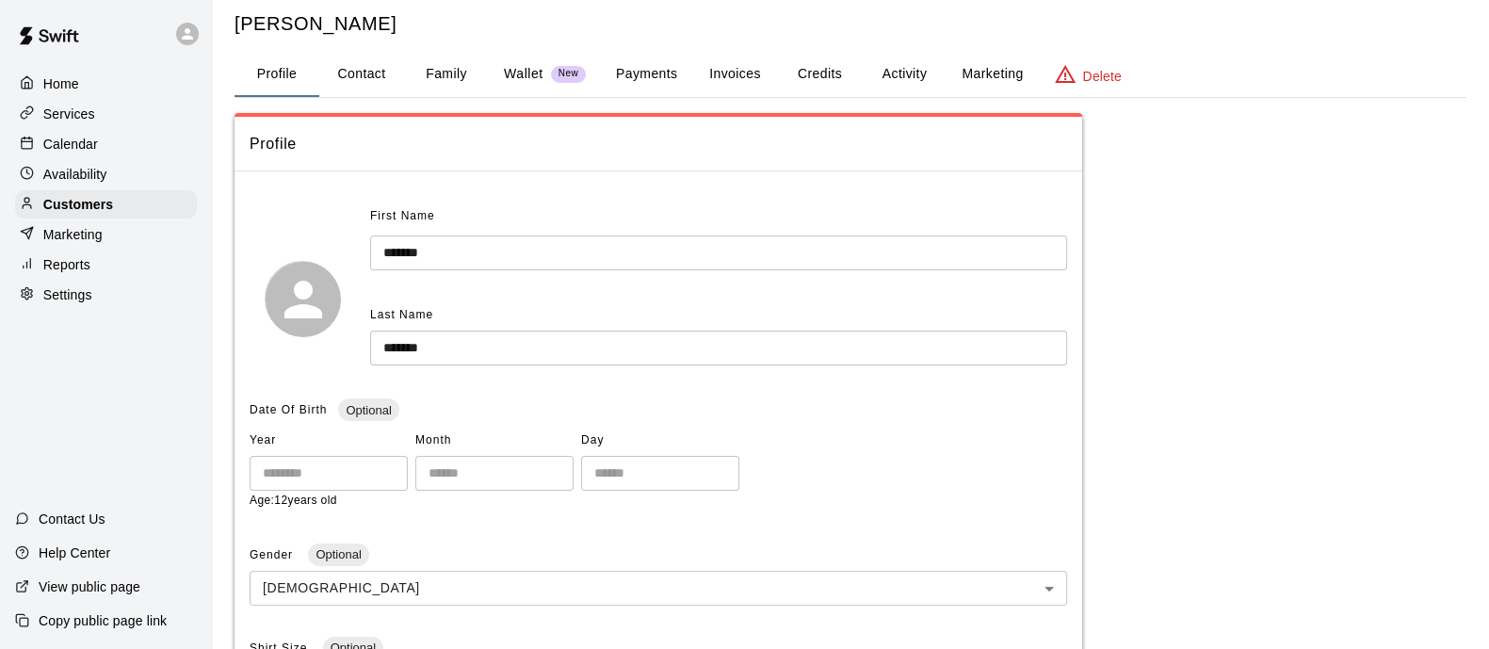
scroll to position [14, 0]
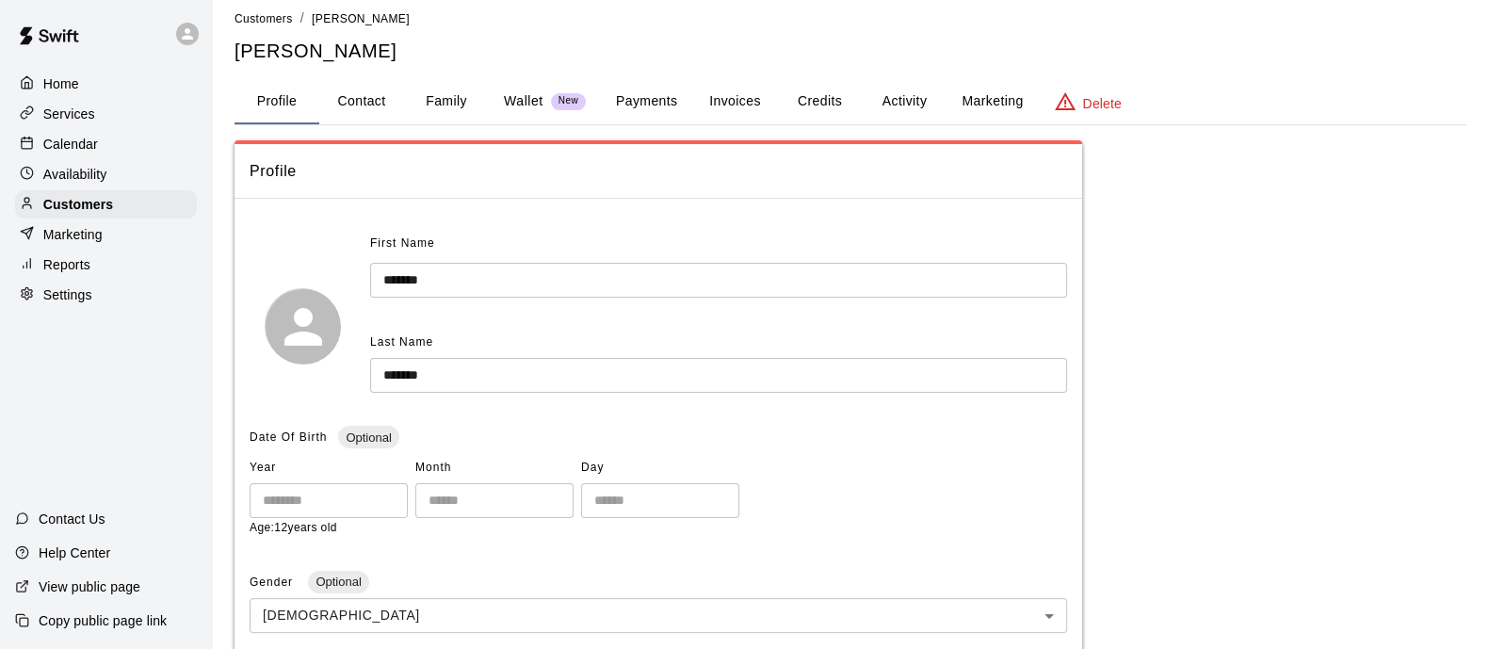
click at [369, 90] on button "Contact" at bounding box center [361, 101] width 85 height 45
select select "**"
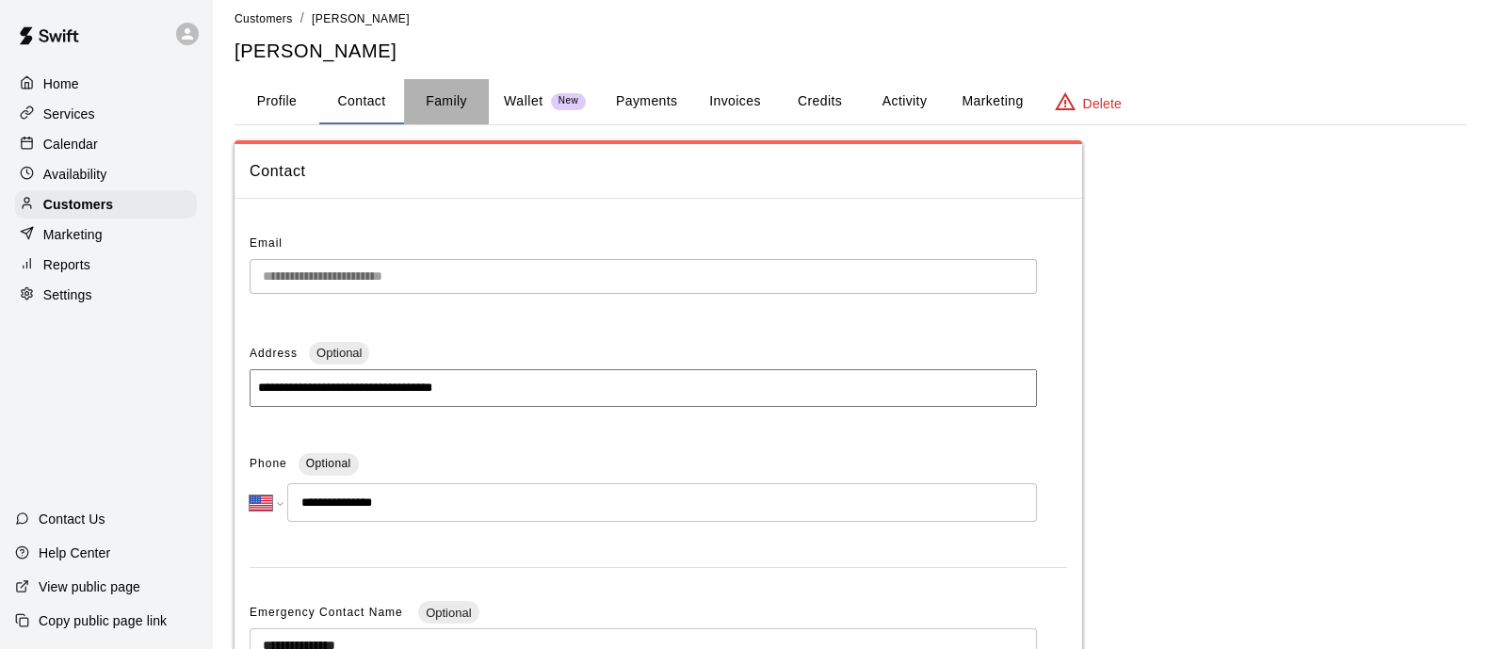
click at [455, 101] on button "Family" at bounding box center [446, 101] width 85 height 45
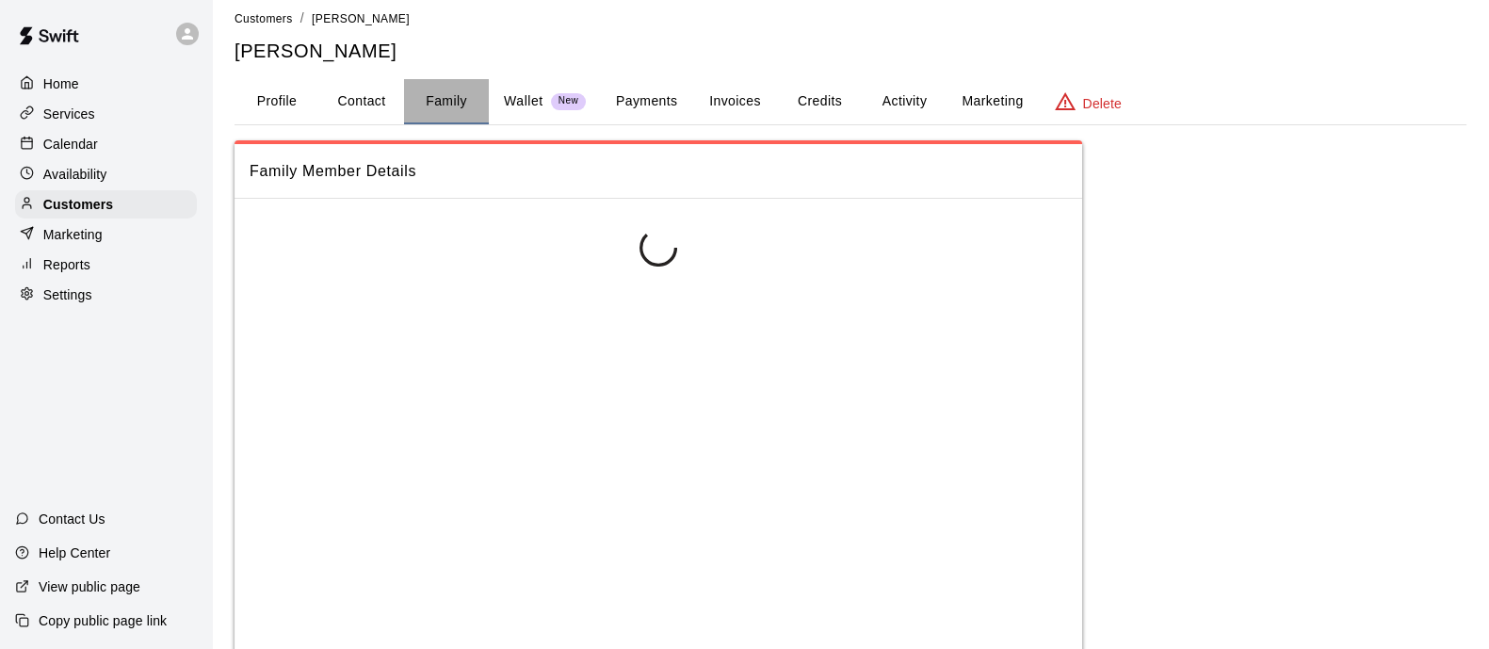
scroll to position [0, 0]
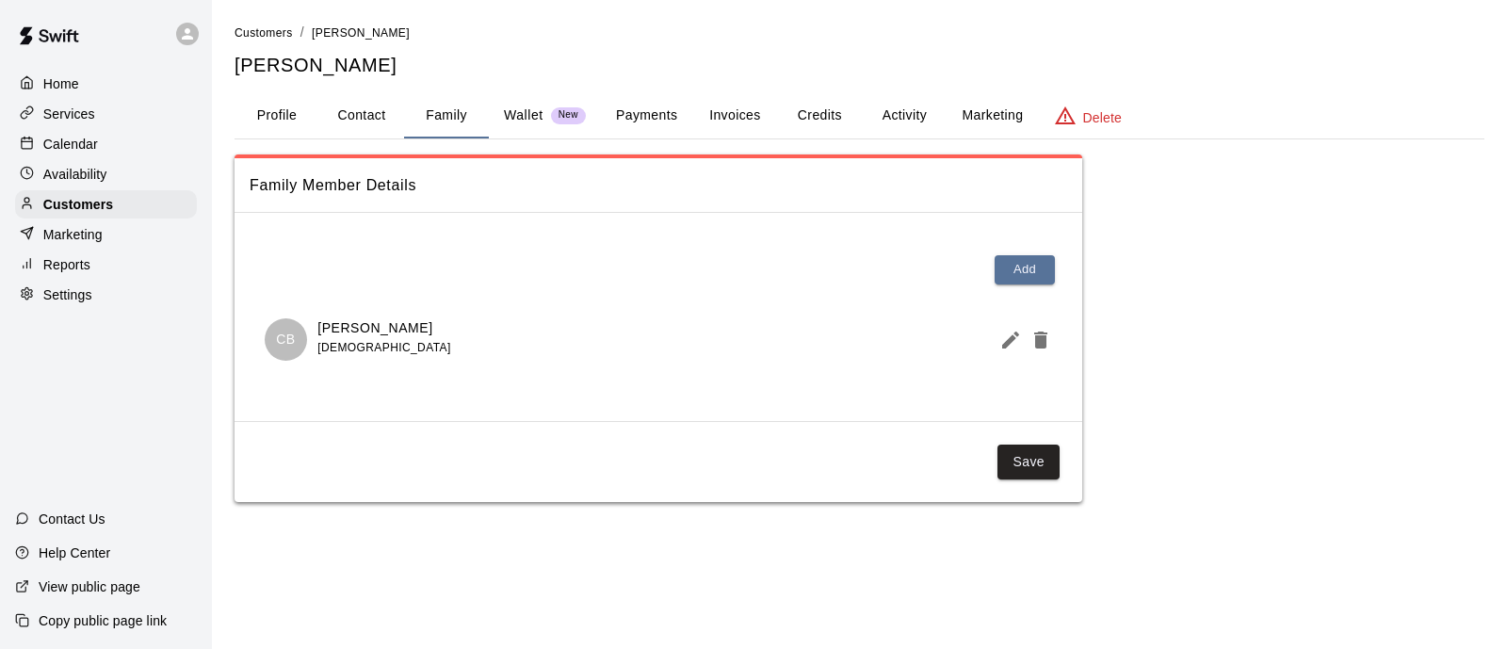
drag, startPoint x: 455, startPoint y: 101, endPoint x: 435, endPoint y: 124, distance: 30.7
click at [435, 124] on button "Family" at bounding box center [446, 115] width 85 height 45
click at [78, 214] on p "Customers" at bounding box center [78, 204] width 70 height 19
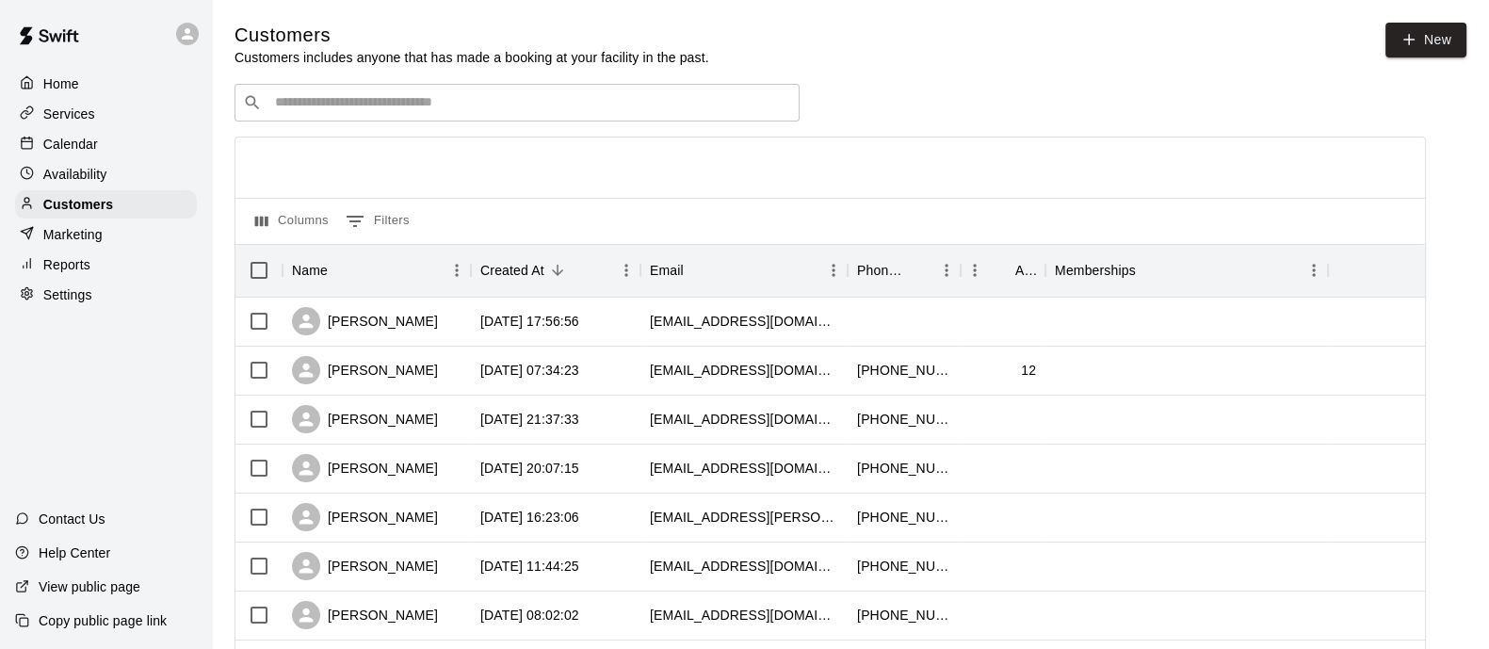
click at [556, 105] on input "Search customers by name or email" at bounding box center [530, 102] width 522 height 19
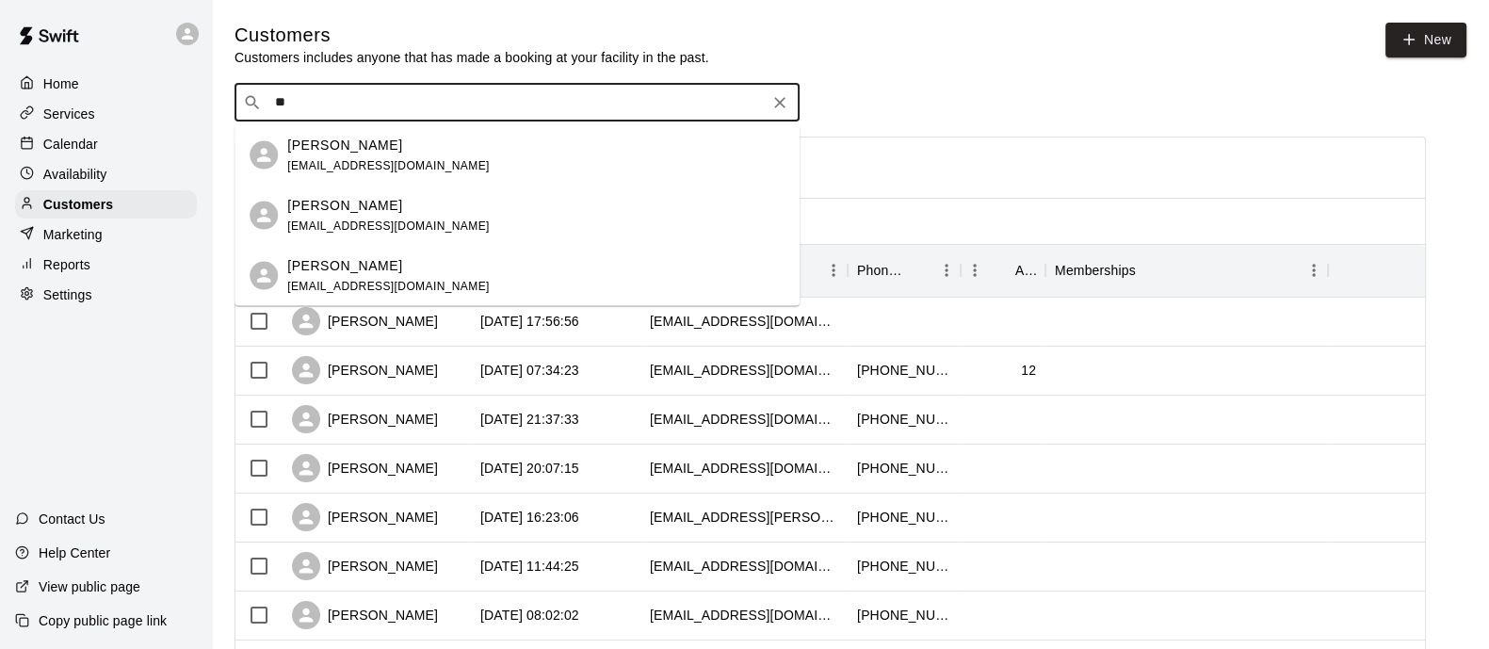
type input "*"
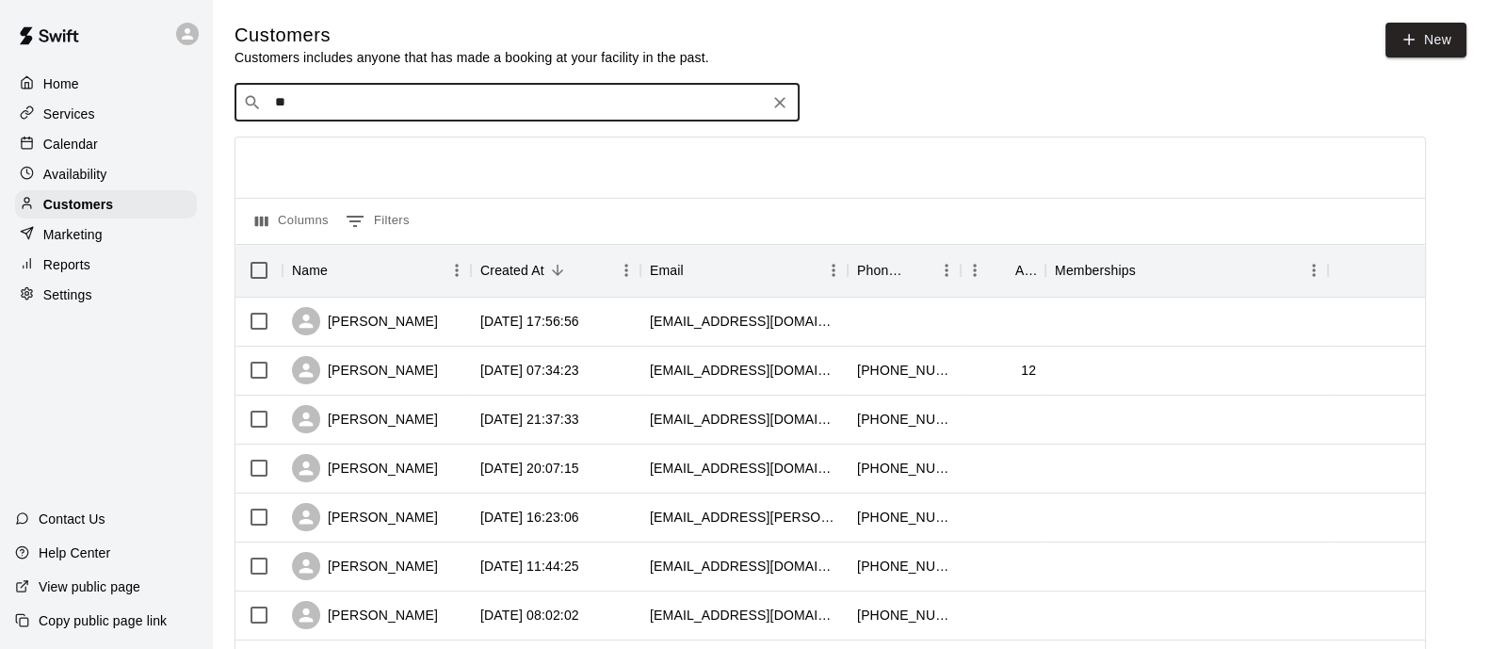
type input "*"
click at [64, 204] on p "Customers" at bounding box center [78, 204] width 70 height 19
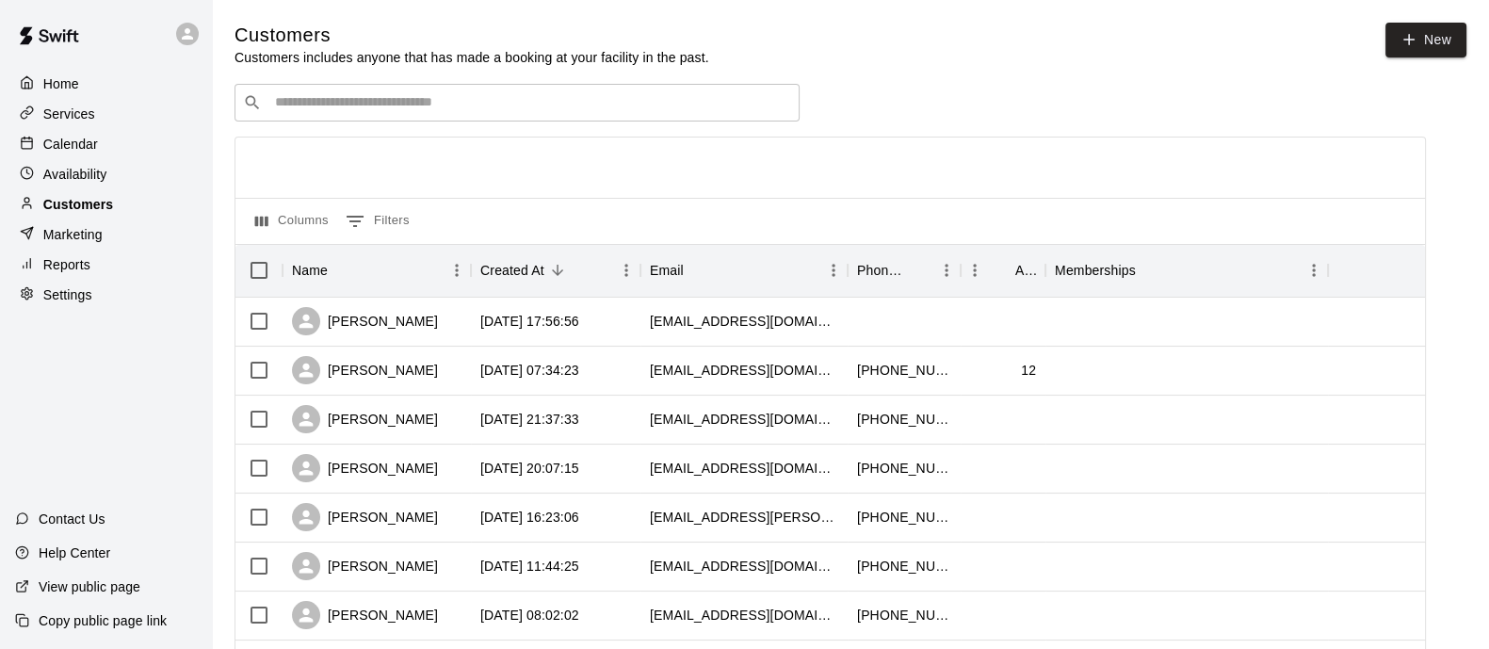
click at [121, 201] on div "Customers" at bounding box center [106, 204] width 182 height 28
click at [337, 119] on div "​ ​" at bounding box center [517, 103] width 565 height 38
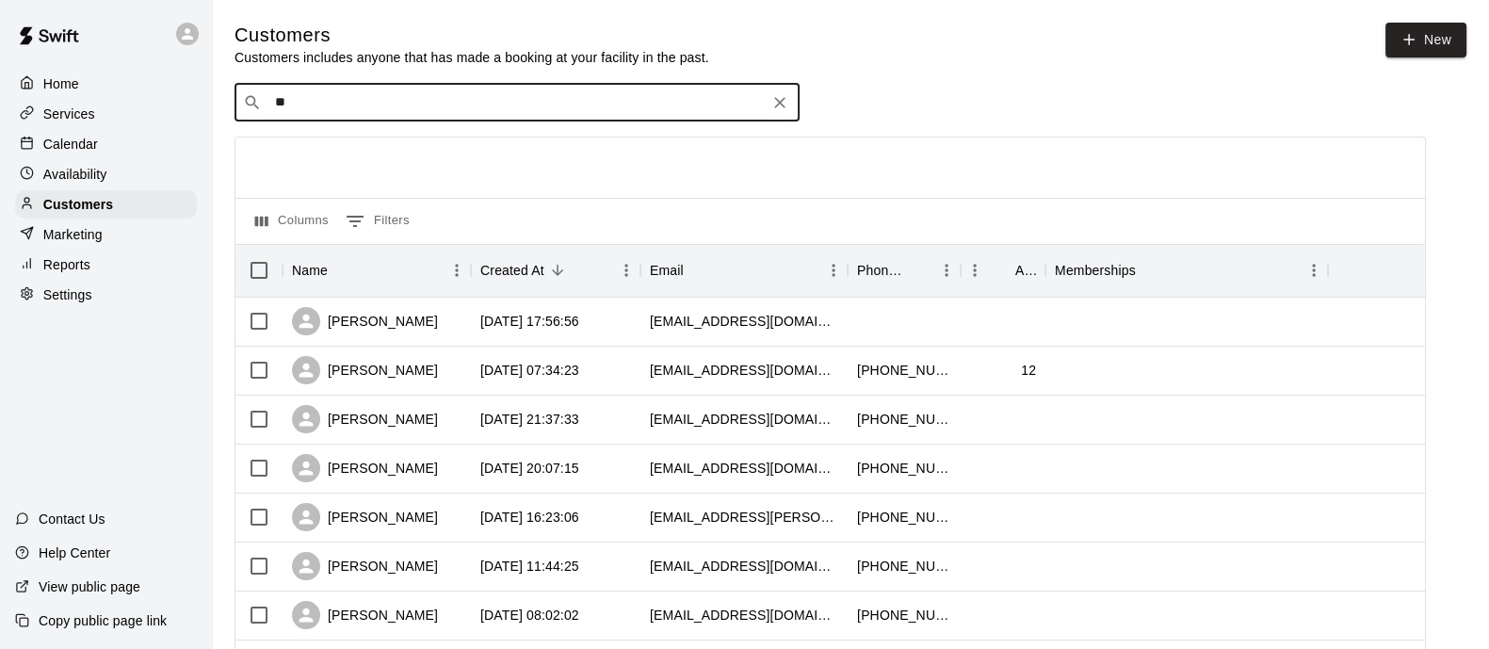
type input "*"
click at [292, 110] on input "******" at bounding box center [516, 102] width 494 height 19
type input "*******"
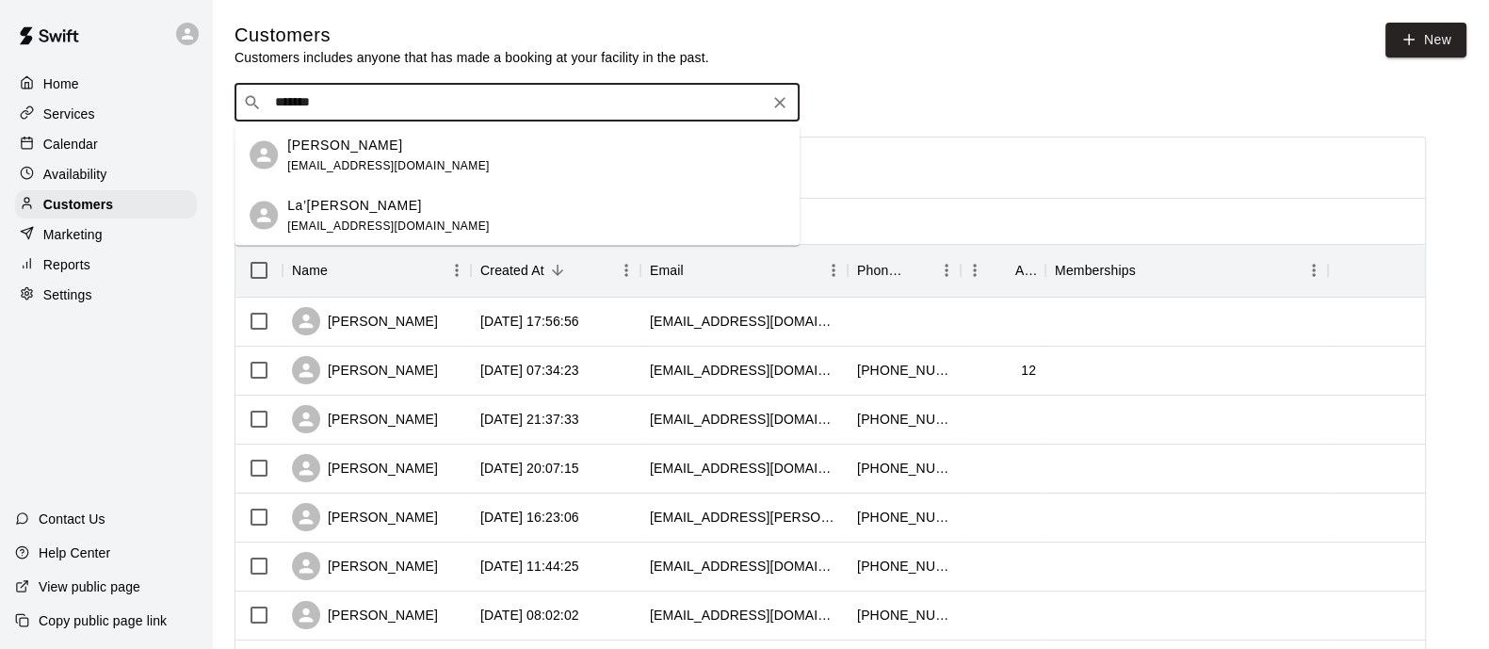
click at [381, 151] on div "[PERSON_NAME]" at bounding box center [388, 145] width 202 height 20
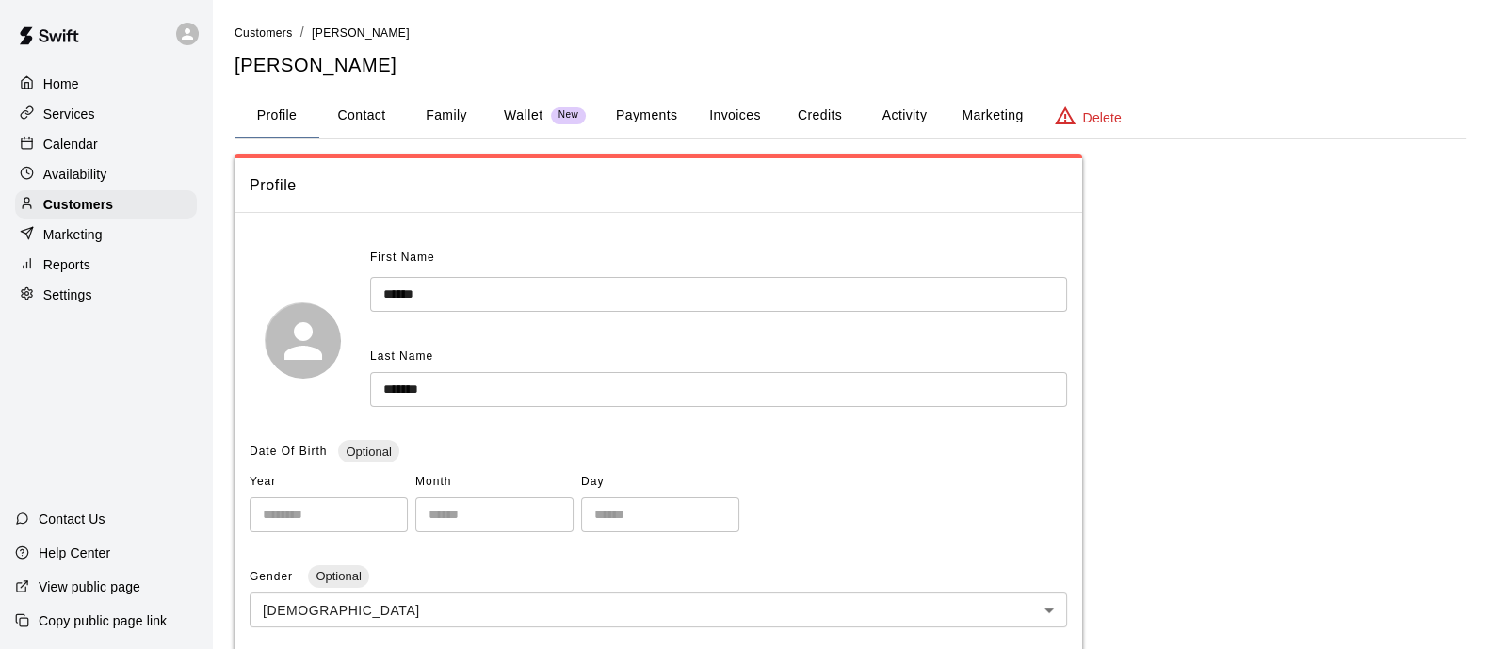
click at [642, 118] on button "Payments" at bounding box center [646, 115] width 91 height 45
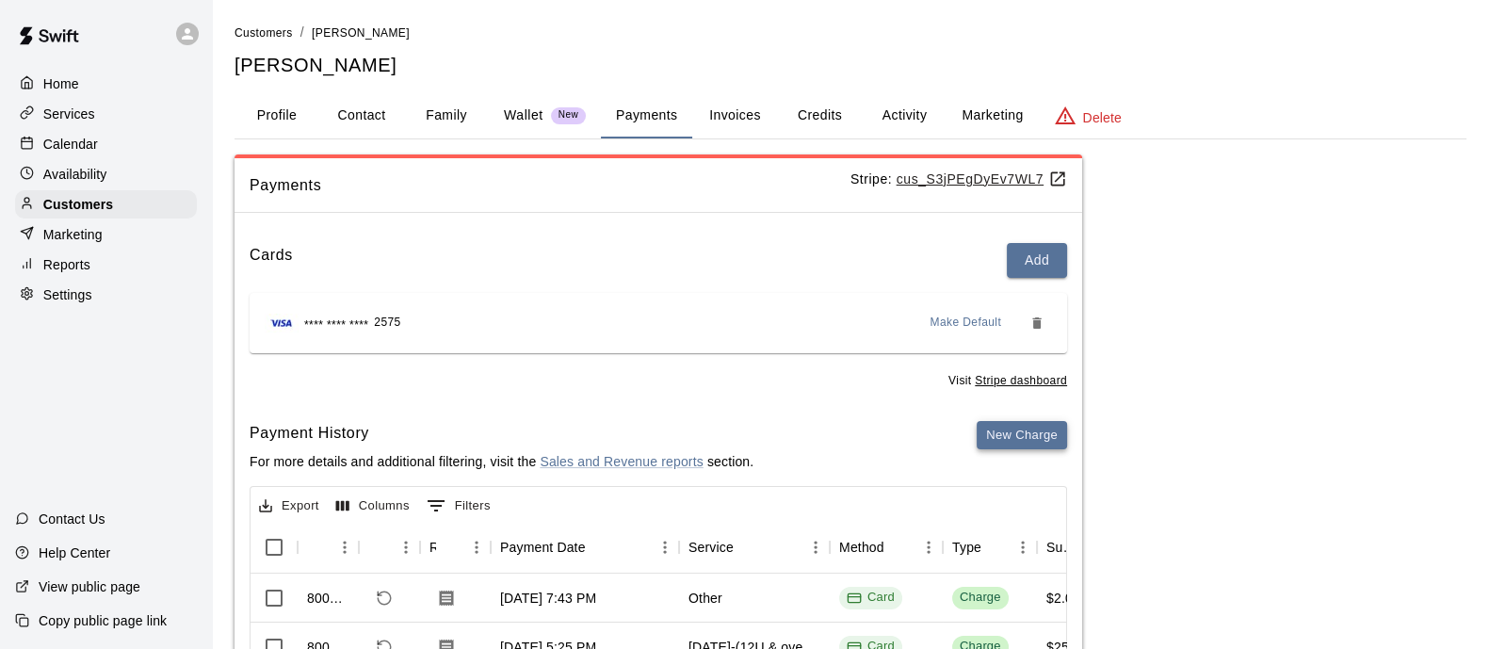
click at [1035, 426] on button "New Charge" at bounding box center [1022, 435] width 90 height 29
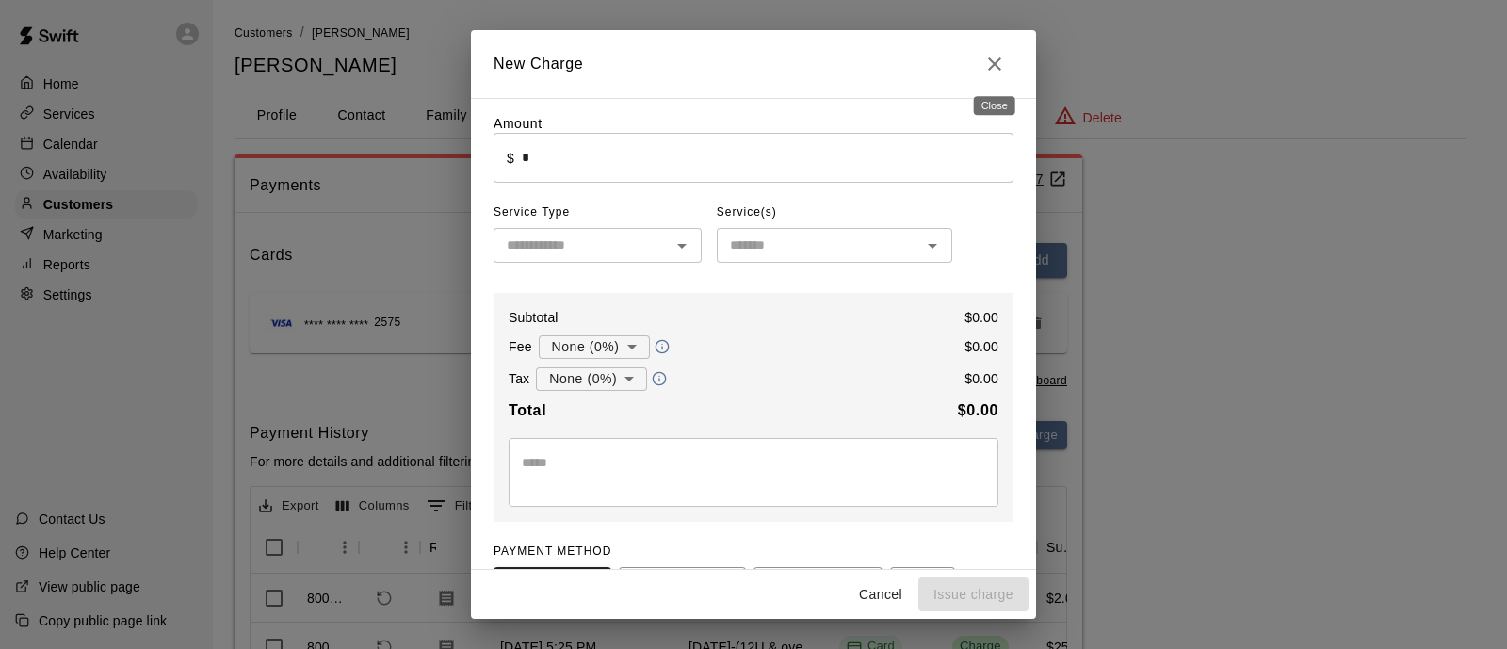
click at [1010, 54] on button "Close" at bounding box center [995, 64] width 38 height 38
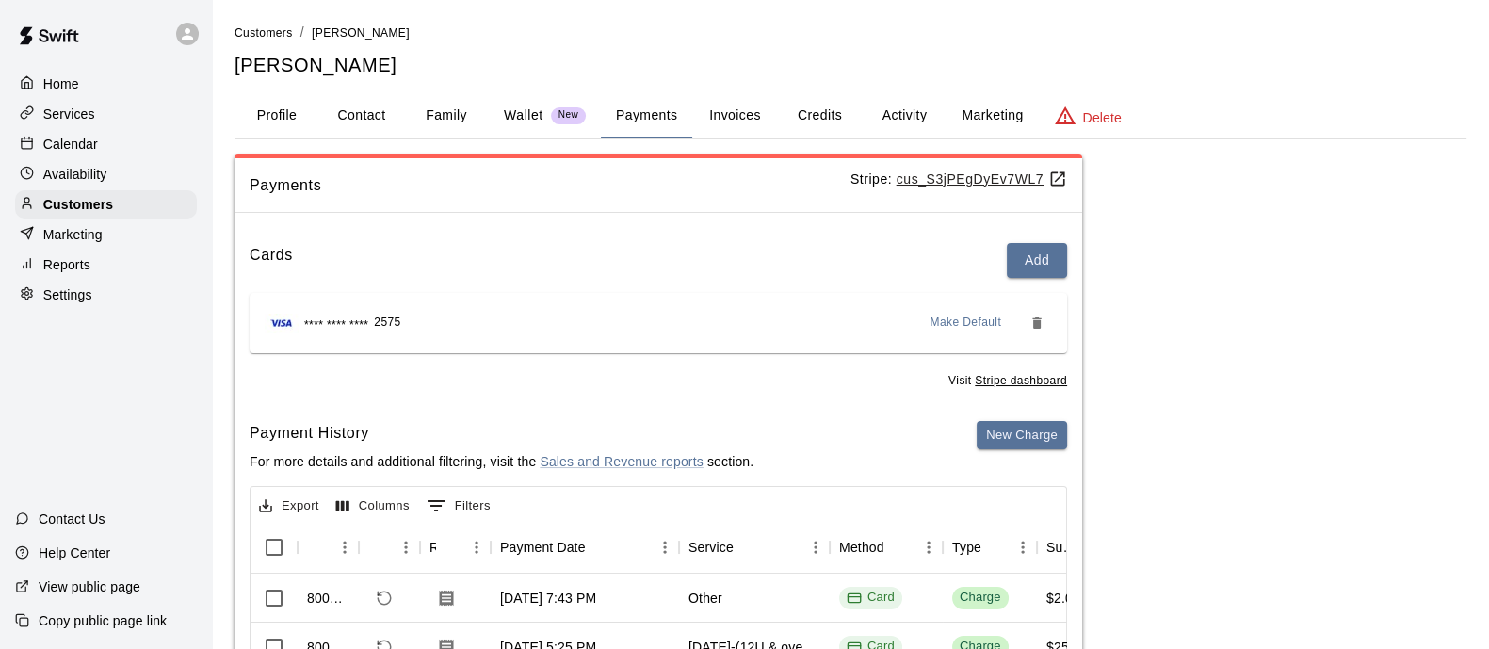
click at [59, 150] on p "Calendar" at bounding box center [70, 144] width 55 height 19
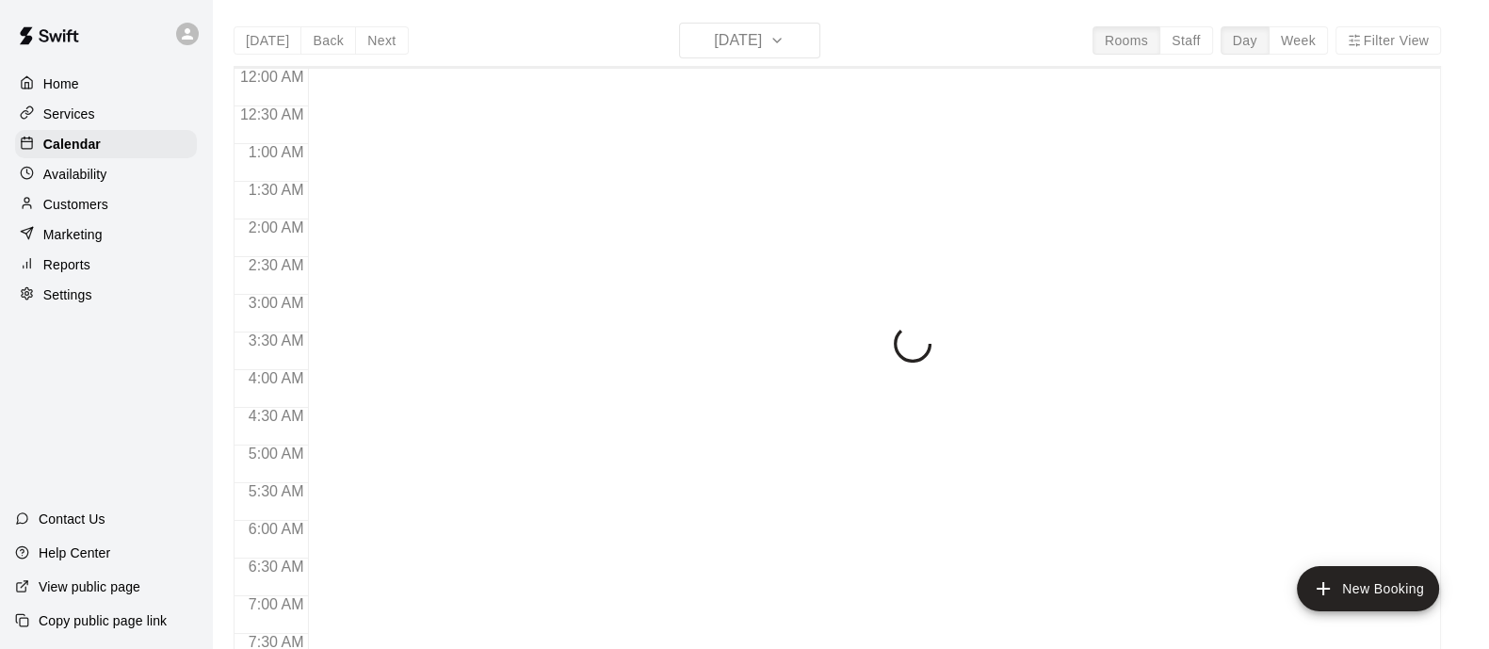
scroll to position [1206, 0]
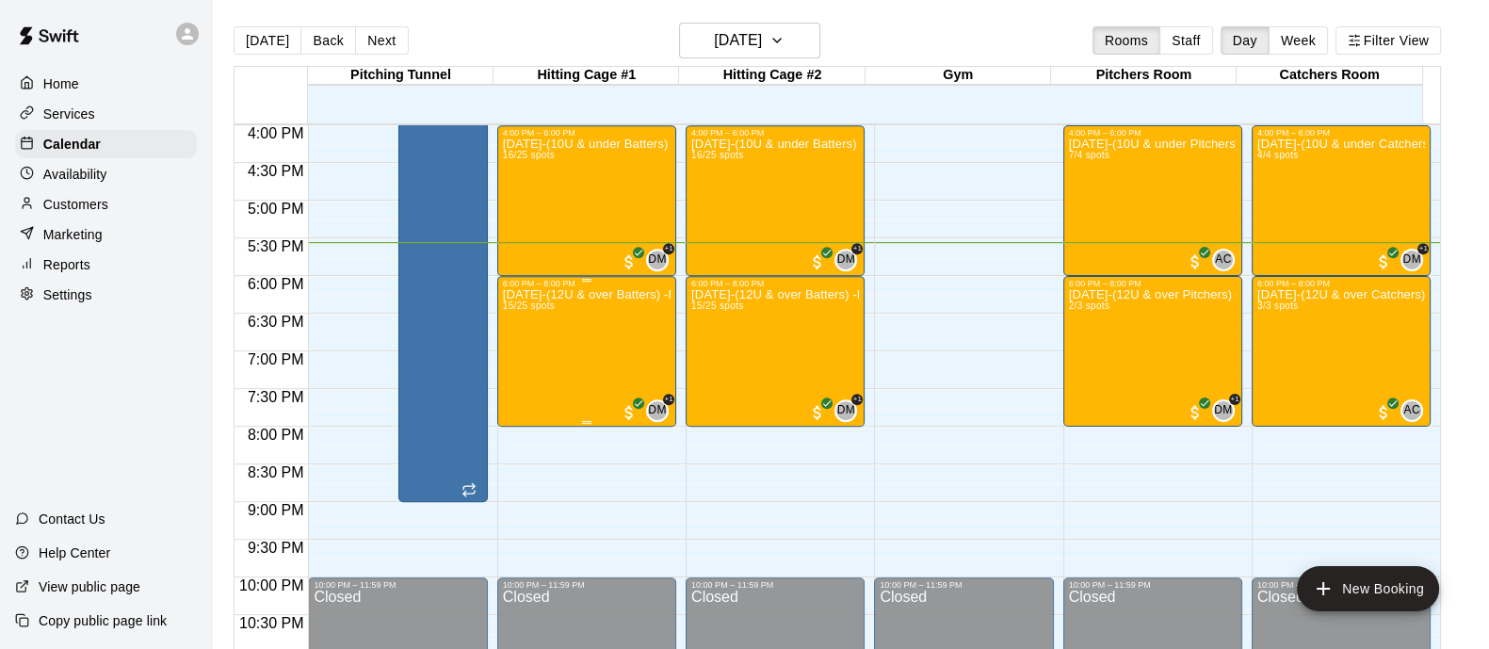
click at [617, 367] on div "[DATE]-(12U & over Batters) -Firehouse Fastpitch Fridays 15/25 spots" at bounding box center [587, 612] width 168 height 649
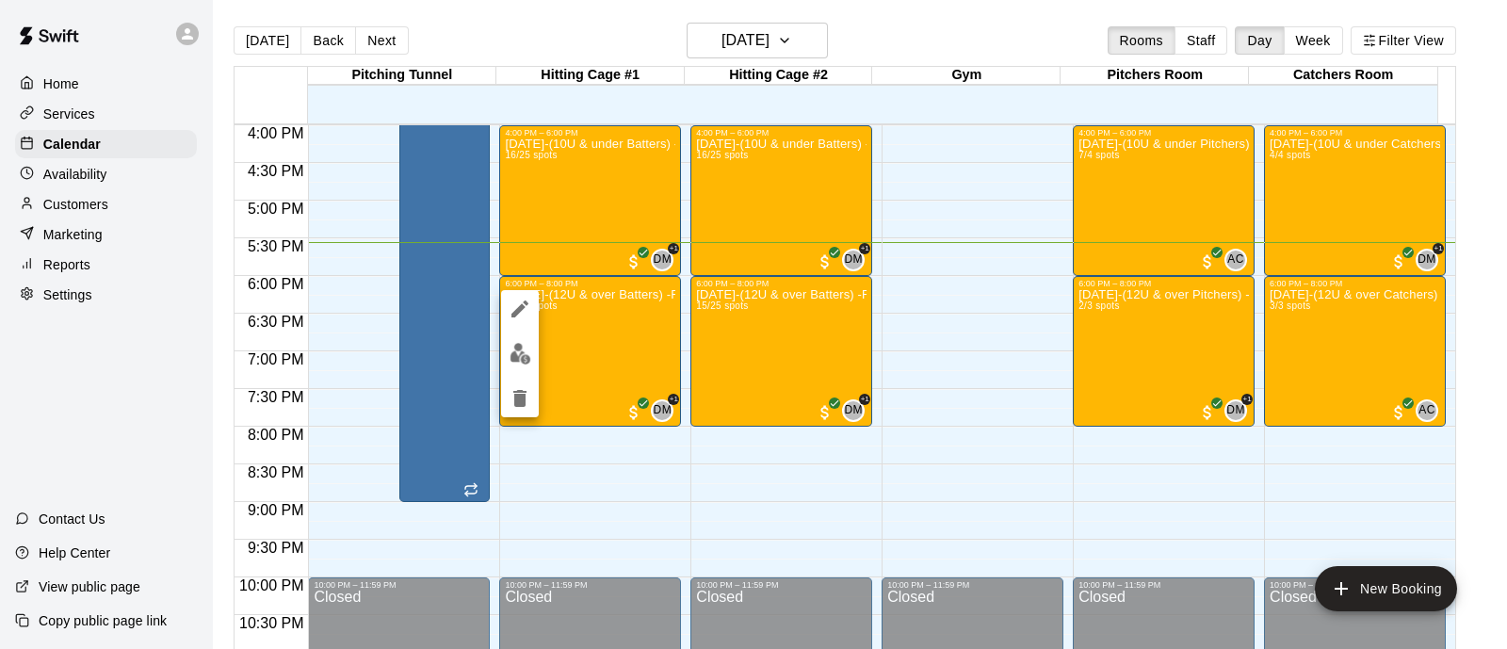
click at [527, 346] on img "edit" at bounding box center [521, 354] width 22 height 22
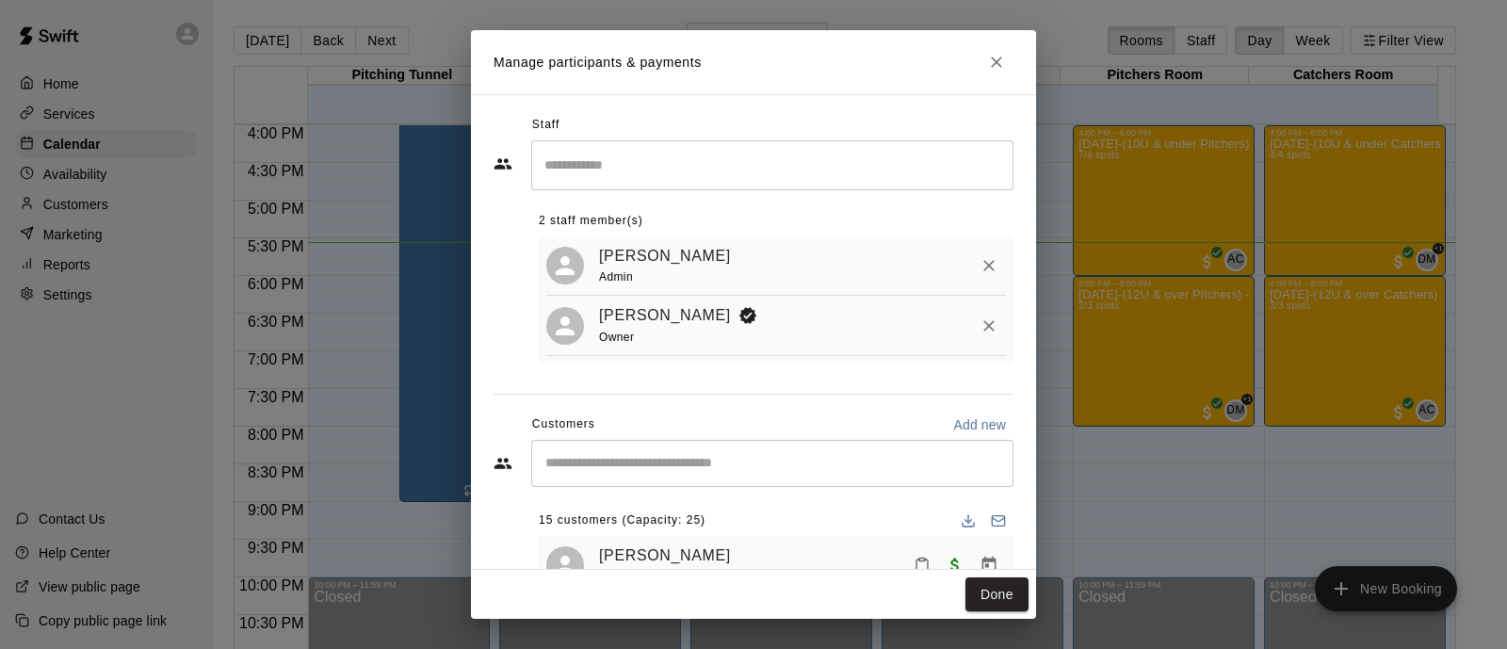
click at [701, 460] on input "Start typing to search customers..." at bounding box center [772, 463] width 465 height 19
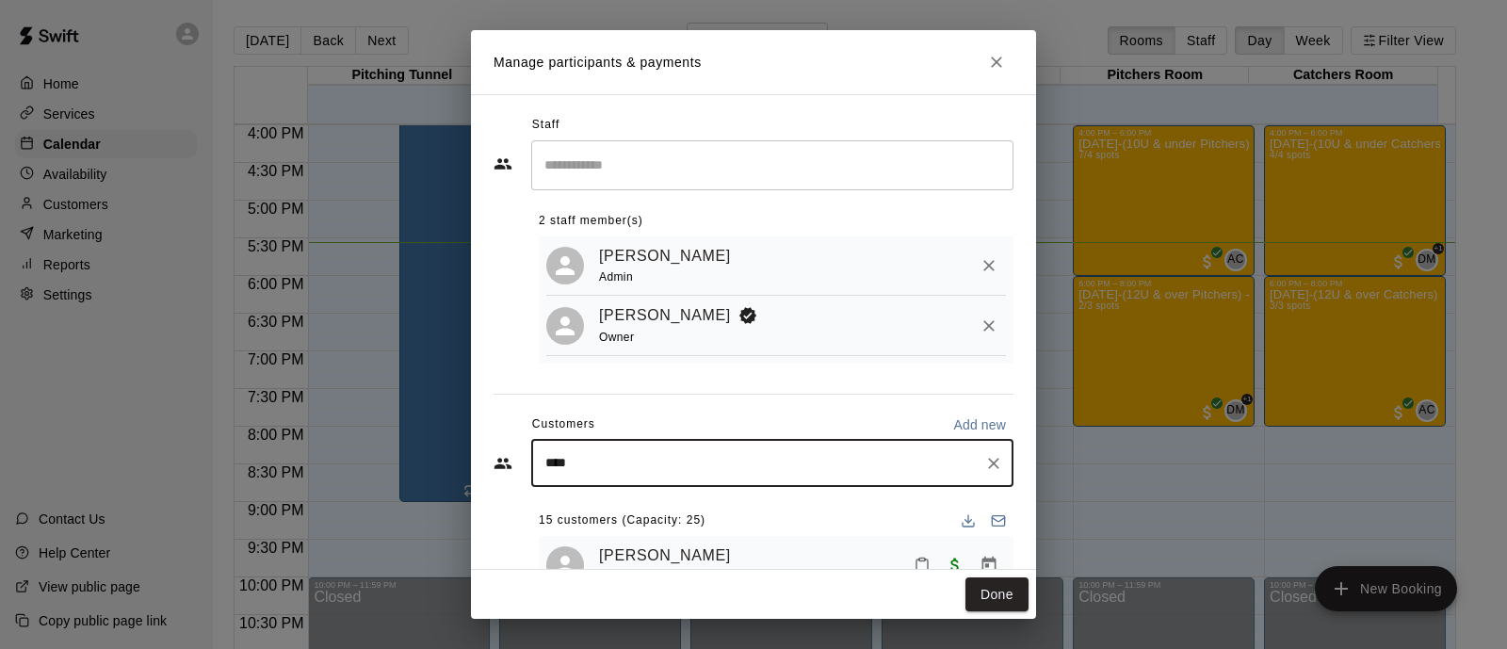
type input "*****"
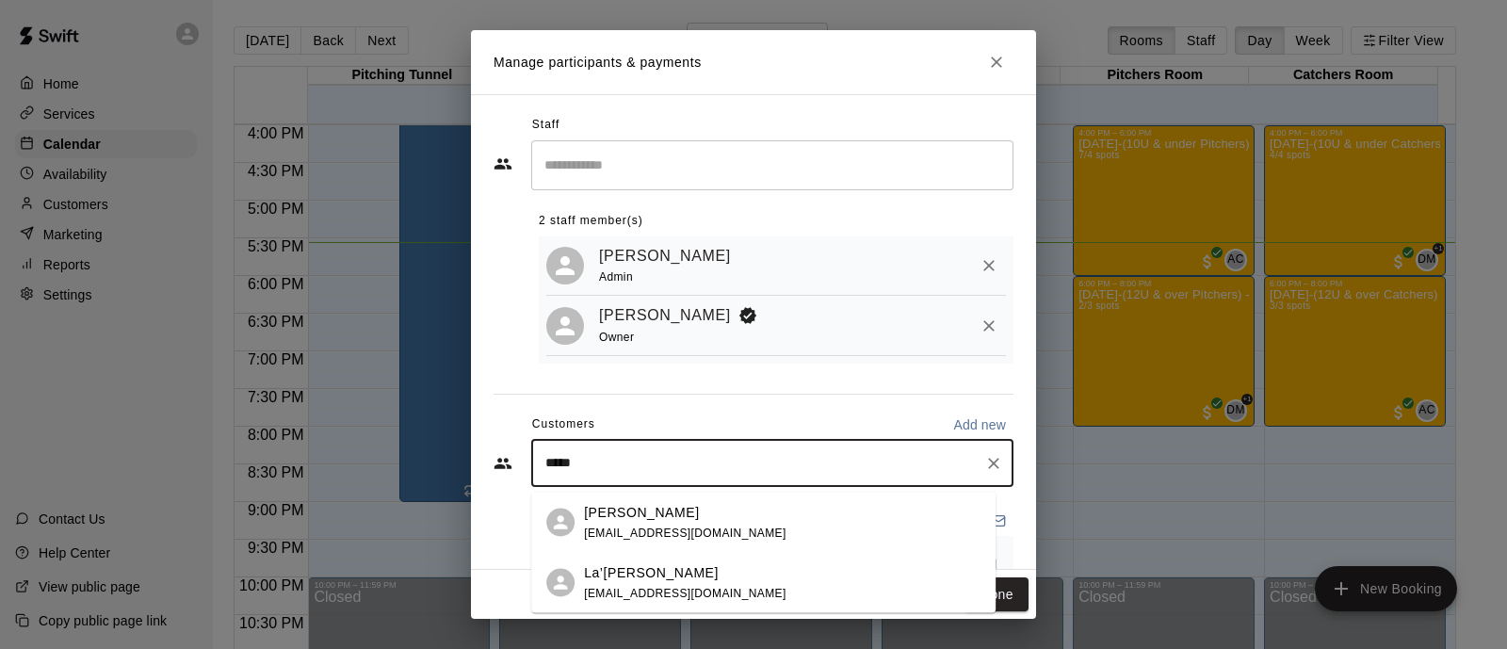
click at [646, 589] on span "[EMAIL_ADDRESS][DOMAIN_NAME]" at bounding box center [685, 592] width 202 height 13
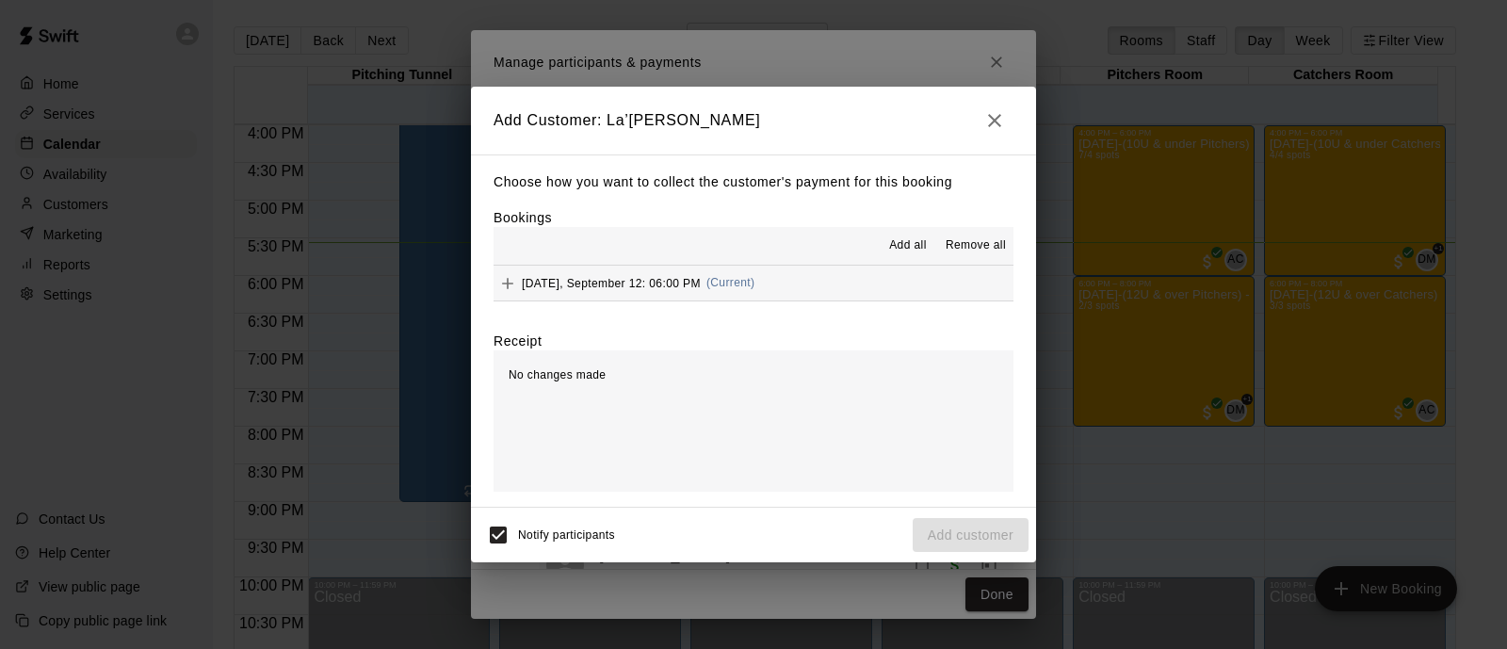
click at [736, 283] on span "(Current)" at bounding box center [730, 282] width 49 height 13
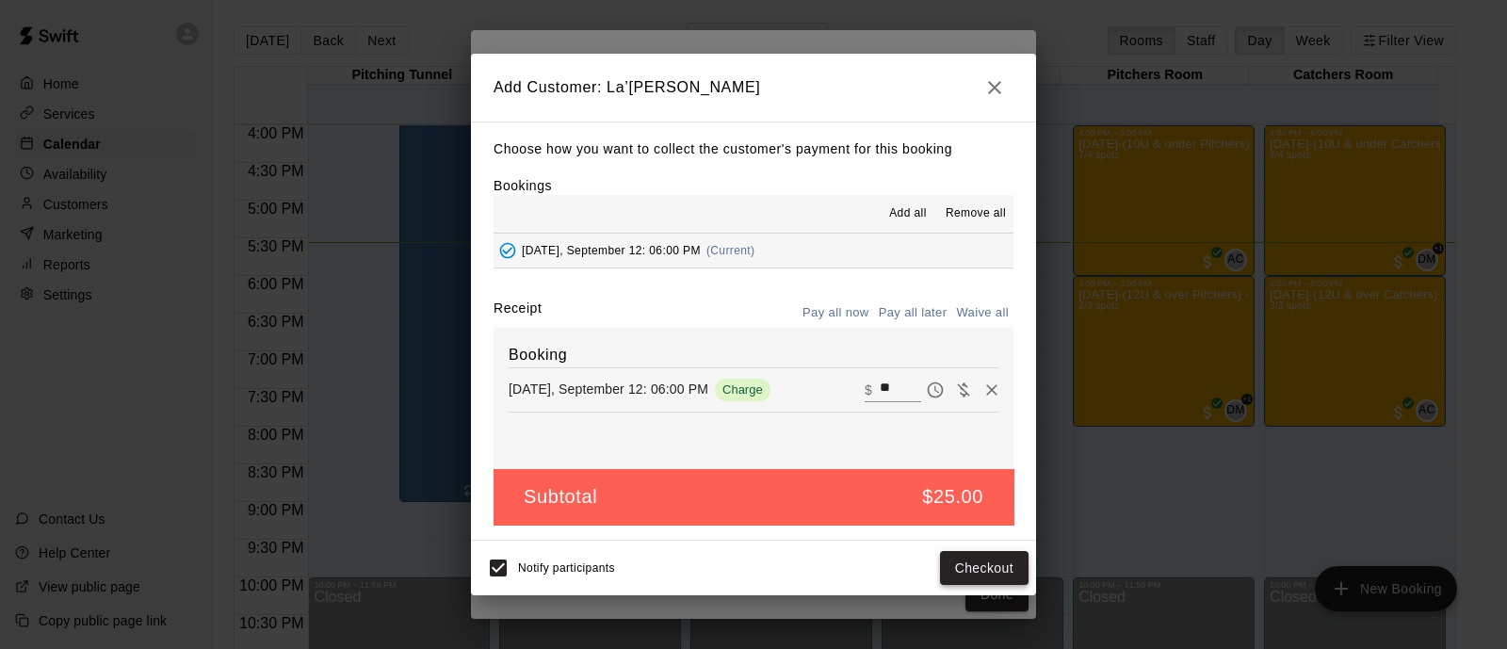
click at [959, 572] on button "Checkout" at bounding box center [984, 568] width 89 height 35
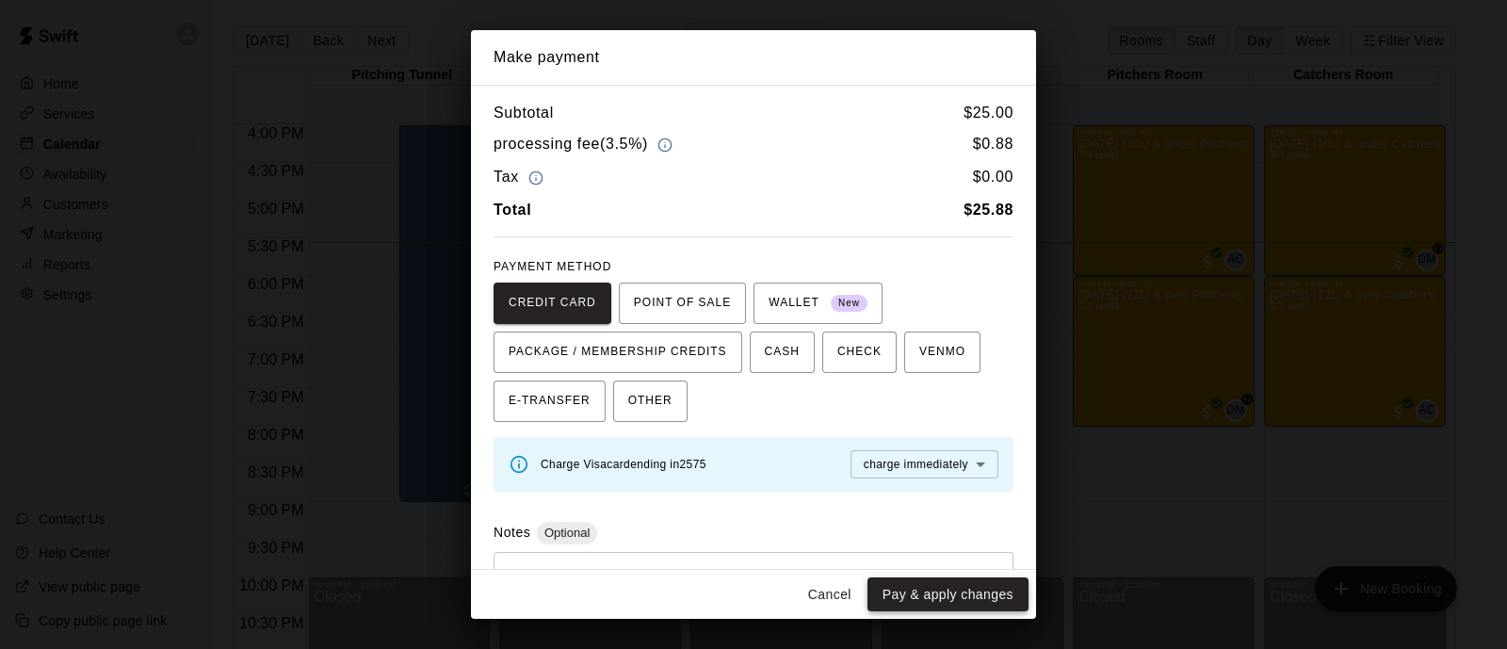
click at [976, 594] on button "Pay & apply changes" at bounding box center [947, 594] width 161 height 35
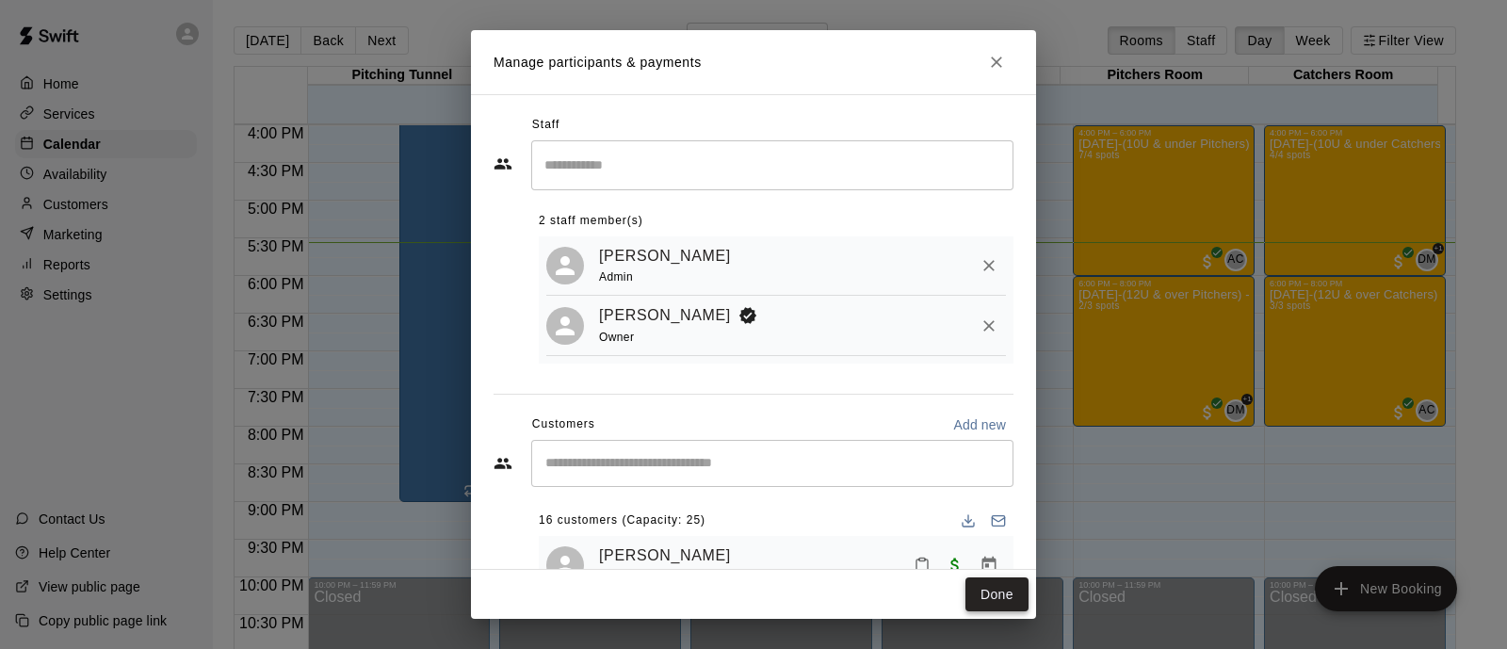
click at [978, 594] on button "Done" at bounding box center [996, 594] width 63 height 35
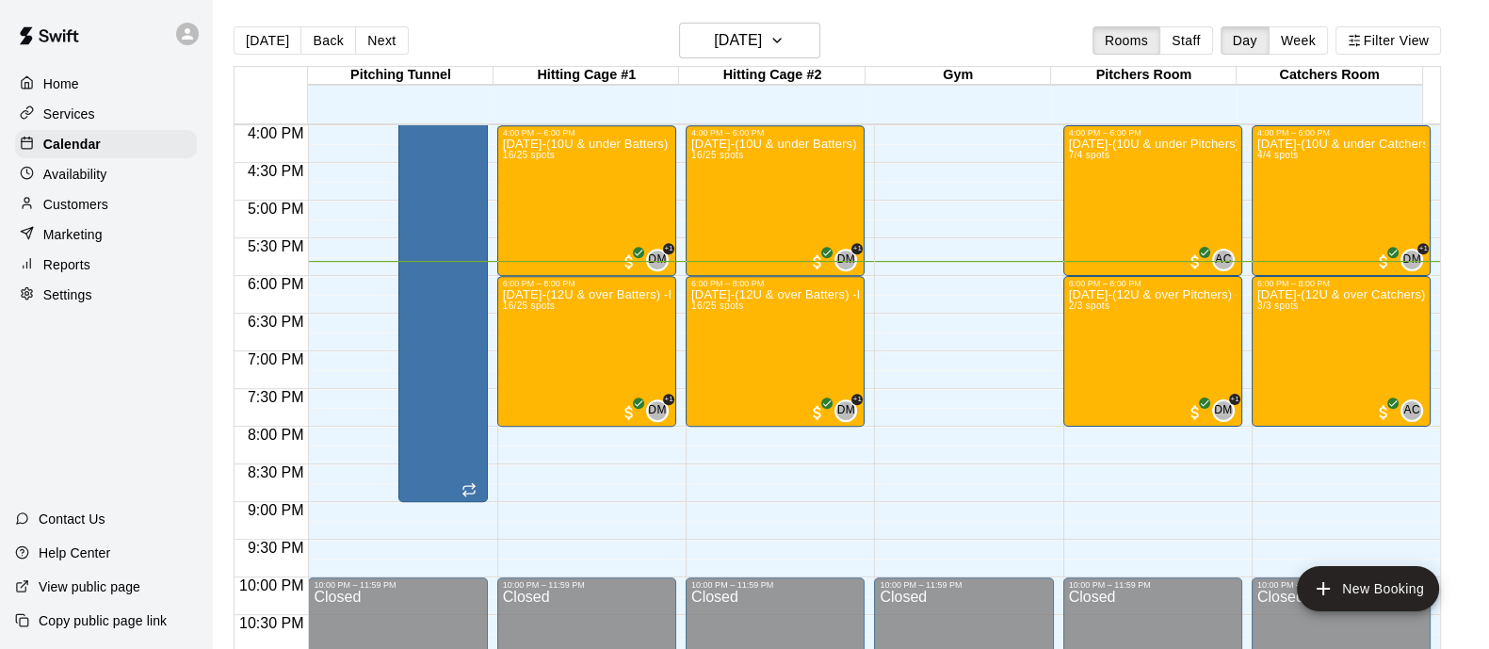
click at [106, 205] on p "Customers" at bounding box center [75, 204] width 65 height 19
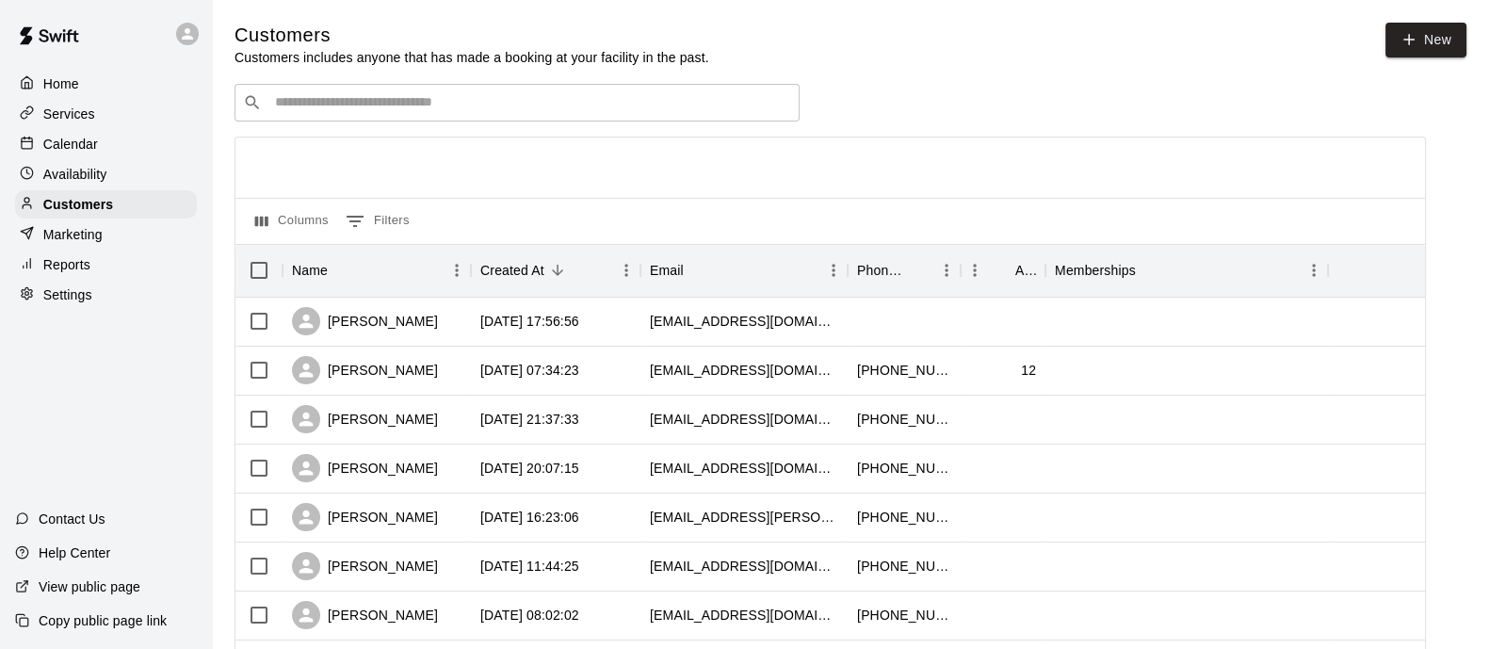
click at [650, 102] on input "Search customers by name or email" at bounding box center [530, 102] width 522 height 19
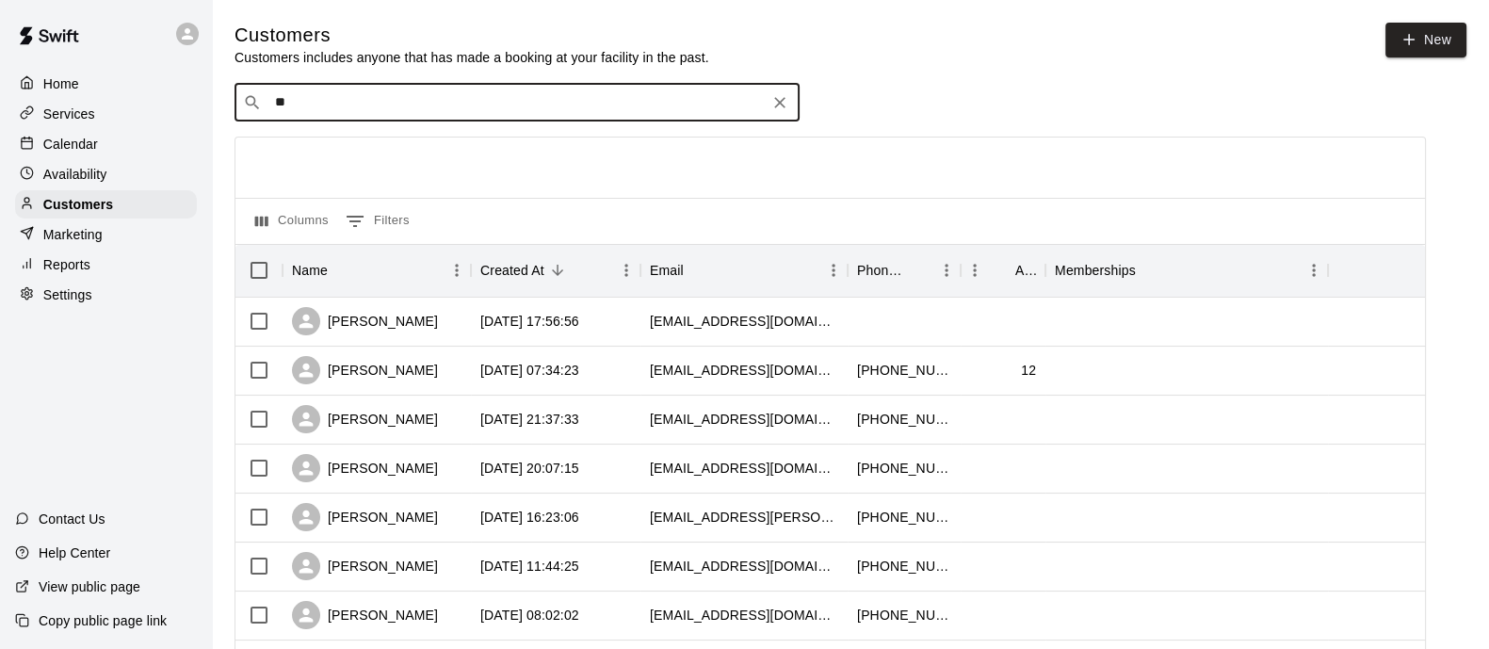
type input "*"
